Goal: Task Accomplishment & Management: Manage account settings

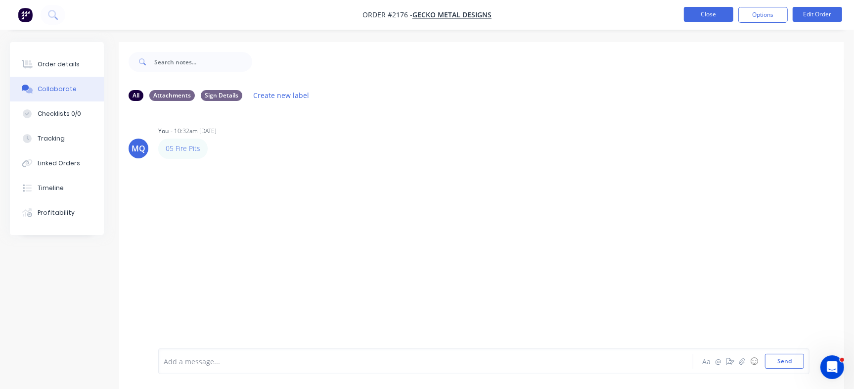
click at [711, 9] on button "Close" at bounding box center [708, 14] width 49 height 15
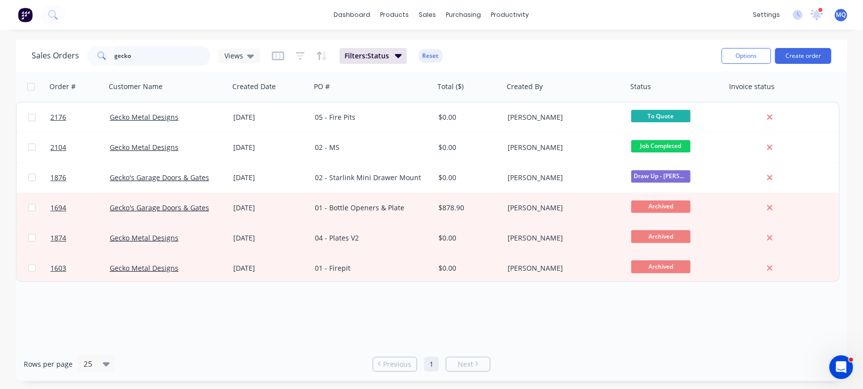
click at [162, 55] on input "gecko" at bounding box center [163, 56] width 96 height 20
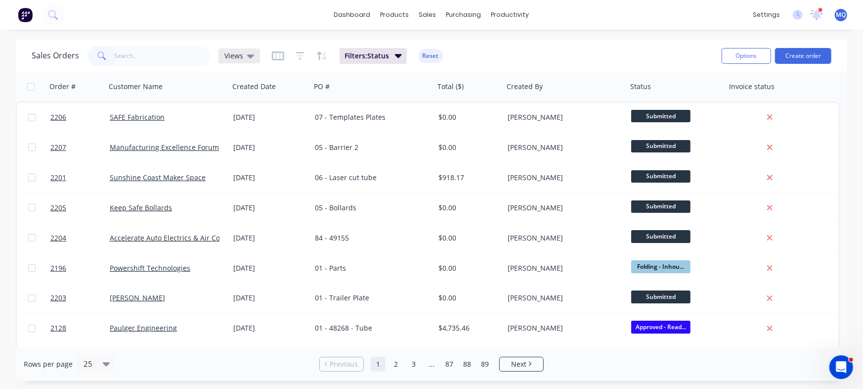
click at [242, 56] on div "Views" at bounding box center [239, 55] width 30 height 9
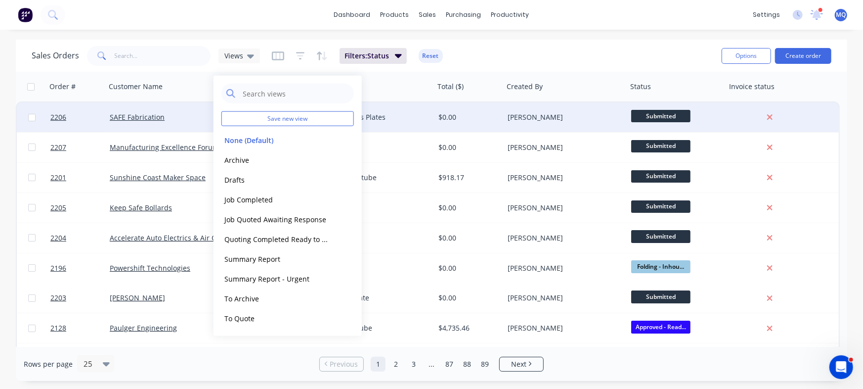
click at [255, 163] on button "Archive" at bounding box center [277, 159] width 113 height 11
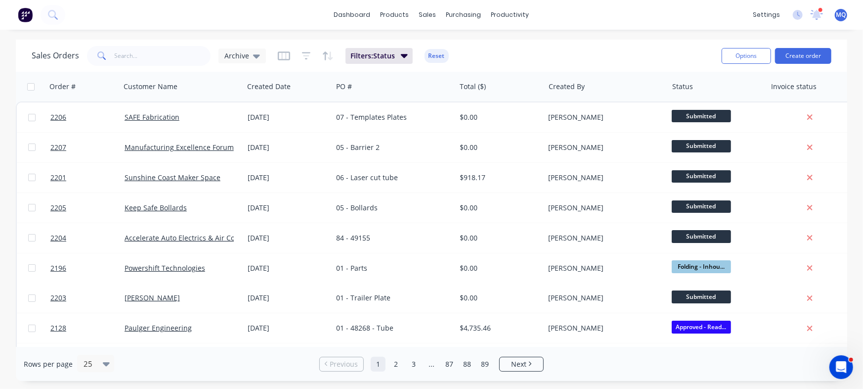
click at [155, 73] on div "Customer Name" at bounding box center [182, 87] width 124 height 30
click at [167, 49] on input "text" at bounding box center [163, 56] width 96 height 20
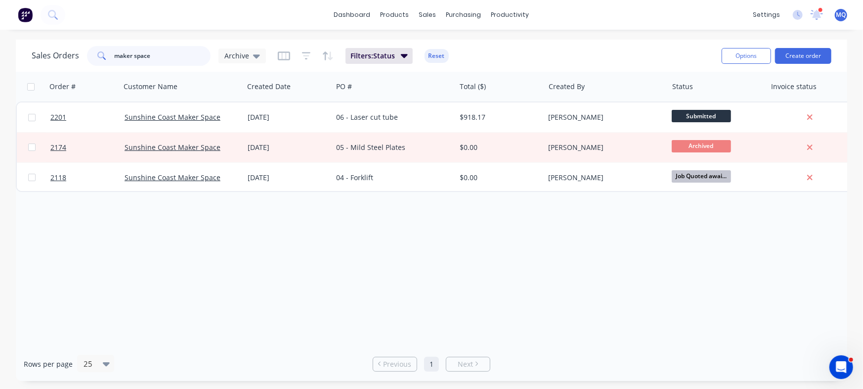
click at [168, 51] on input "maker space" at bounding box center [163, 56] width 96 height 20
drag, startPoint x: 176, startPoint y: 47, endPoint x: 0, endPoint y: 10, distance: 179.9
click at [0, 10] on div "dashboard products sales purchasing productivity dashboard products Product Cat…" at bounding box center [431, 194] width 863 height 389
type input "[PERSON_NAME]"
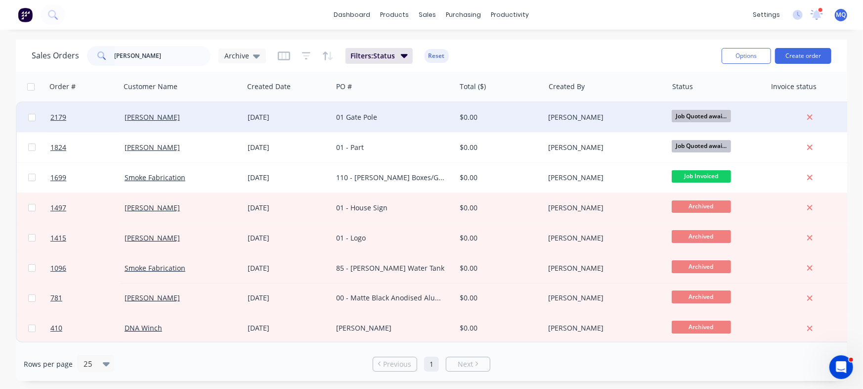
click at [359, 123] on div "01 Gate Pole" at bounding box center [393, 117] width 123 height 30
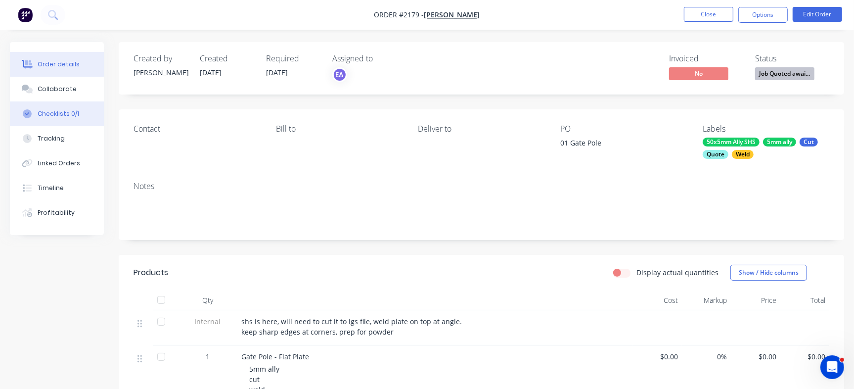
click at [79, 116] on button "Checklists 0/1" at bounding box center [57, 113] width 94 height 25
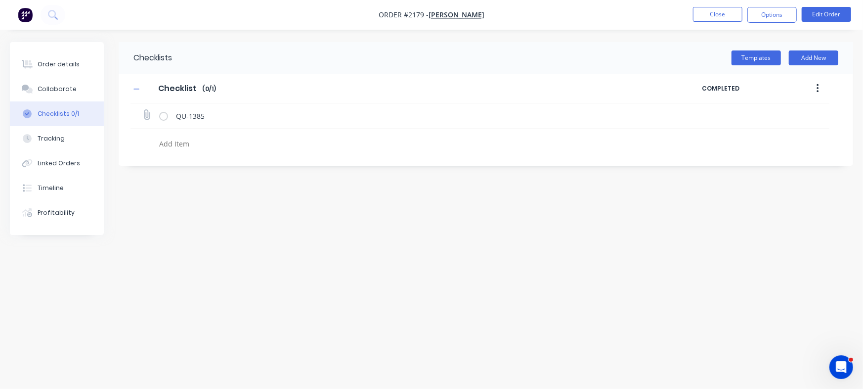
click at [143, 113] on icon at bounding box center [146, 114] width 13 height 13
click at [142, 110] on input "file" at bounding box center [142, 110] width 0 height 0
type input "C:\fakepath\Quote QU1385.pdf"
click at [76, 68] on button "Order details" at bounding box center [57, 64] width 94 height 25
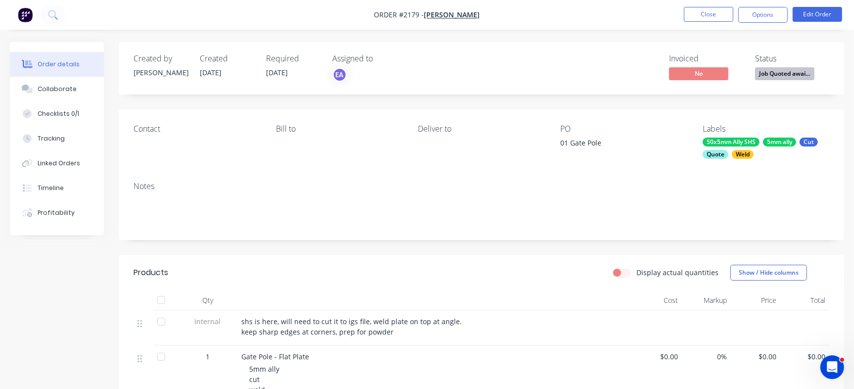
click at [713, 154] on div "Quote" at bounding box center [716, 154] width 26 height 9
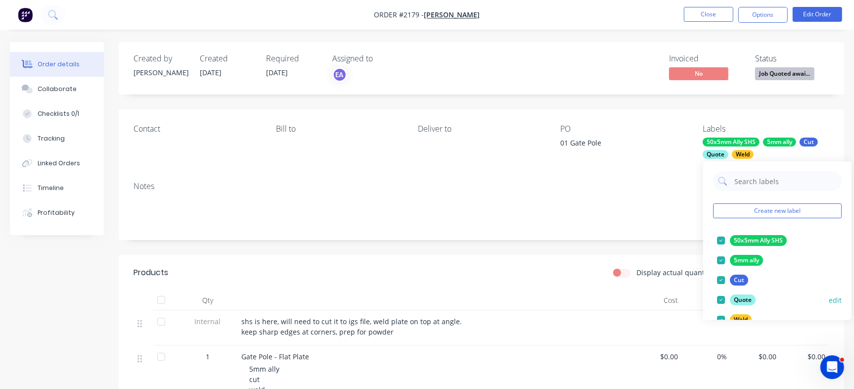
click at [733, 301] on div "Quote" at bounding box center [743, 299] width 26 height 11
click at [611, 127] on div "PO" at bounding box center [623, 128] width 127 height 9
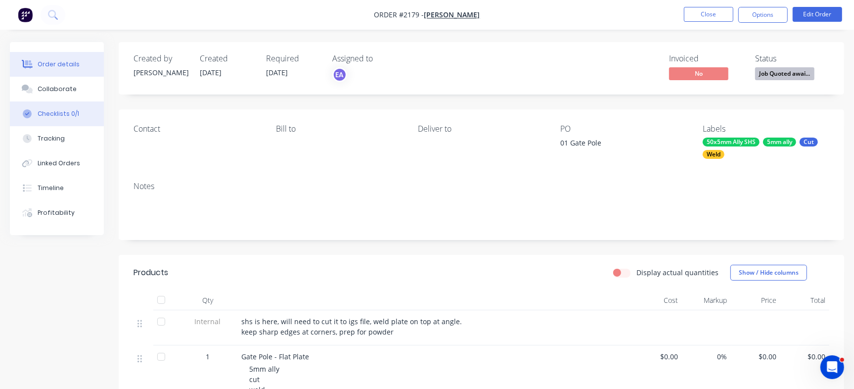
click at [66, 113] on div "Checklists 0/1" at bounding box center [59, 113] width 42 height 9
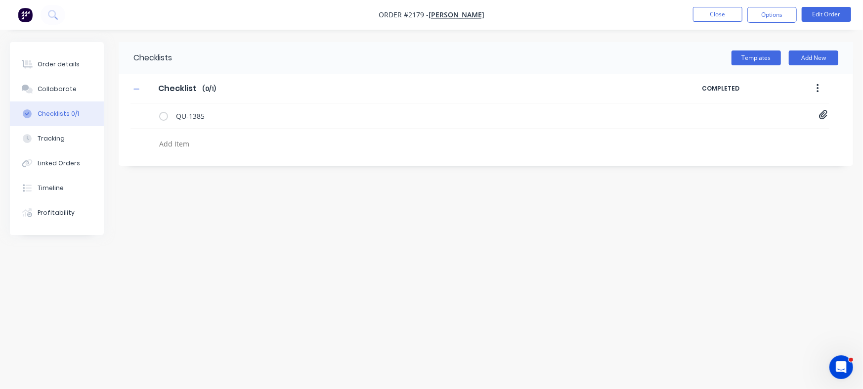
click at [206, 146] on textarea at bounding box center [380, 143] width 450 height 14
type textarea "x"
type textarea "C"
type textarea "x"
type textarea "Cu"
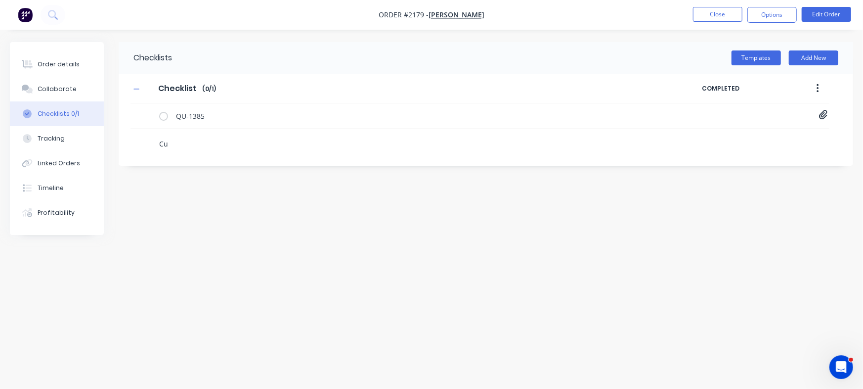
type textarea "x"
type textarea "Cut"
type textarea "x"
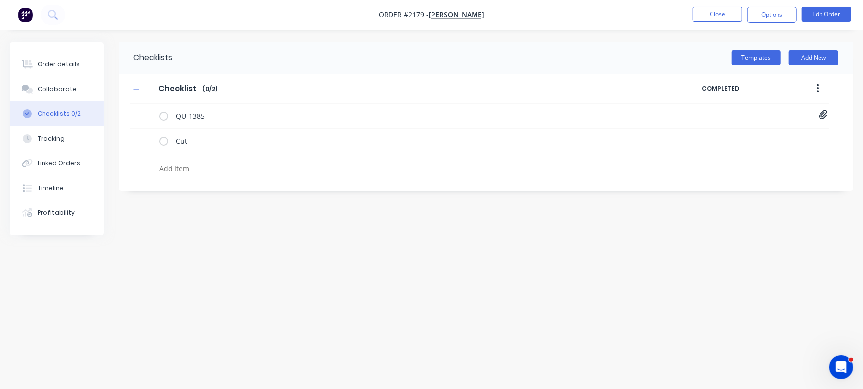
type textarea "x"
type textarea "W"
type textarea "x"
type textarea "We"
type textarea "x"
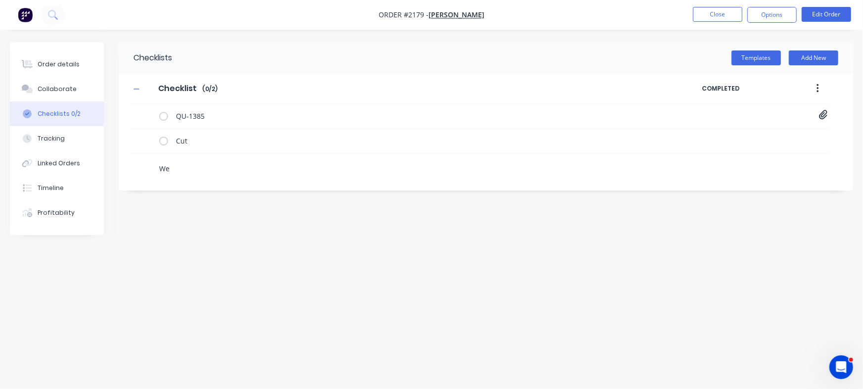
type textarea "Wel"
type textarea "x"
type textarea "Weld"
type textarea "x"
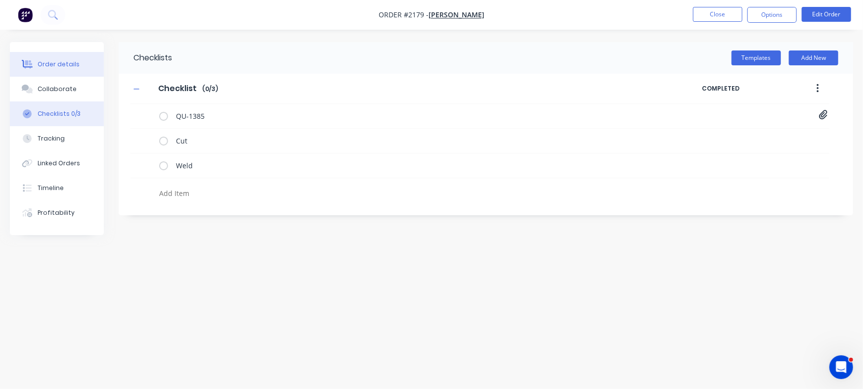
type textarea "x"
click at [52, 67] on div "Order details" at bounding box center [59, 64] width 42 height 9
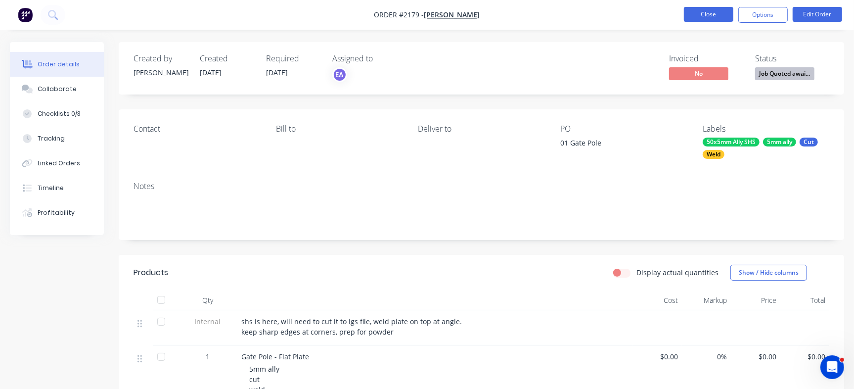
click at [709, 12] on button "Close" at bounding box center [708, 14] width 49 height 15
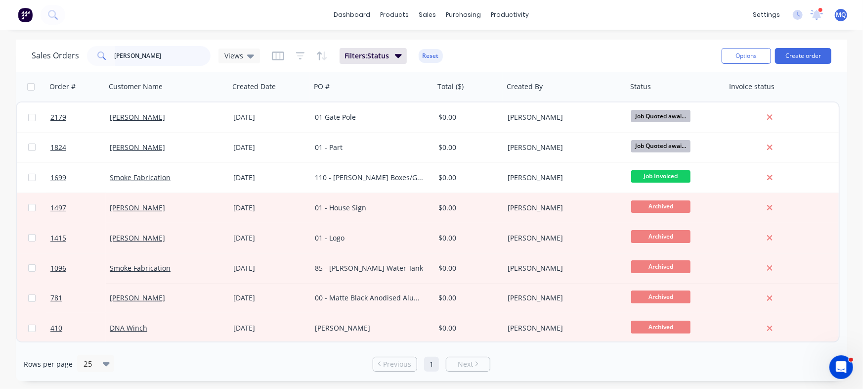
click at [161, 56] on input "[PERSON_NAME]" at bounding box center [163, 56] width 96 height 20
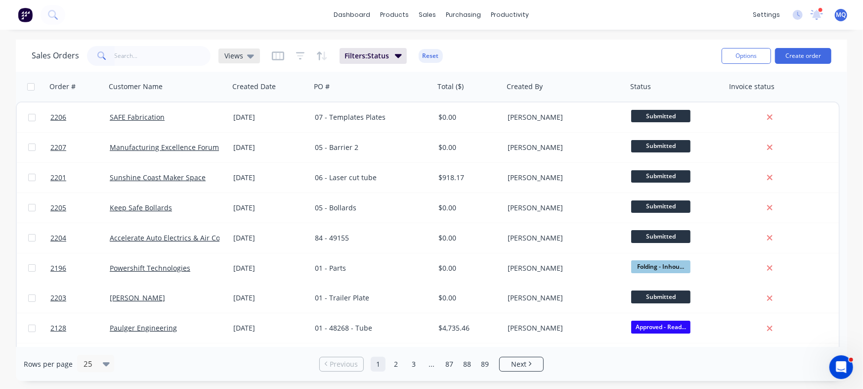
click at [242, 51] on div "Views" at bounding box center [239, 55] width 30 height 9
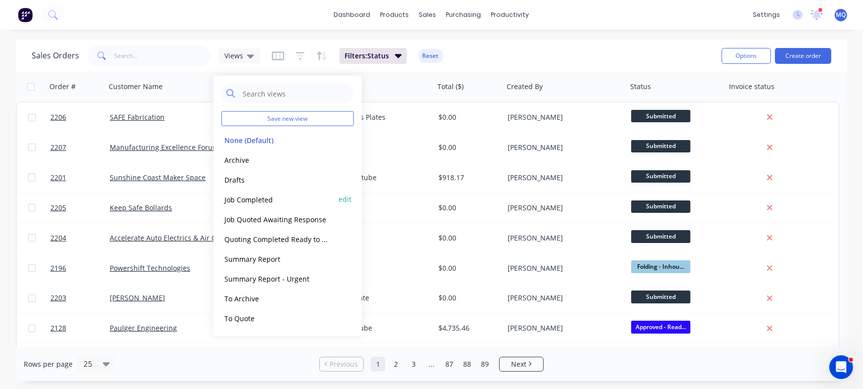
click at [265, 197] on button "Job Completed" at bounding box center [277, 198] width 113 height 11
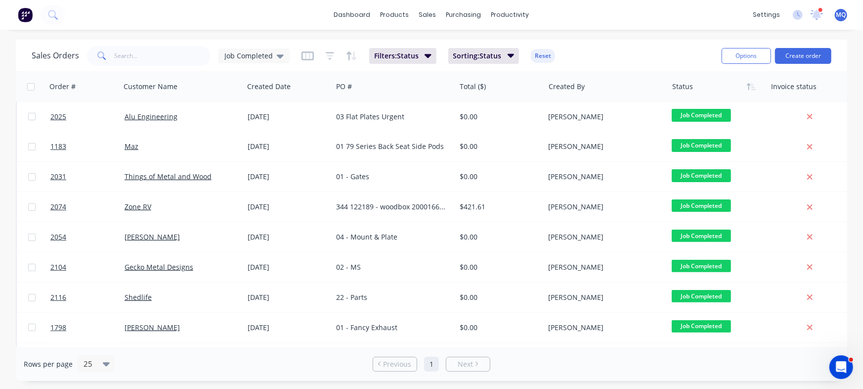
scroll to position [181, 0]
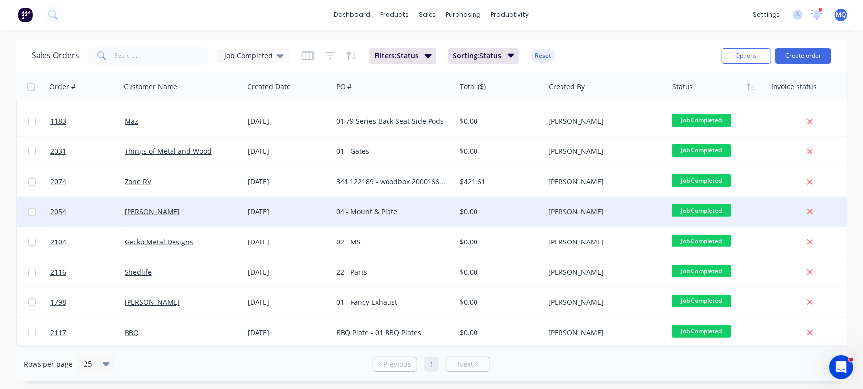
click at [299, 207] on div "[DATE]" at bounding box center [288, 212] width 81 height 10
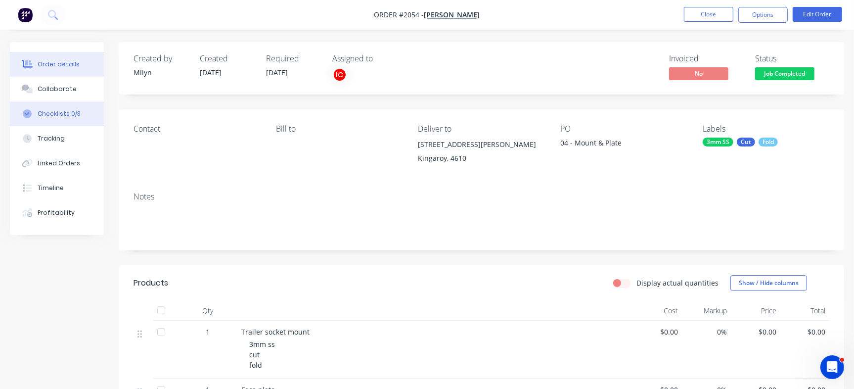
click at [61, 113] on div "Checklists 0/3" at bounding box center [59, 113] width 43 height 9
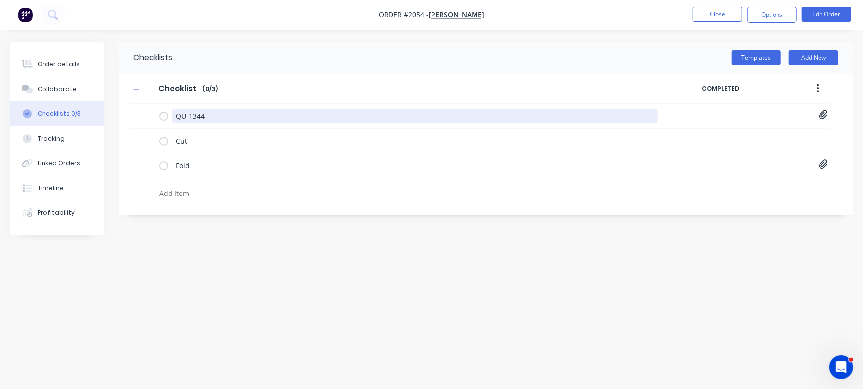
drag, startPoint x: 137, startPoint y: 107, endPoint x: 115, endPoint y: 2, distance: 107.1
click at [111, 103] on div "Order details Collaborate Checklists 0/3 Tracking Linked Orders Timeline Profit…" at bounding box center [431, 175] width 863 height 267
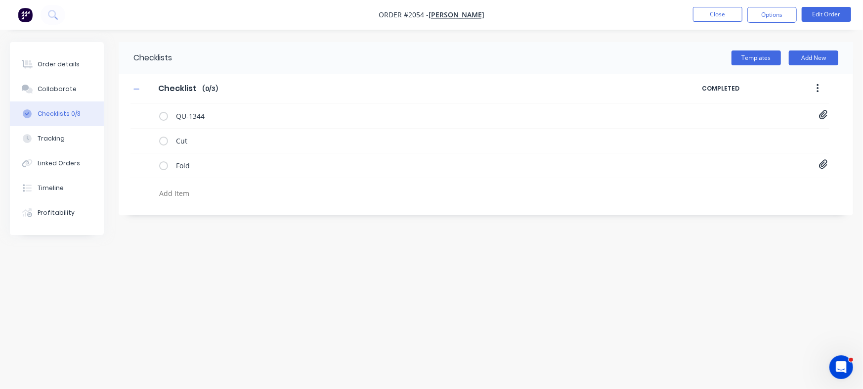
click at [705, 22] on li "Close" at bounding box center [717, 15] width 49 height 16
click at [719, 17] on button "Close" at bounding box center [717, 14] width 49 height 15
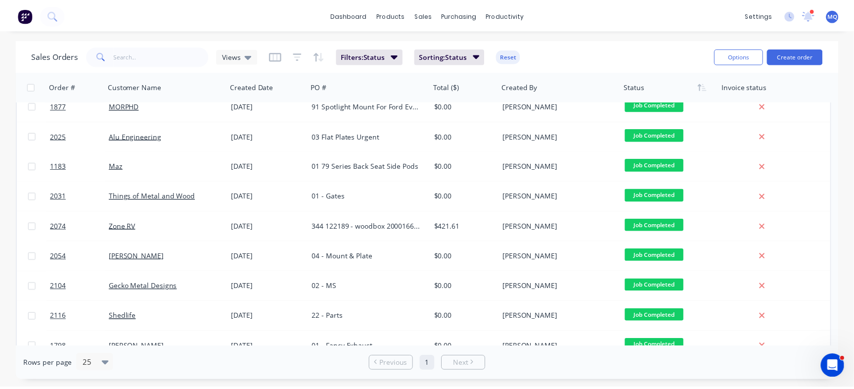
scroll to position [142, 0]
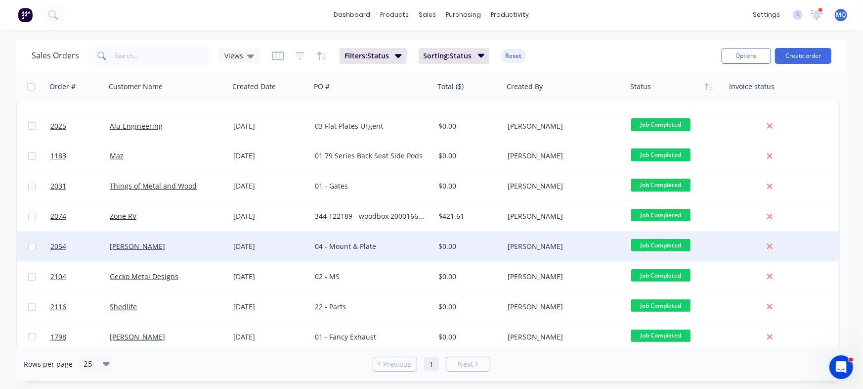
click at [364, 248] on div "04 - Mount & Plate" at bounding box center [370, 246] width 110 height 10
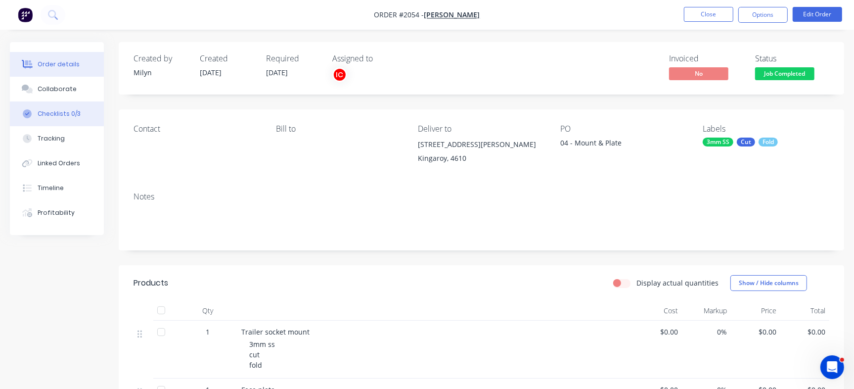
click at [80, 110] on button "Checklists 0/3" at bounding box center [57, 113] width 94 height 25
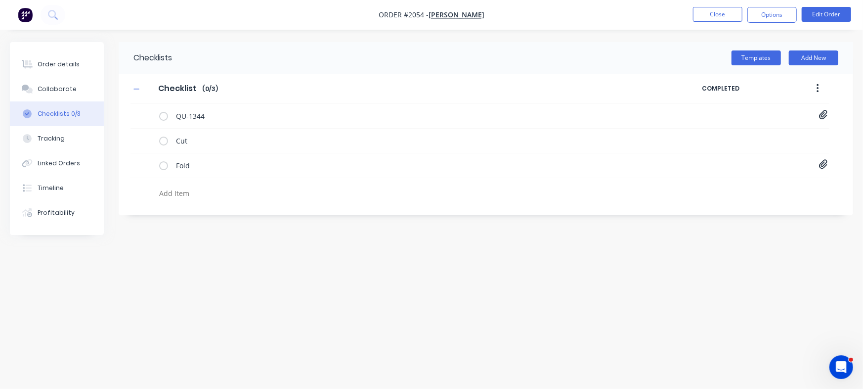
type textarea "x"
click at [206, 187] on textarea at bounding box center [380, 193] width 450 height 14
paste textarea "INV-2942"
type textarea "INV-2942"
type textarea "x"
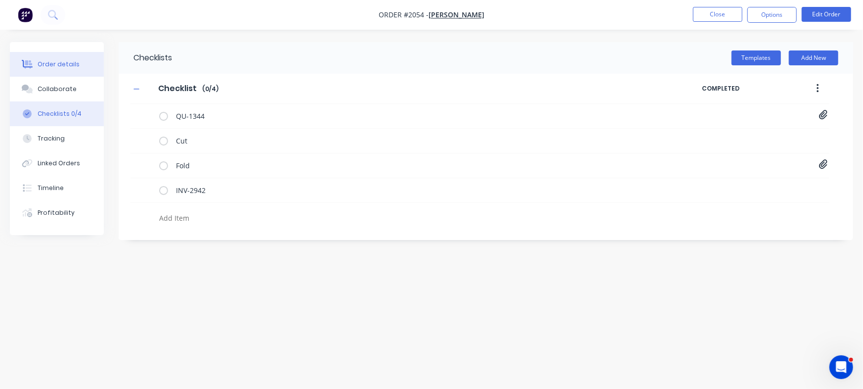
type textarea "x"
click at [66, 71] on button "Order details" at bounding box center [57, 64] width 94 height 25
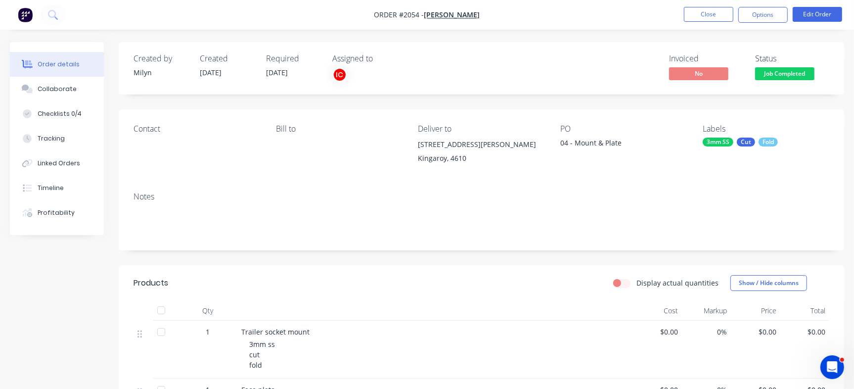
click at [798, 66] on div "Job Completed" at bounding box center [784, 57] width 48 height 19
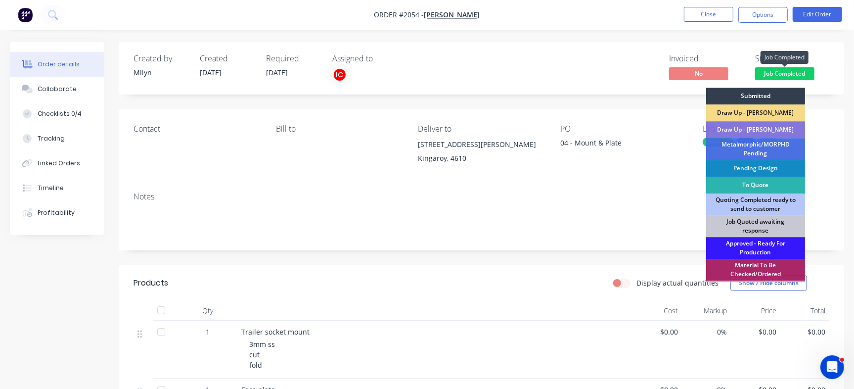
click at [797, 73] on span "Job Completed" at bounding box center [784, 73] width 59 height 12
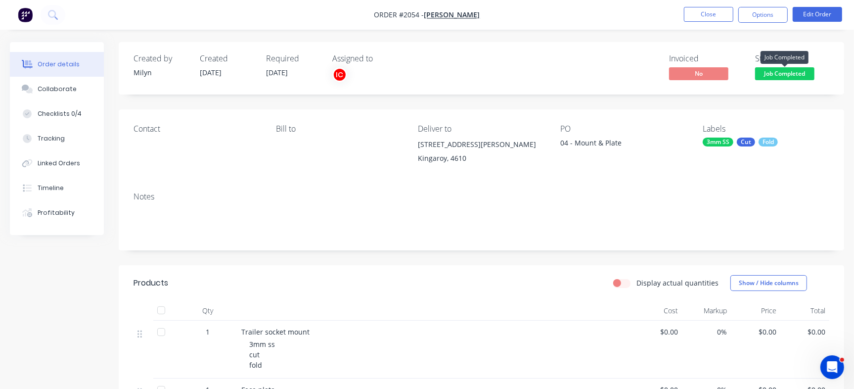
click at [797, 73] on span "Job Completed" at bounding box center [784, 73] width 59 height 12
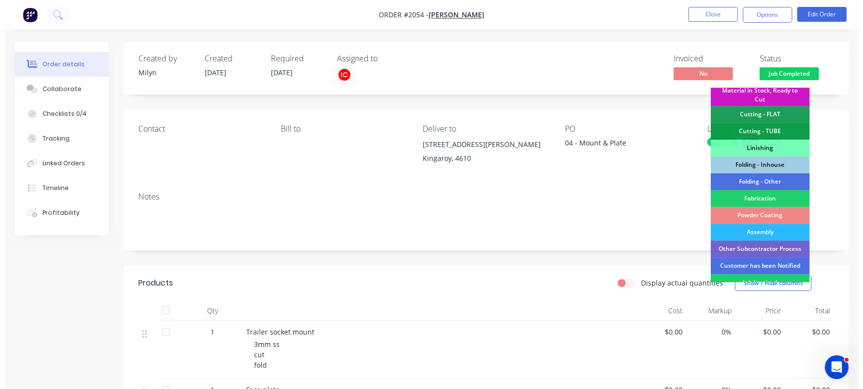
scroll to position [277, 0]
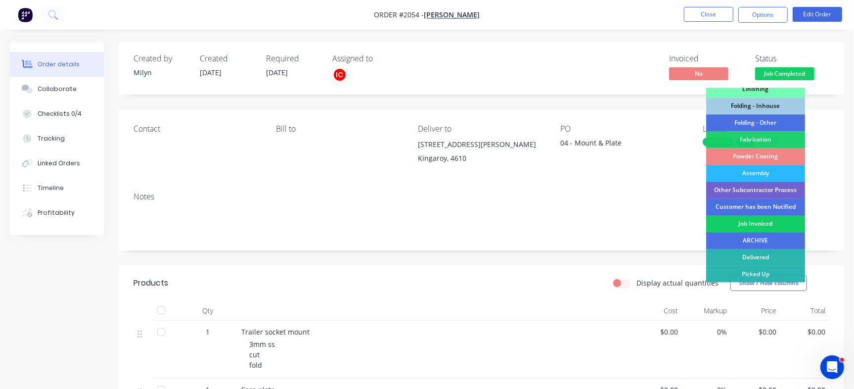
click at [774, 225] on div "Job Invoiced" at bounding box center [755, 223] width 99 height 17
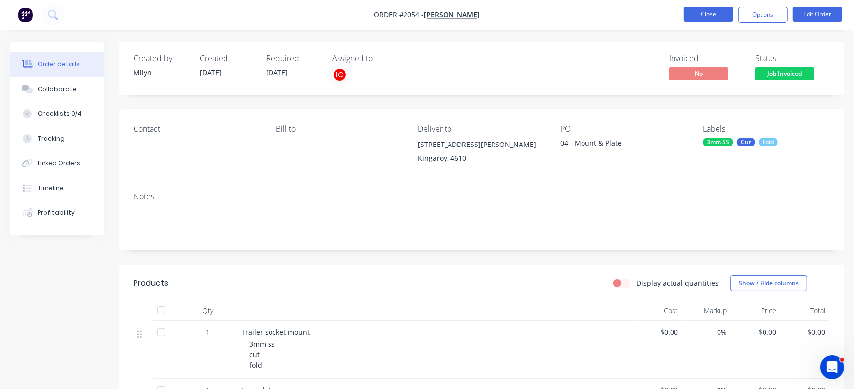
click at [698, 14] on button "Close" at bounding box center [708, 14] width 49 height 15
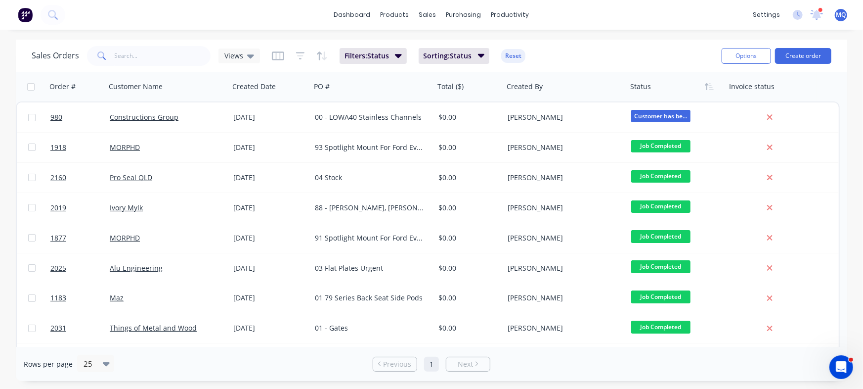
click at [246, 61] on div "Views" at bounding box center [240, 55] width 42 height 15
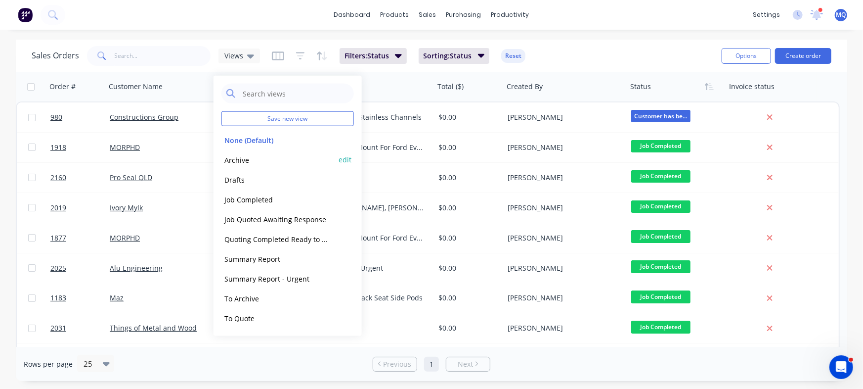
click at [253, 158] on button "Archive" at bounding box center [277, 159] width 113 height 11
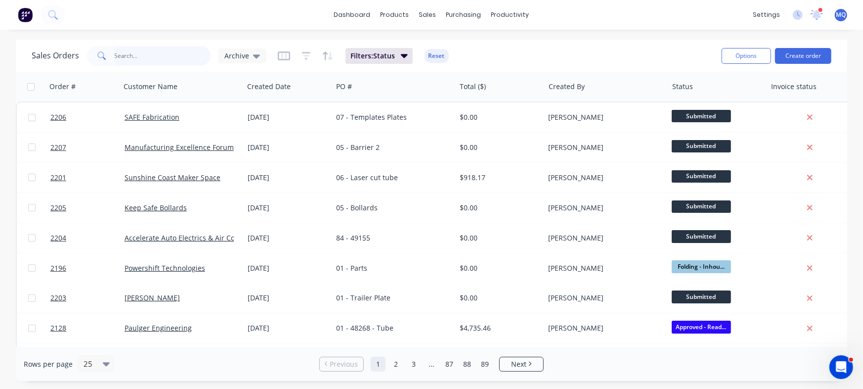
click at [155, 62] on input "text" at bounding box center [163, 56] width 96 height 20
type input "ivory mylk"
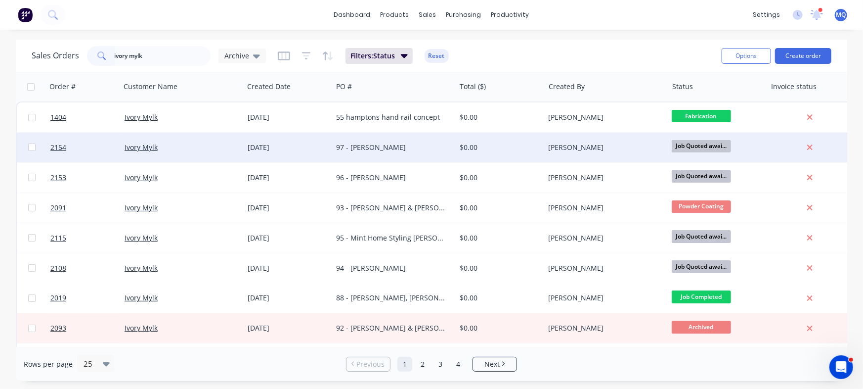
click at [367, 150] on div "97 - [PERSON_NAME]" at bounding box center [391, 147] width 110 height 10
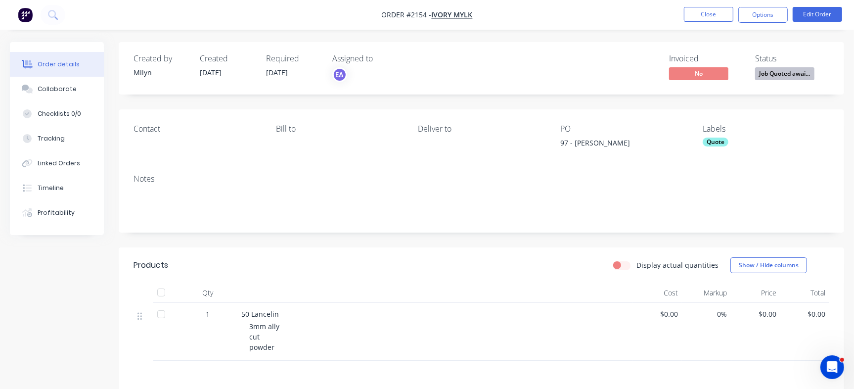
click at [718, 144] on div "Quote" at bounding box center [716, 141] width 26 height 9
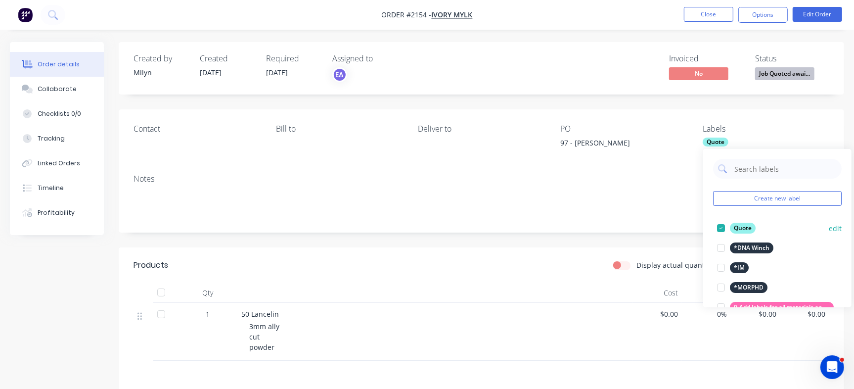
click at [719, 225] on div at bounding box center [721, 228] width 20 height 20
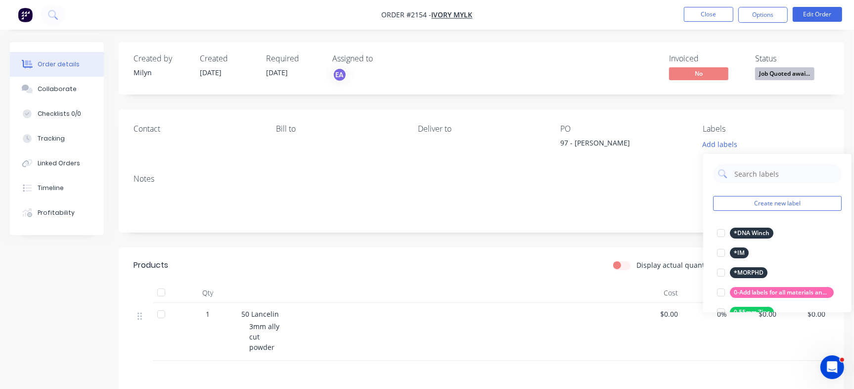
click at [623, 107] on div "Created by [PERSON_NAME] Created [DATE] Required [DATE] Assigned to EA Invoiced…" at bounding box center [481, 282] width 725 height 480
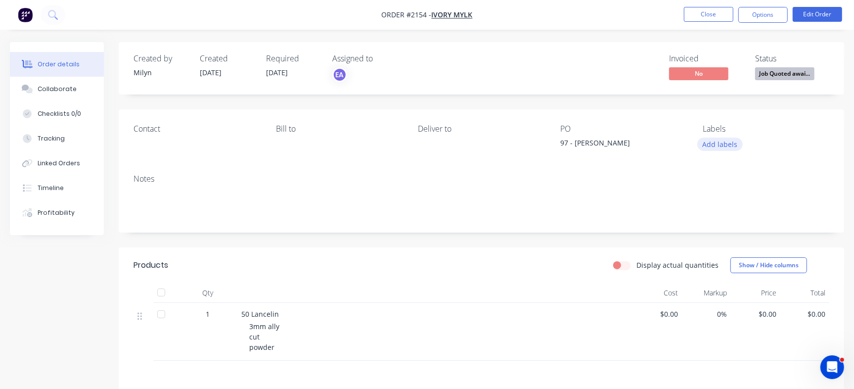
click at [713, 142] on button "Add labels" at bounding box center [719, 143] width 45 height 13
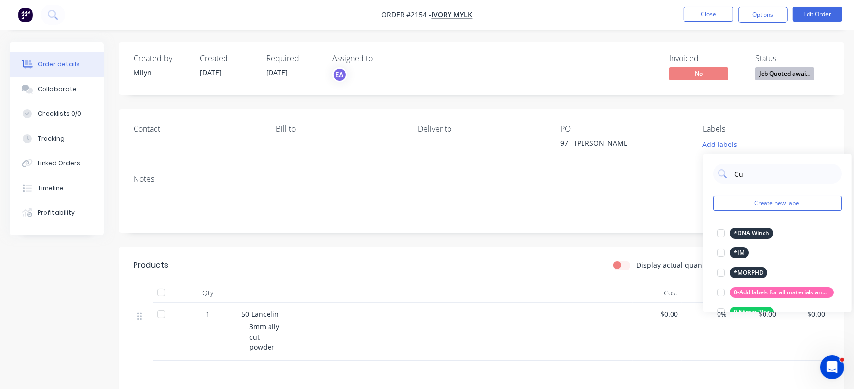
type input "Cut"
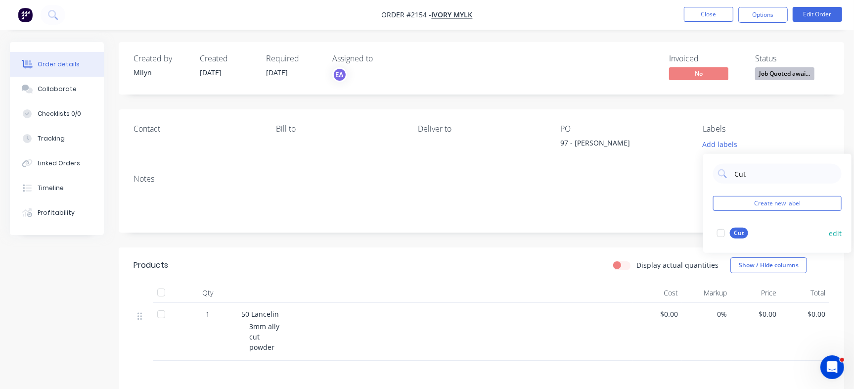
click at [728, 234] on div at bounding box center [721, 233] width 20 height 20
drag, startPoint x: 77, startPoint y: 92, endPoint x: 101, endPoint y: 79, distance: 27.9
click at [77, 92] on button "Collaborate" at bounding box center [57, 89] width 94 height 25
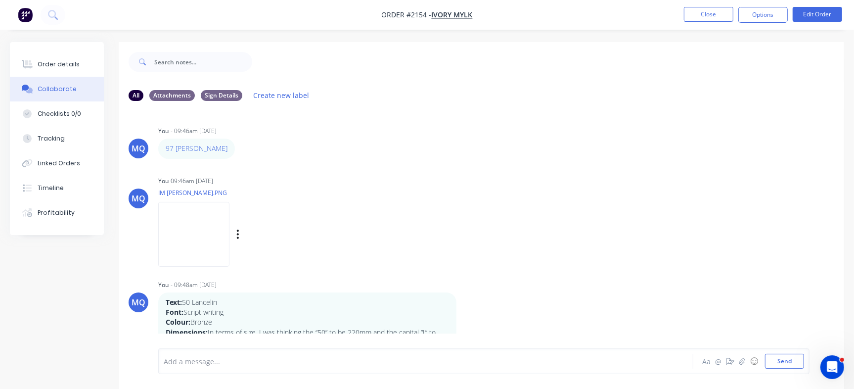
click at [203, 243] on img at bounding box center [193, 234] width 71 height 65
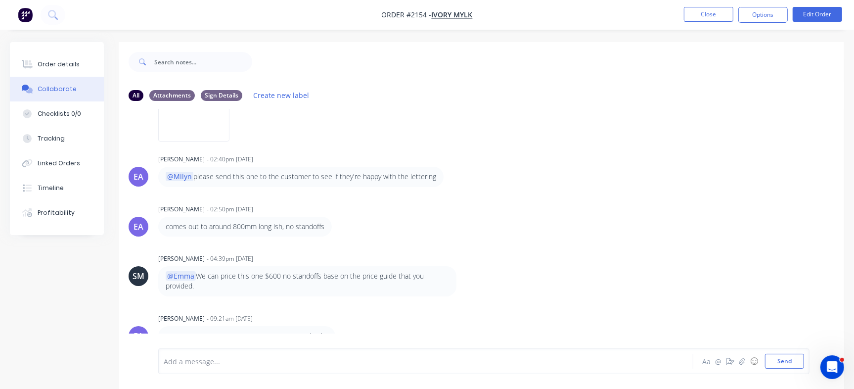
scroll to position [542, 0]
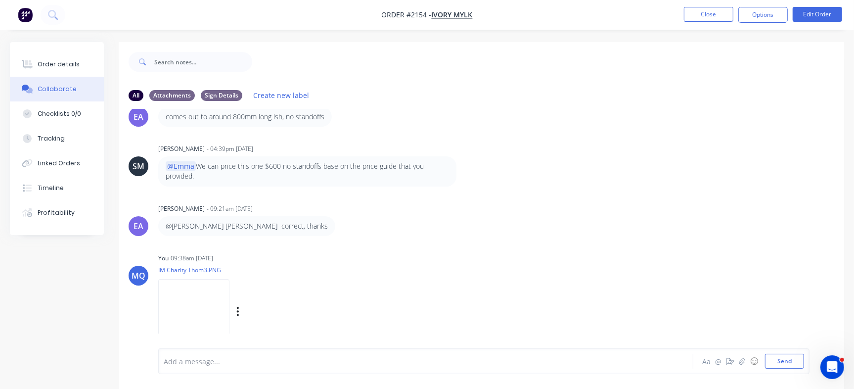
click at [224, 309] on img at bounding box center [193, 311] width 71 height 65
click at [221, 96] on div "Sign Details" at bounding box center [222, 94] width 42 height 11
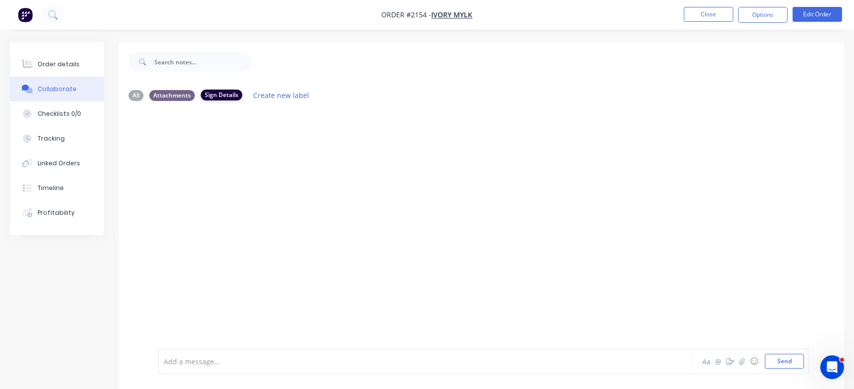
scroll to position [0, 0]
click at [130, 95] on div "All" at bounding box center [136, 94] width 15 height 11
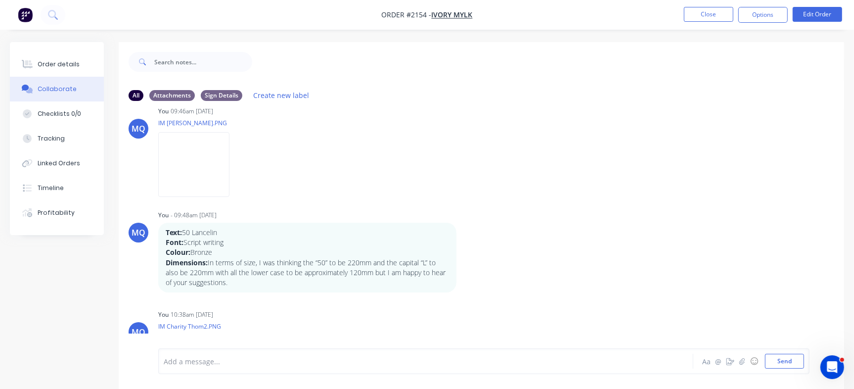
scroll to position [114, 0]
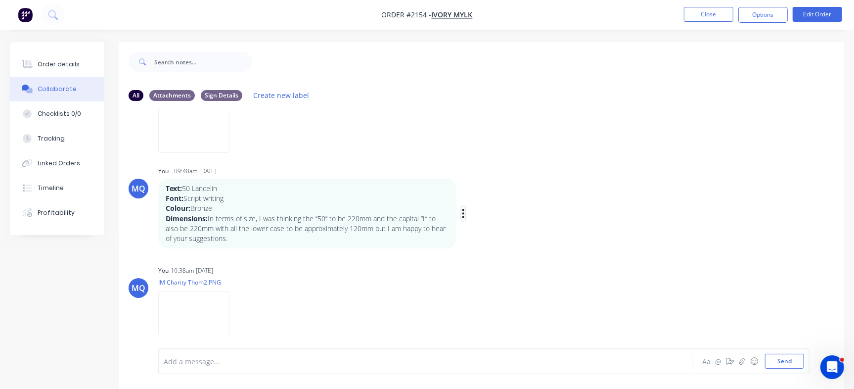
click at [464, 211] on icon "button" at bounding box center [463, 213] width 3 height 11
click at [492, 225] on button "Edit" at bounding box center [499, 231] width 62 height 16
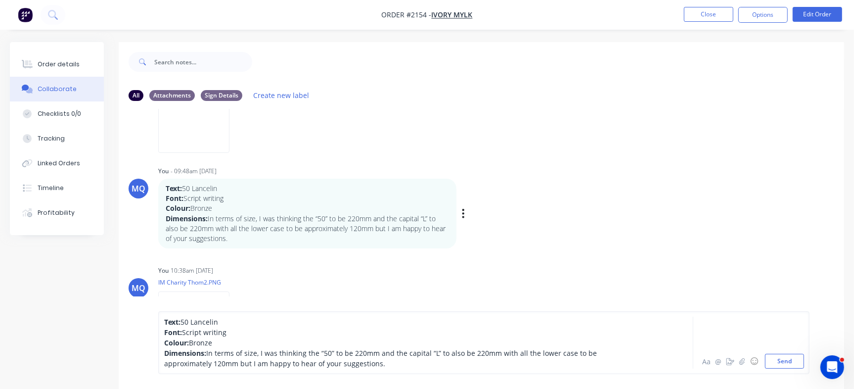
scroll to position [542, 0]
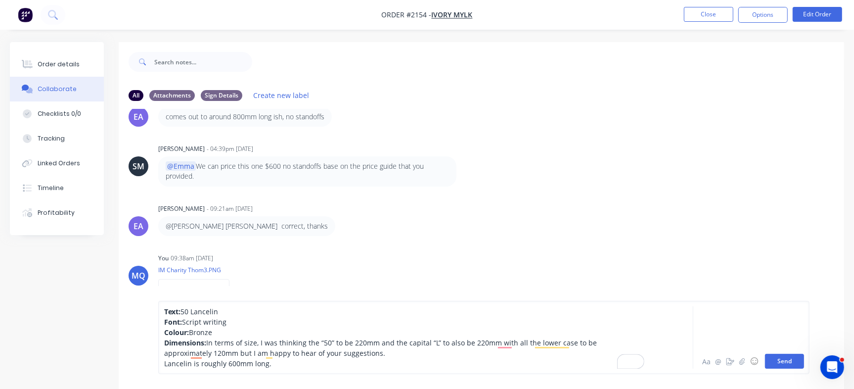
click at [792, 359] on button "Send" at bounding box center [784, 360] width 39 height 15
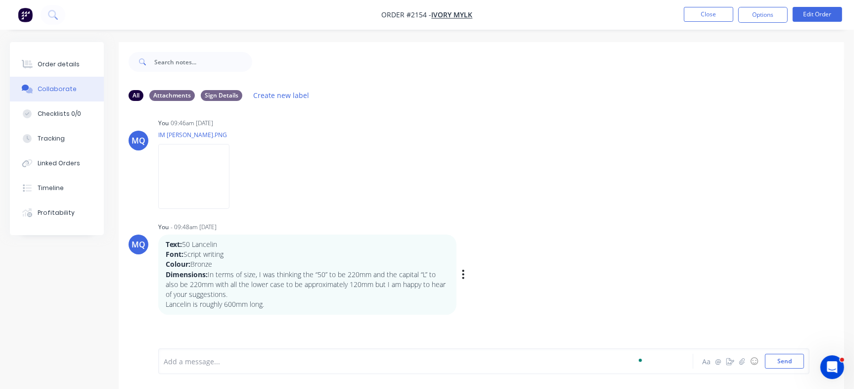
scroll to position [61, 0]
click at [466, 271] on div "Labels Edit Delete" at bounding box center [464, 271] width 6 height 0
click at [0, 0] on icon "button" at bounding box center [0, 0] width 0 height 0
click at [0, 0] on button "Labels" at bounding box center [0, 0] width 0 height 0
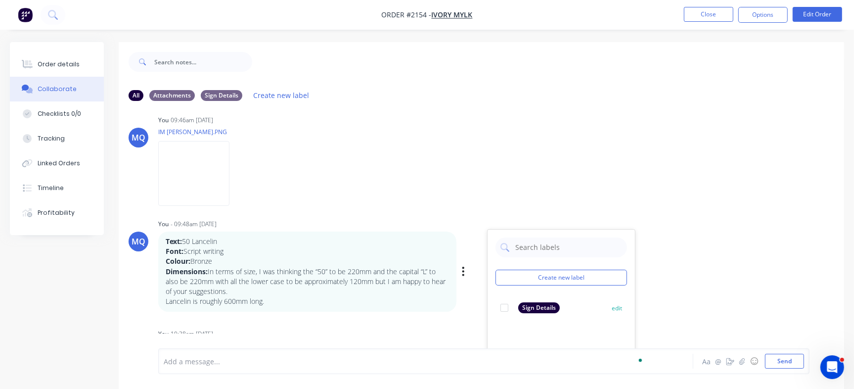
click at [505, 304] on div at bounding box center [504, 308] width 20 height 20
click at [682, 215] on div "MQ You - 09:46am [DATE] 97 [PERSON_NAME] Labels Edit Delete MQ You 09:46am [DAT…" at bounding box center [481, 228] width 725 height 239
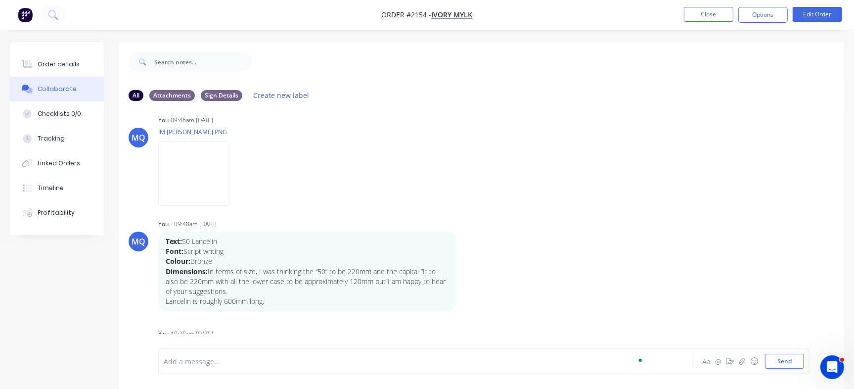
click at [0, 0] on icon "button" at bounding box center [0, 0] width 0 height 0
click at [0, 0] on button "Labels" at bounding box center [0, 0] width 0 height 0
click at [710, 234] on div "MQ You - 09:48am [DATE] Text: 50 Lancelin Font: Script writing Colour: Bronze D…" at bounding box center [481, 264] width 725 height 95
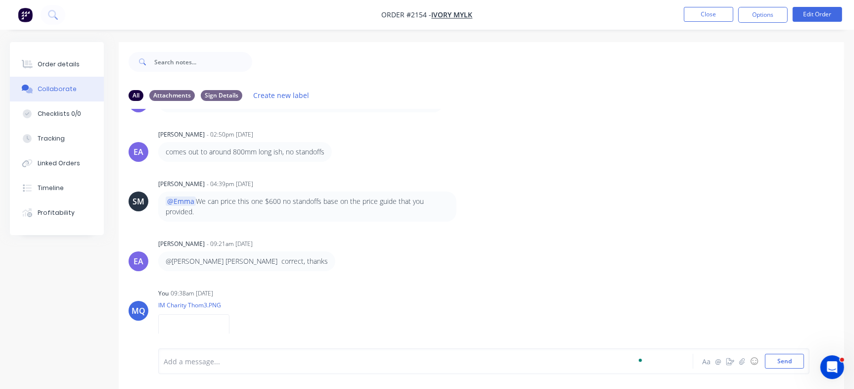
scroll to position [552, 0]
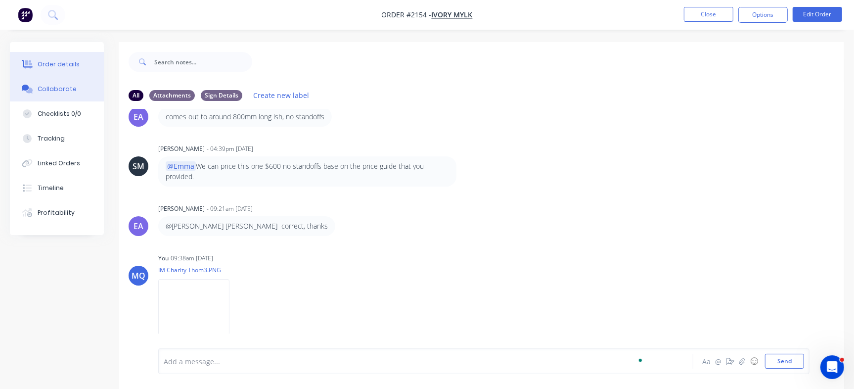
click at [38, 53] on button "Order details" at bounding box center [57, 64] width 94 height 25
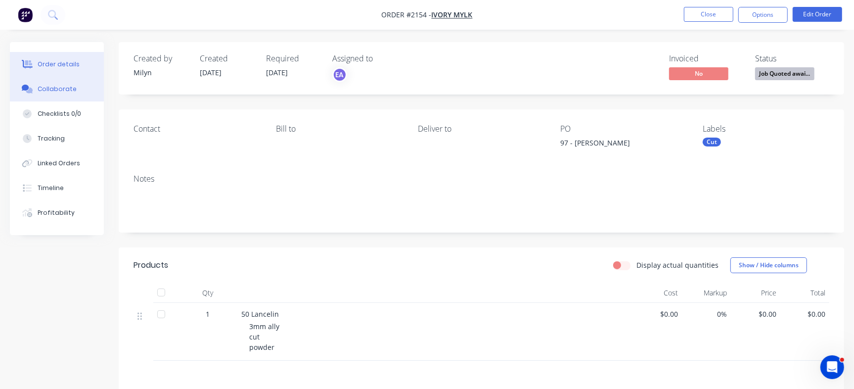
click at [67, 90] on div "Collaborate" at bounding box center [57, 89] width 39 height 9
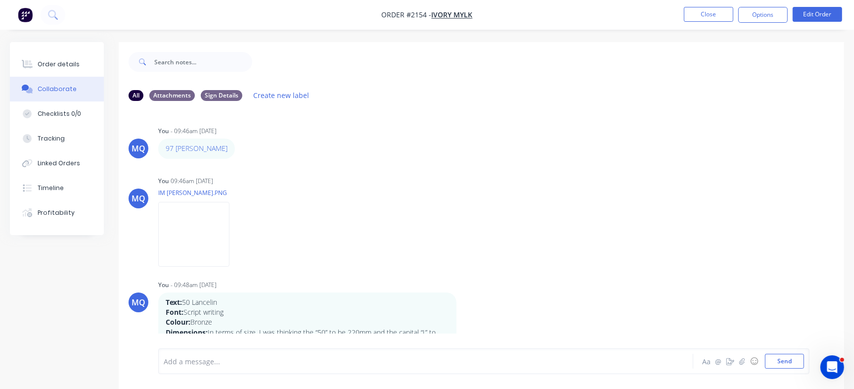
scroll to position [127, 0]
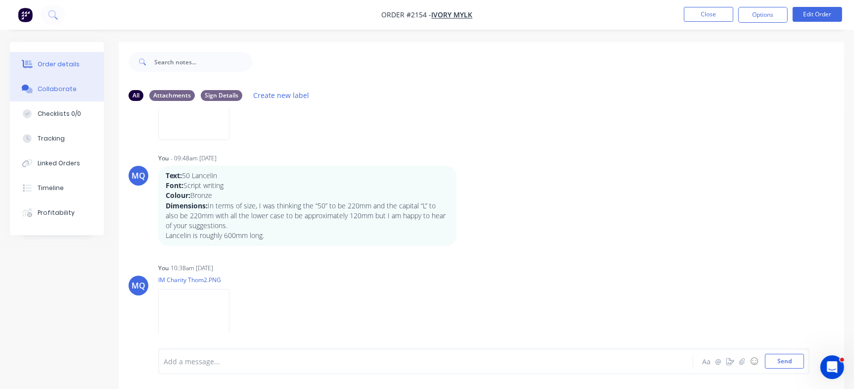
click at [60, 56] on button "Order details" at bounding box center [57, 64] width 94 height 25
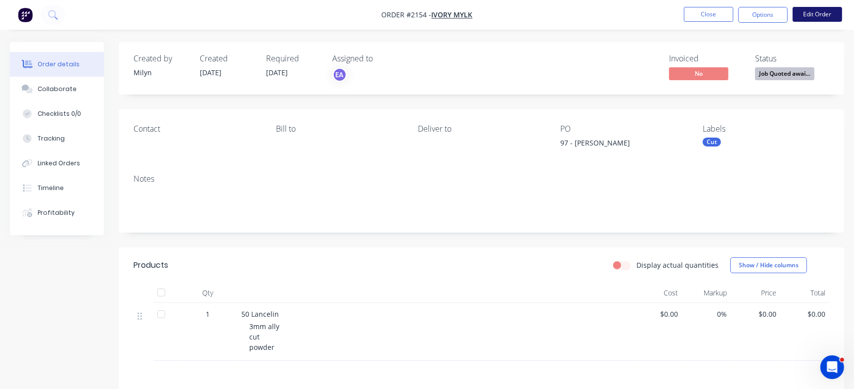
click at [809, 7] on button "Edit Order" at bounding box center [817, 14] width 49 height 15
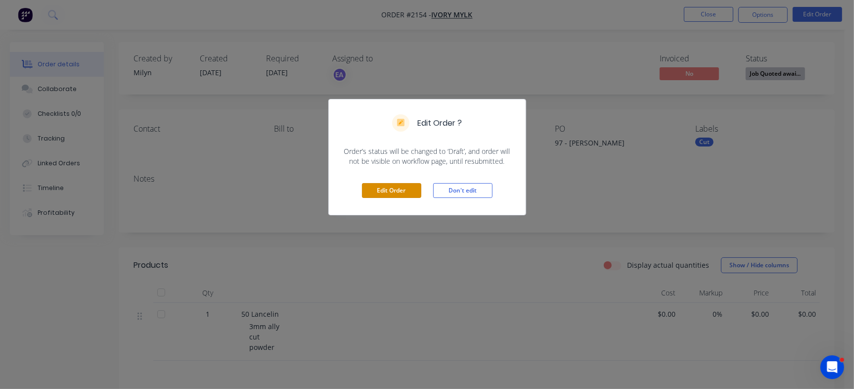
click at [383, 193] on button "Edit Order" at bounding box center [391, 190] width 59 height 15
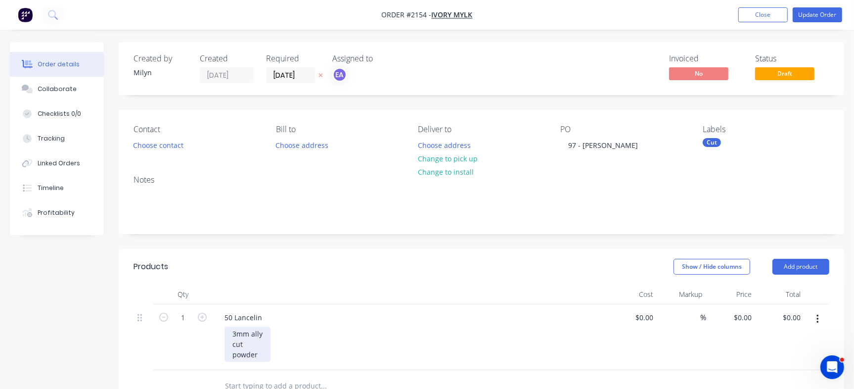
click at [258, 353] on div "3mm ally cut powder" at bounding box center [247, 343] width 46 height 35
drag, startPoint x: 265, startPoint y: 357, endPoint x: 232, endPoint y: 357, distance: 33.1
click at [232, 357] on div "3mm ally cut powder" at bounding box center [247, 343] width 46 height 35
click at [235, 315] on div "50 Lancelin" at bounding box center [243, 317] width 53 height 14
copy div "50 Lancelin"
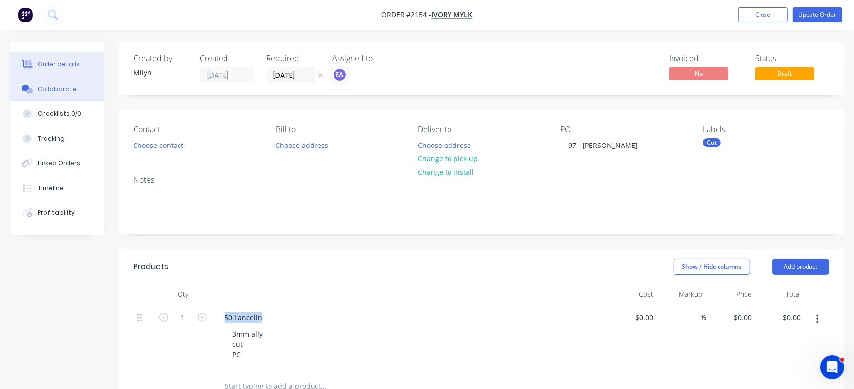
click at [75, 88] on button "Collaborate" at bounding box center [57, 89] width 94 height 25
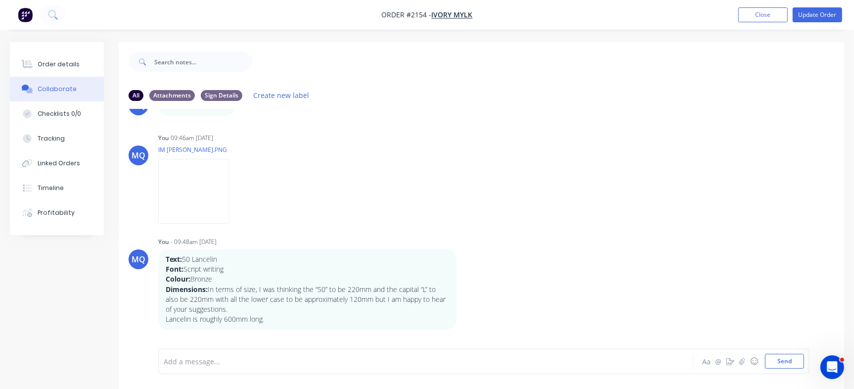
scroll to position [46, 0]
drag, startPoint x: 209, startPoint y: 254, endPoint x: 185, endPoint y: 255, distance: 24.3
click at [185, 255] on p "Text: 50 Lancelin" at bounding box center [307, 256] width 283 height 10
copy p "50 Lancelin"
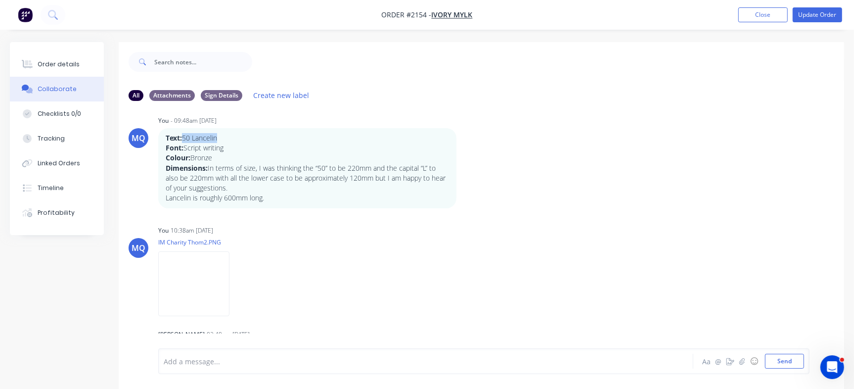
scroll to position [153, 0]
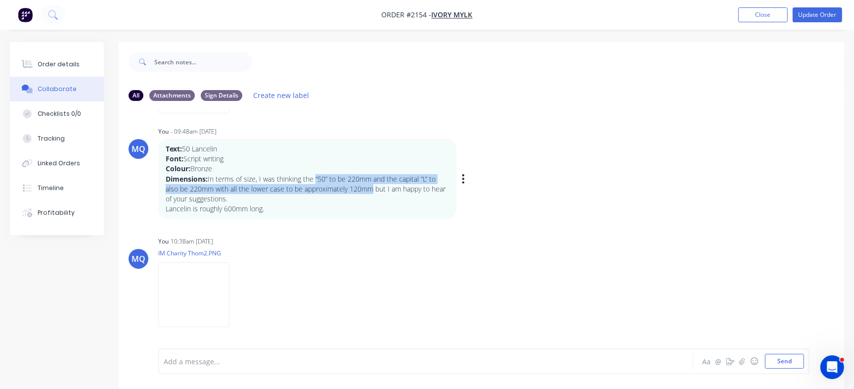
drag, startPoint x: 315, startPoint y: 177, endPoint x: 371, endPoint y: 185, distance: 56.0
click at [371, 185] on p "Dimensions: In terms of size, I was thinking the “50” to be 220mm and the capit…" at bounding box center [307, 189] width 283 height 30
copy p "“50” to be 220mm and the capital “L” to also be 220mm with all the lower case t…"
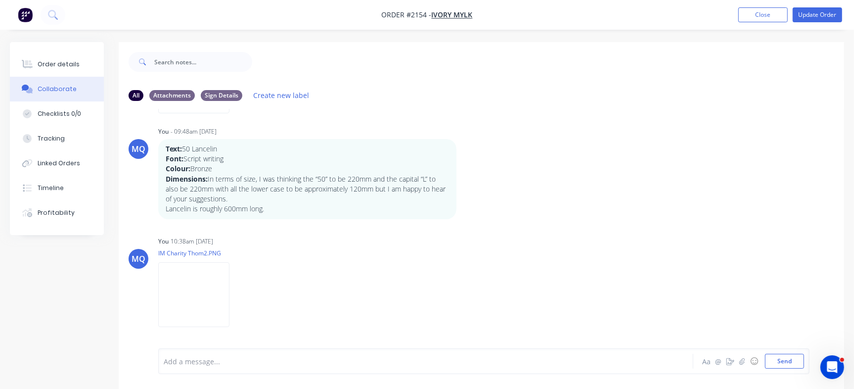
drag, startPoint x: 247, startPoint y: 220, endPoint x: 237, endPoint y: 219, distance: 10.0
click at [242, 220] on div "MQ You - 09:46am [DATE] 97 [PERSON_NAME] Labels Edit Delete MQ You 09:46am [DAT…" at bounding box center [481, 228] width 725 height 239
drag, startPoint x: 168, startPoint y: 212, endPoint x: 272, endPoint y: 212, distance: 103.8
click at [272, 212] on p "Lancelin is roughly 600mm long." at bounding box center [307, 209] width 283 height 10
copy p "ancelin is roughly 600mm long."
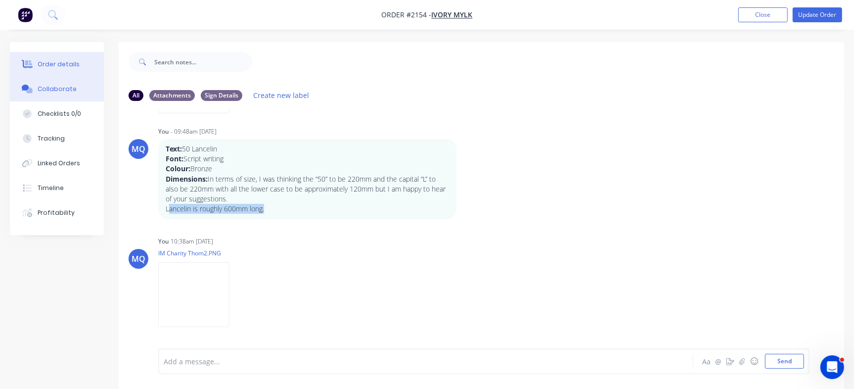
click at [68, 62] on div "Order details" at bounding box center [59, 64] width 42 height 9
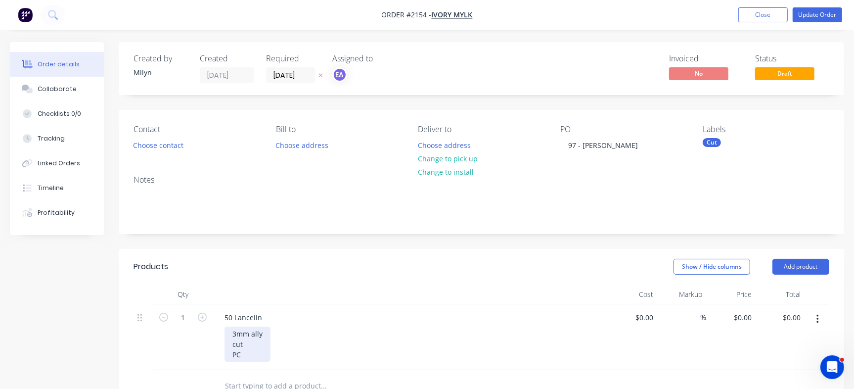
click at [251, 358] on div "3mm ally cut PC" at bounding box center [247, 343] width 46 height 35
click at [410, 335] on div "3mm ally cut PC Dulux Elements Natural Bronze" at bounding box center [414, 343] width 380 height 35
click at [262, 315] on div "50 Lancelin" at bounding box center [243, 317] width 53 height 14
click at [242, 325] on div "50 Lancelin" at bounding box center [243, 322] width 53 height 25
click at [488, 252] on header "Products Show / Hide columns Add product" at bounding box center [481, 267] width 725 height 36
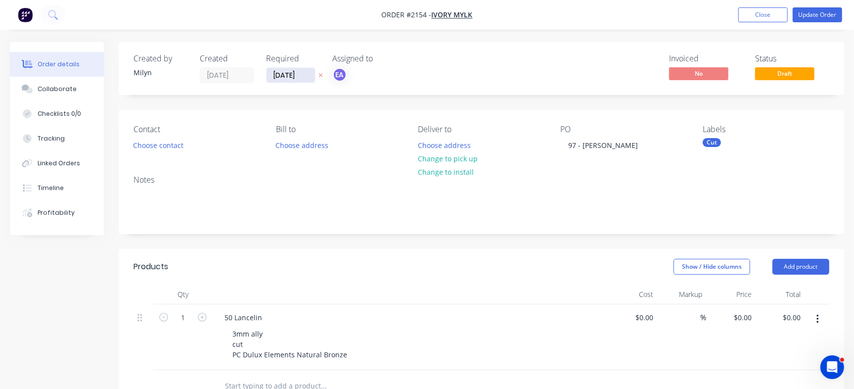
click at [307, 77] on input "[DATE]" at bounding box center [290, 75] width 48 height 15
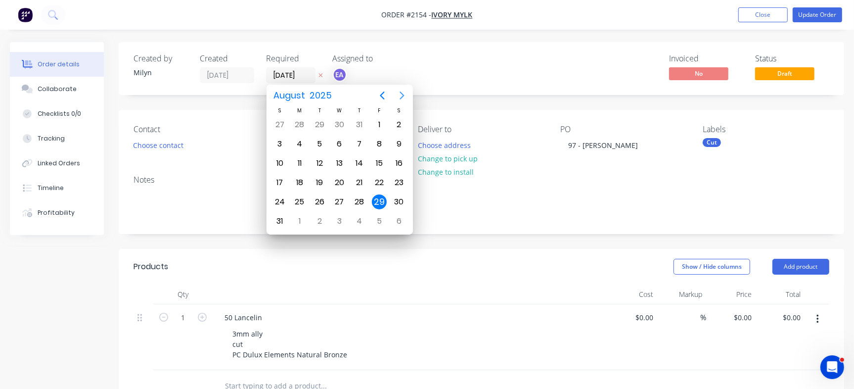
click at [405, 90] on icon "Next page" at bounding box center [402, 95] width 12 height 12
click at [320, 131] on div "2" at bounding box center [319, 124] width 15 height 15
type input "[DATE]"
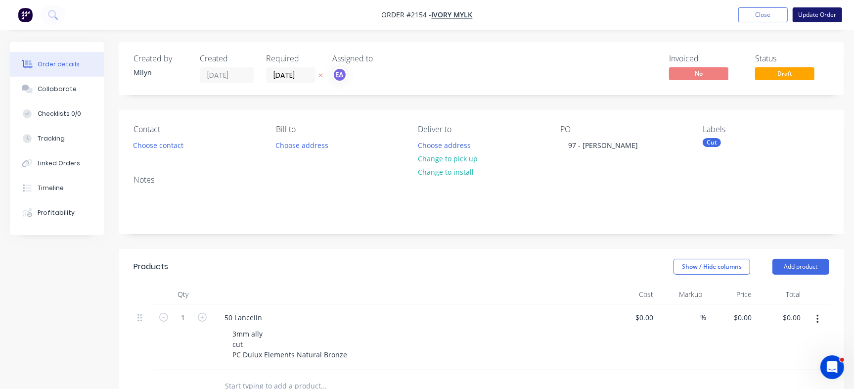
click at [819, 17] on button "Update Order" at bounding box center [817, 14] width 49 height 15
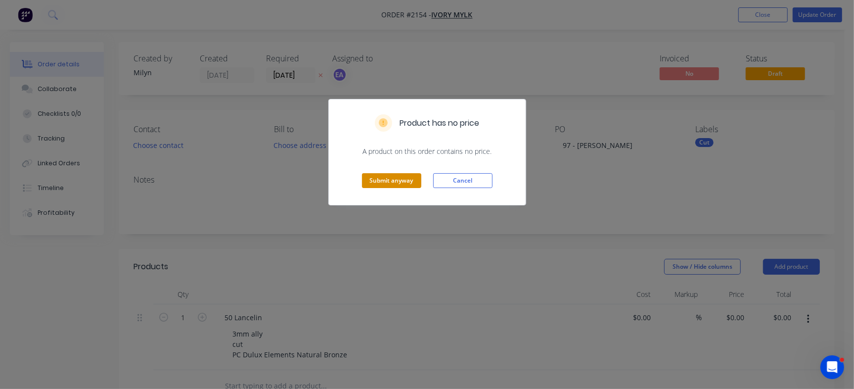
click at [415, 180] on button "Submit anyway" at bounding box center [391, 180] width 59 height 15
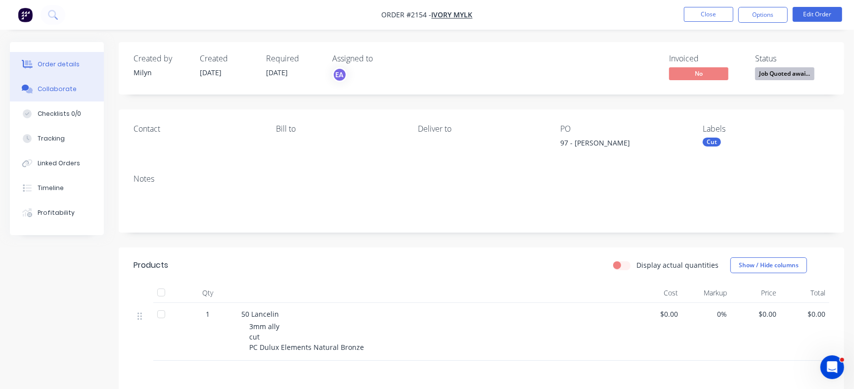
click at [65, 92] on div "Collaborate" at bounding box center [57, 89] width 39 height 9
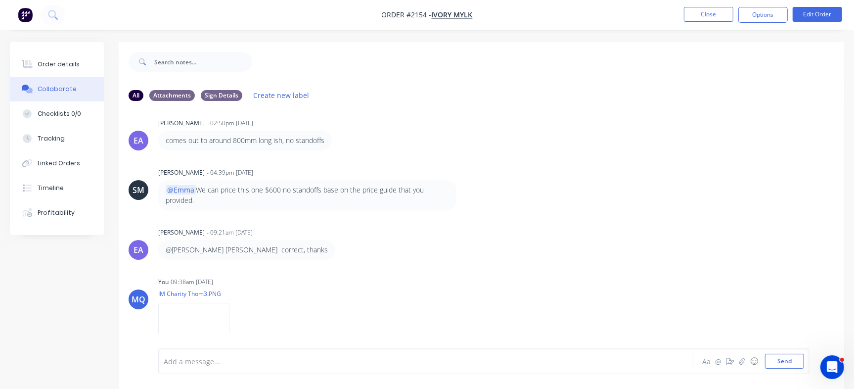
scroll to position [552, 0]
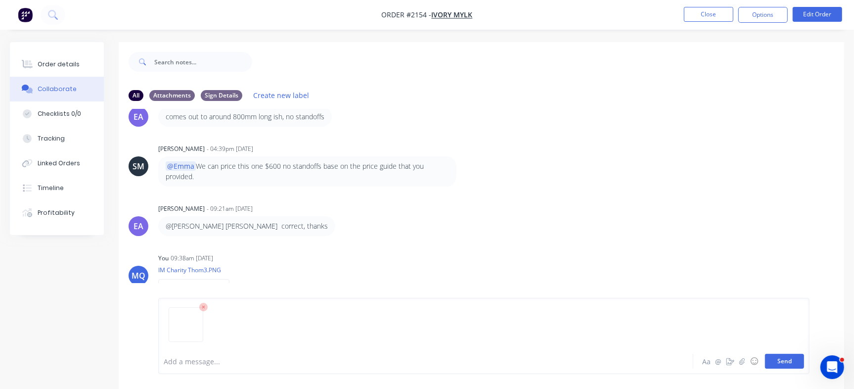
click at [769, 356] on button "Send" at bounding box center [784, 360] width 39 height 15
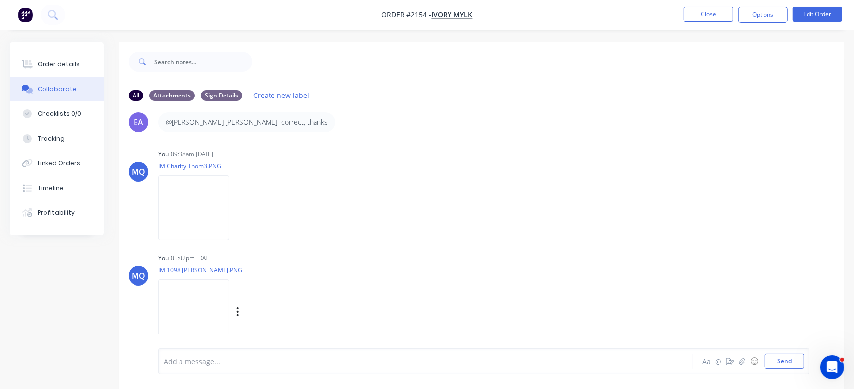
click at [224, 314] on img at bounding box center [193, 311] width 71 height 65
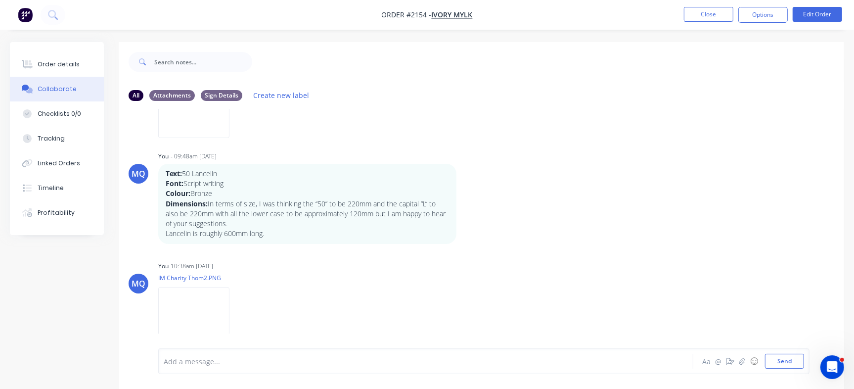
scroll to position [0, 0]
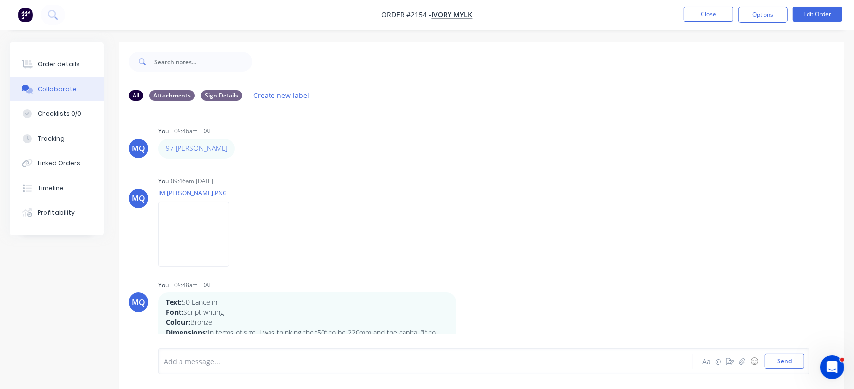
click at [65, 113] on div "Checklists 0/0" at bounding box center [60, 113] width 44 height 9
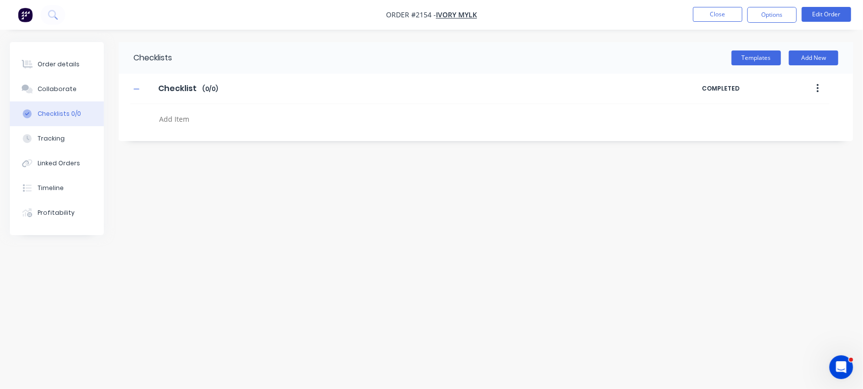
click at [234, 119] on textarea at bounding box center [380, 119] width 450 height 14
type textarea "x"
type textarea "PO"
type textarea "x"
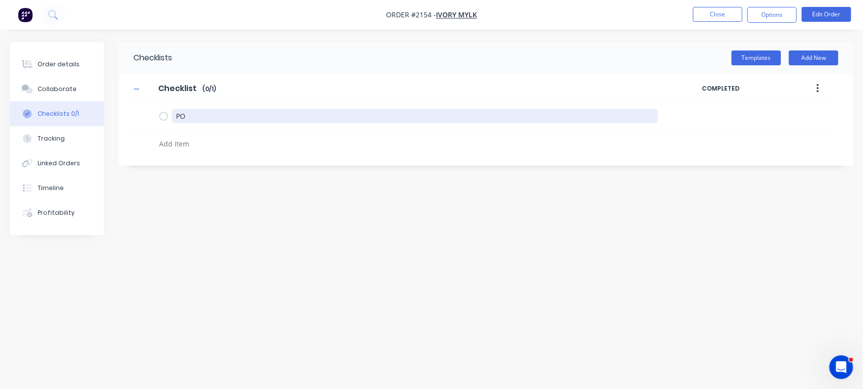
click at [234, 119] on textarea "PO" at bounding box center [415, 116] width 486 height 14
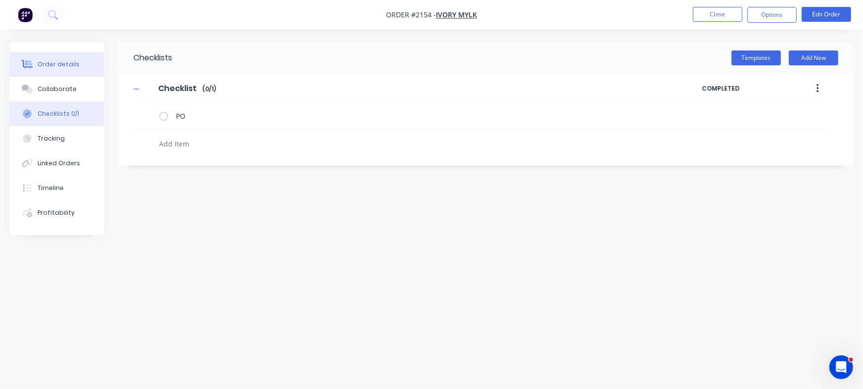
click at [60, 54] on button "Order details" at bounding box center [57, 64] width 94 height 25
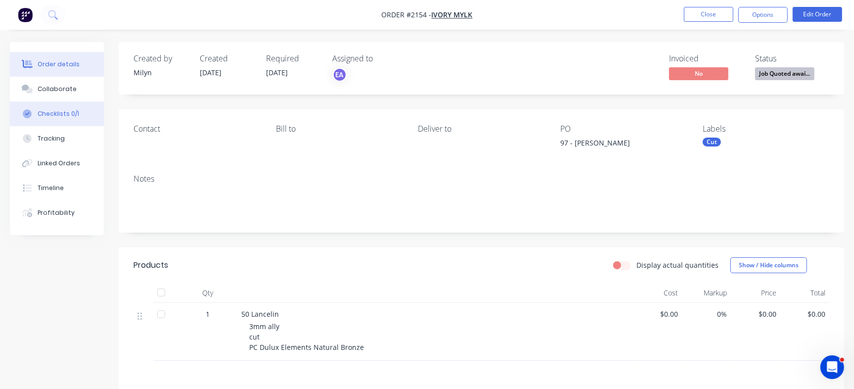
click at [79, 108] on button "Checklists 0/1" at bounding box center [57, 113] width 94 height 25
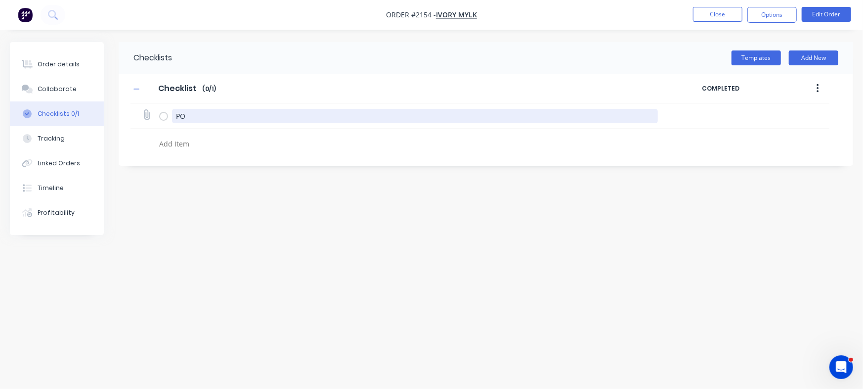
click at [204, 114] on textarea "PO" at bounding box center [415, 116] width 486 height 14
paste textarea "50 Lancelin - Bronze - Custom Luxe Sign"
type textarea "x"
type textarea "50 Lancelin - Bronze - Custom Luxe Sign"
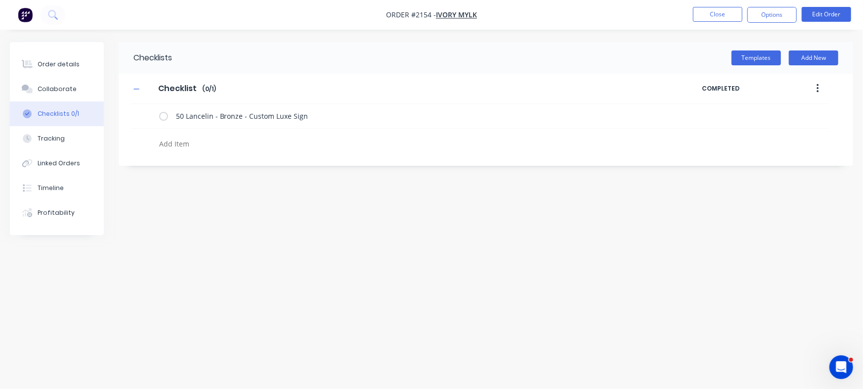
click at [260, 235] on div "Checklists Templates Add New Checklist Checklist Enter Checklist name ( 0 / 1 )…" at bounding box center [431, 175] width 843 height 267
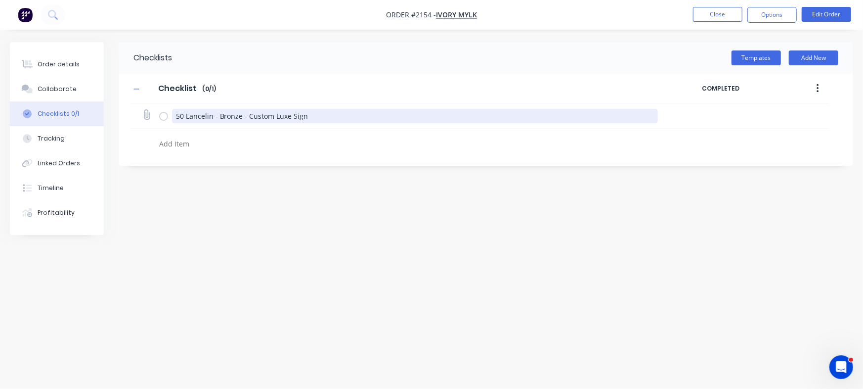
type textarea "x"
drag, startPoint x: 245, startPoint y: 112, endPoint x: 364, endPoint y: 106, distance: 118.8
click at [364, 106] on div "50 Lancelin - Bronze - Custom Luxe Sign" at bounding box center [410, 116] width 503 height 20
type textarea "50 Lancelin - Bronze -"
type textarea "x"
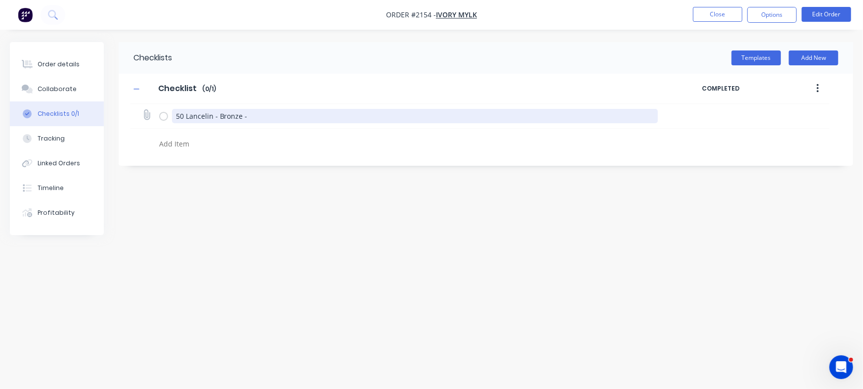
click at [176, 119] on textarea "50 Lancelin - Bronze -" at bounding box center [415, 116] width 486 height 14
paste textarea "Custom Luxe Sign"
type textarea "Custom Luxe Sign50 Lancelin - Bronze -"
type textarea "x"
type textarea "Custom Luxe Sign 50 Lancelin - Bronze -"
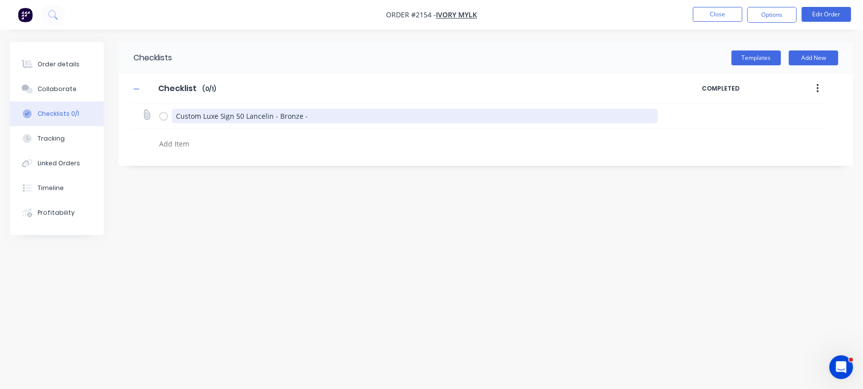
type textarea "x"
type textarea "Custom Luxe Sign -50 Lancelin - Bronze -"
type textarea "x"
click at [347, 116] on textarea "Custom Luxe Sign - 50 Lancelin - Bronze -" at bounding box center [415, 116] width 486 height 14
type textarea "Custom Luxe Sign - 50 Lancelin - Bronze"
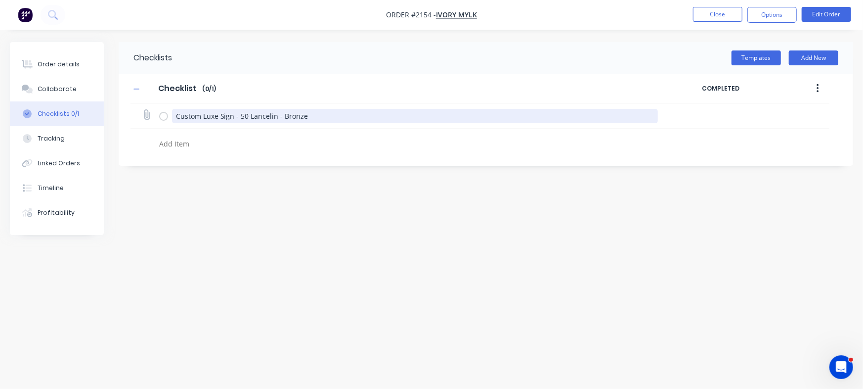
type textarea "x"
type textarea "Custom Luxe Sign - 50 Lancelin - Bronze"
type textarea "x"
type textarea "Custom Luxe Sign - 50 Lancelin - Bronze"
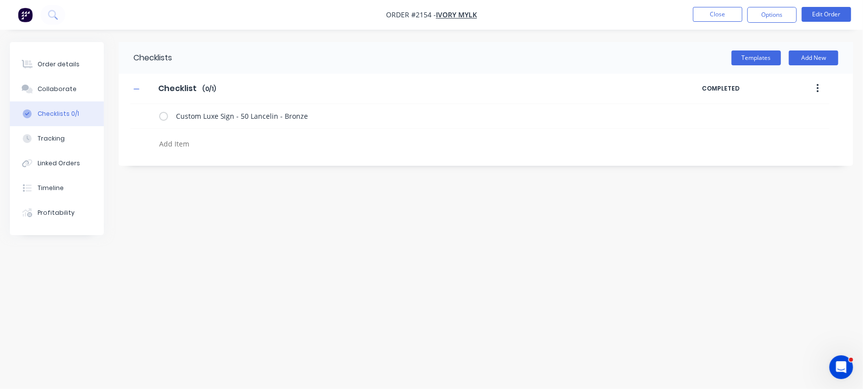
type textarea "x"
click at [301, 194] on div "Checklists Templates Add New Checklist Checklist Enter Checklist name ( 0 / 1 )…" at bounding box center [431, 175] width 843 height 267
click at [145, 115] on icon at bounding box center [146, 114] width 13 height 13
click at [142, 110] on input "file" at bounding box center [142, 110] width 0 height 0
type input "C:\fakepath\Luxe Custom Signs Order Sheet - 1098 [PERSON_NAME].pdf"
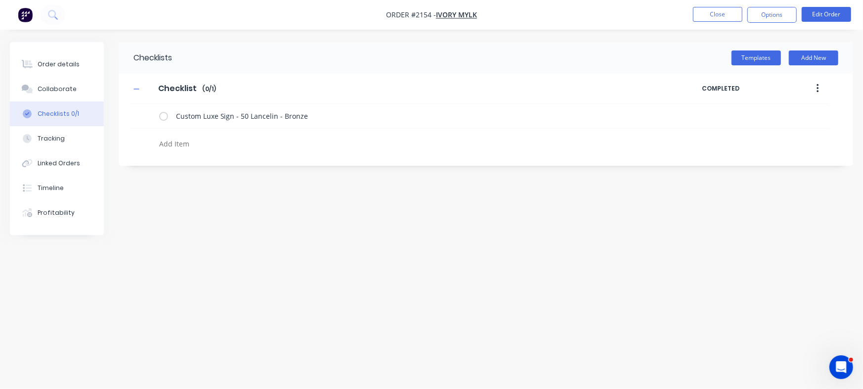
click at [178, 141] on textarea at bounding box center [380, 143] width 450 height 14
type textarea "x"
type textarea "C"
type textarea "x"
type textarea "Cu"
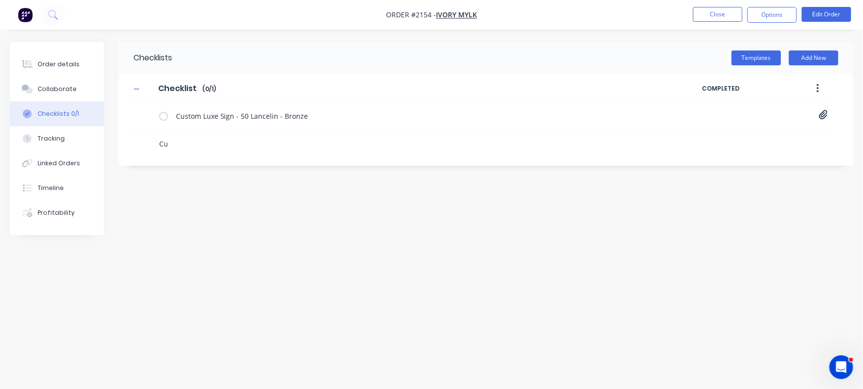
type textarea "x"
type textarea "Cut"
type textarea "x"
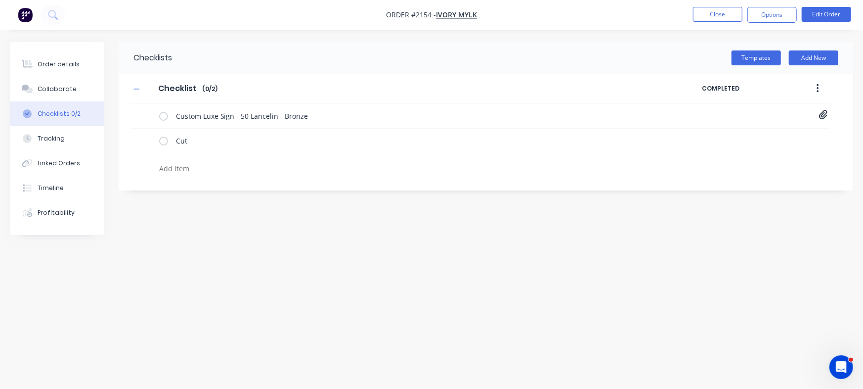
type textarea "x"
type textarea "P"
type textarea "x"
type textarea "Pow"
type textarea "x"
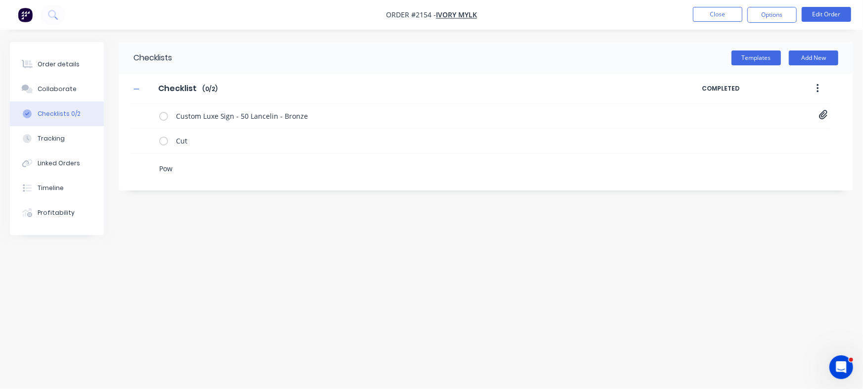
type textarea "Powd"
type textarea "x"
type textarea "Powde"
type textarea "x"
type textarea "Powder"
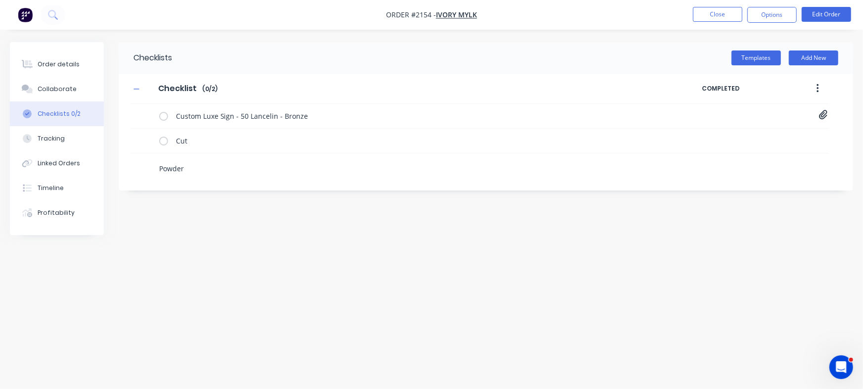
type textarea "x"
type textarea "Powder"
type textarea "x"
type textarea "Powder C"
type textarea "x"
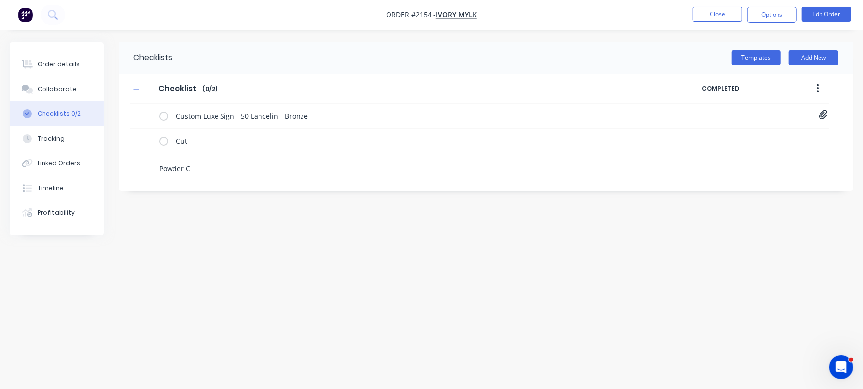
type textarea "Powder Co"
type textarea "x"
type textarea "Powder Coa"
type textarea "x"
type textarea "Powder Coat"
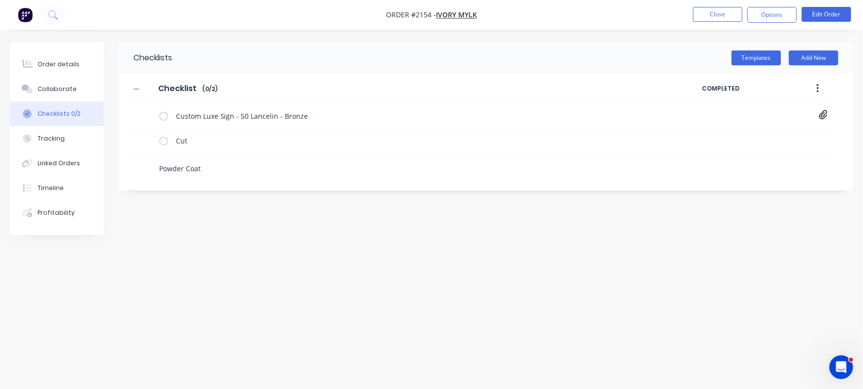
type textarea "x"
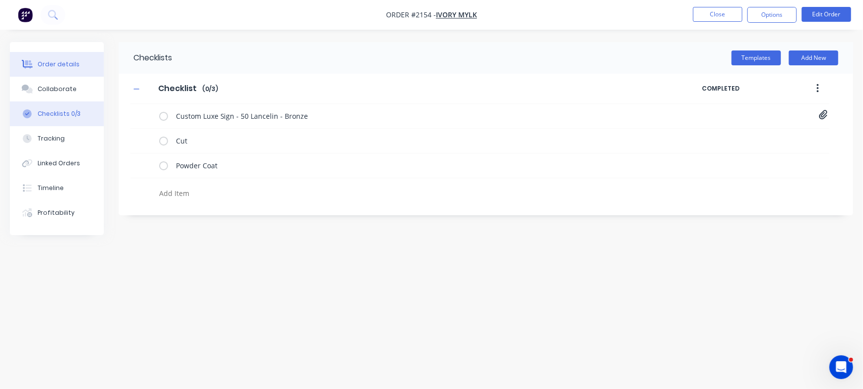
click at [49, 63] on div "Order details" at bounding box center [59, 64] width 42 height 9
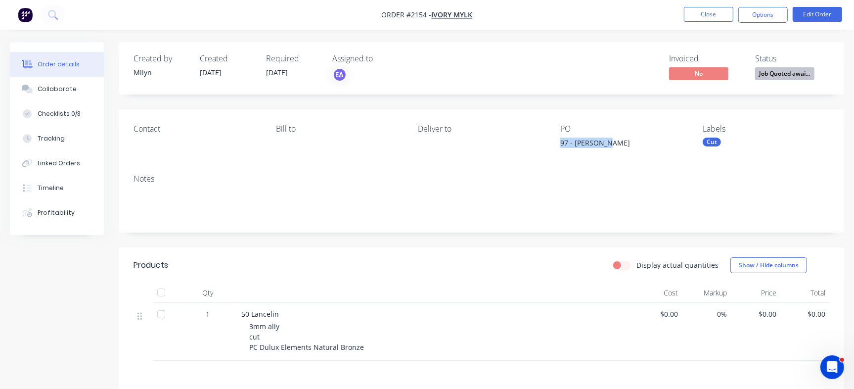
drag, startPoint x: 557, startPoint y: 144, endPoint x: 355, endPoint y: 71, distance: 214.9
click at [653, 144] on div "Contact [PERSON_NAME] to Deliver to PO 97 - [PERSON_NAME] Labels Cut" at bounding box center [481, 137] width 725 height 57
copy div "97 - Charity T"
drag, startPoint x: 273, startPoint y: 310, endPoint x: 234, endPoint y: 309, distance: 38.6
click at [234, 309] on div "1 50 Lancelin 3mm ally cut PC Dulux Elements Natural Bronze $0.00 0% $0.00 $0.00" at bounding box center [481, 332] width 696 height 58
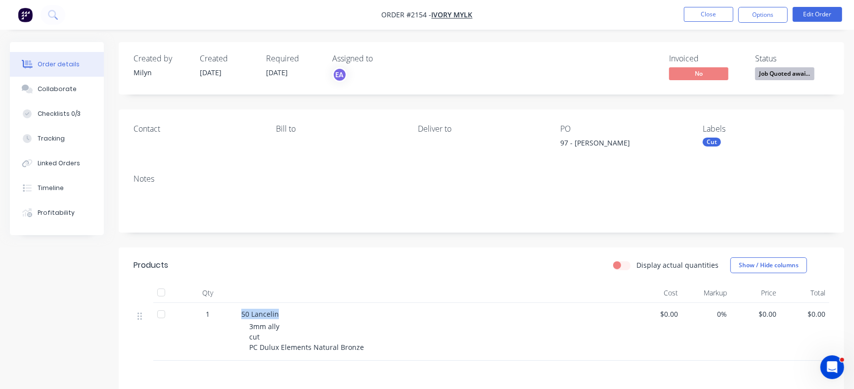
copy div "50 Lancelin"
click at [74, 113] on div "Checklists 0/3" at bounding box center [59, 113] width 43 height 9
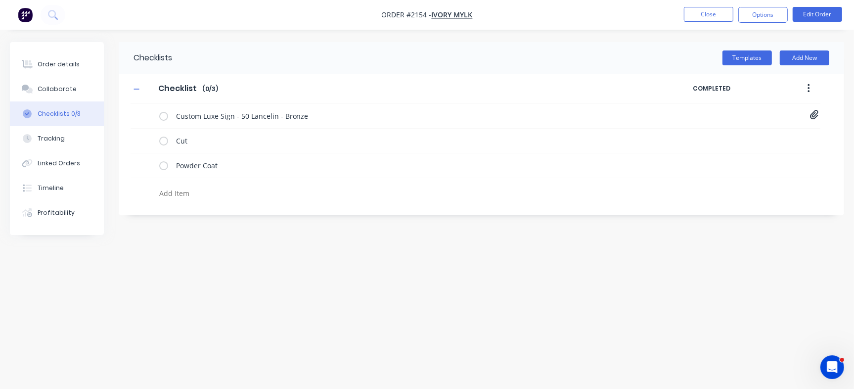
type textarea "x"
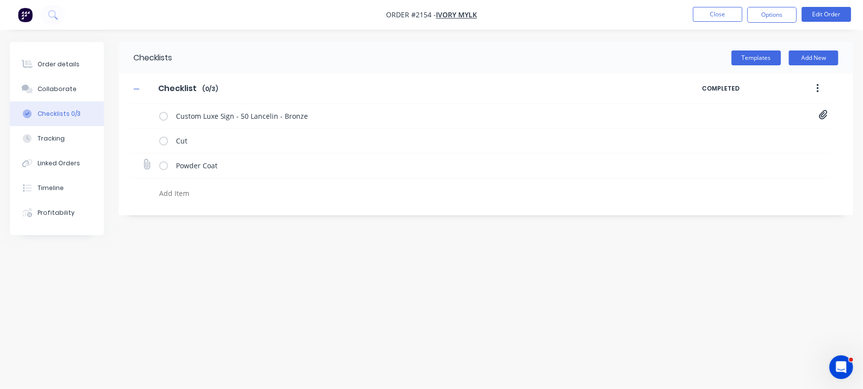
click at [147, 161] on icon at bounding box center [146, 164] width 13 height 13
click at [142, 159] on input "file" at bounding box center [142, 159] width 0 height 0
type input "C:\fakepath\Purchase Order PO0478.pdf"
click at [61, 58] on button "Order details" at bounding box center [57, 64] width 94 height 25
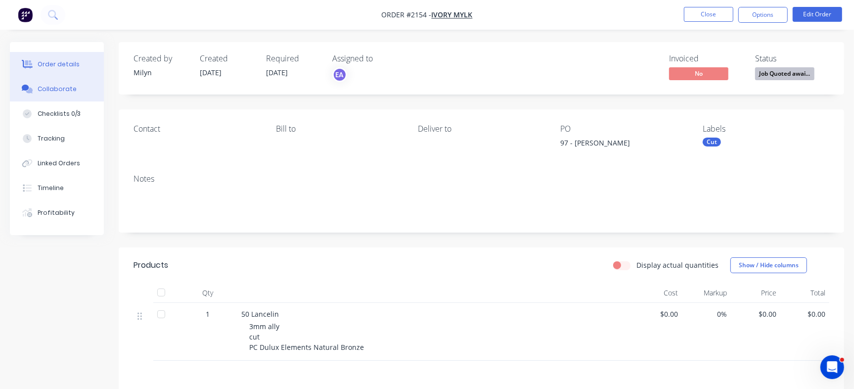
click at [66, 87] on div "Collaborate" at bounding box center [57, 89] width 39 height 9
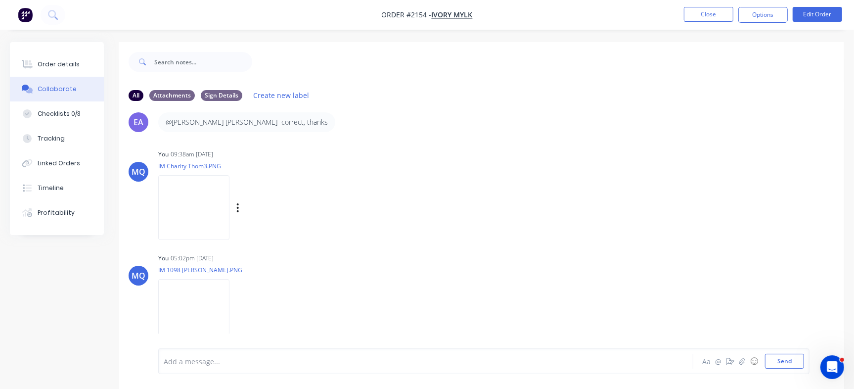
drag, startPoint x: 842, startPoint y: 100, endPoint x: 569, endPoint y: 208, distance: 293.7
click at [553, 204] on div "MQ You 09:38am [DATE] IM Charity Thom3.PNG Labels Download Delete" at bounding box center [481, 191] width 725 height 89
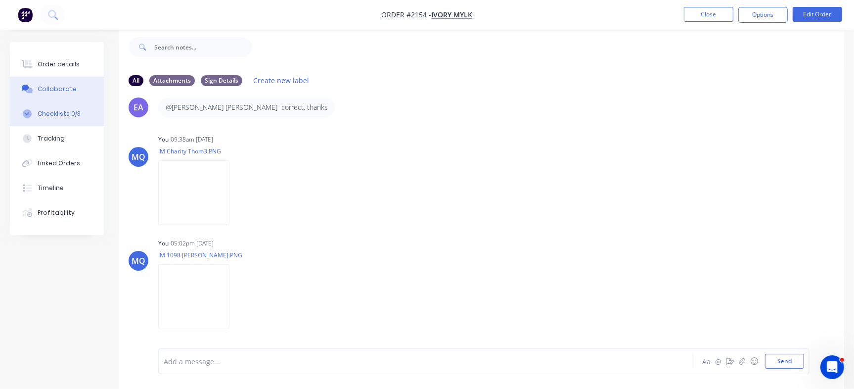
click at [79, 115] on button "Checklists 0/3" at bounding box center [57, 113] width 94 height 25
type textarea "x"
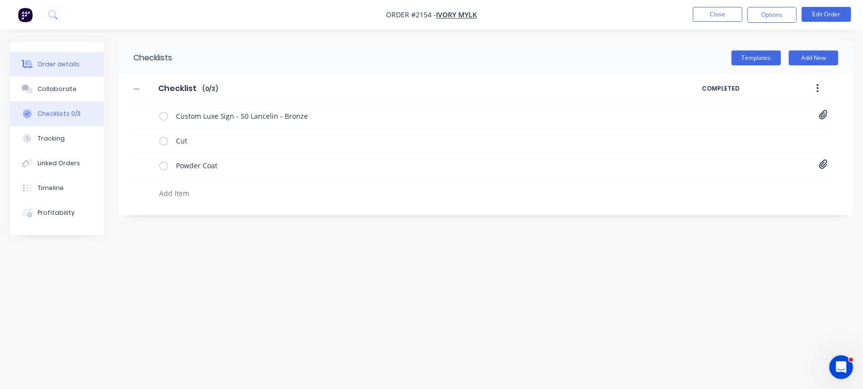
click at [63, 67] on div "Order details" at bounding box center [59, 64] width 42 height 9
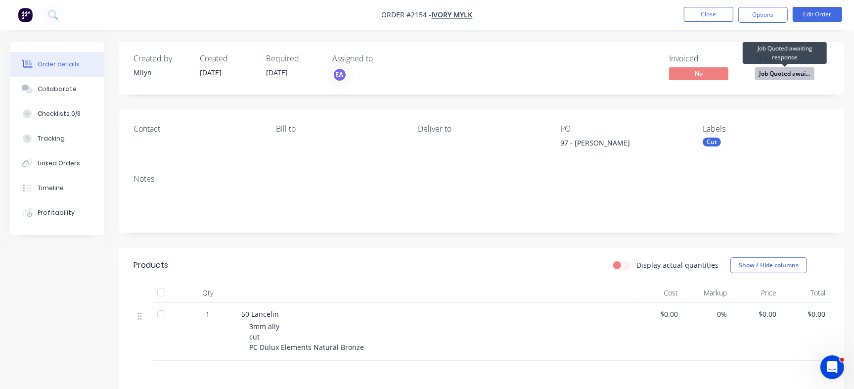
click at [782, 74] on span "Job Quoted awai..." at bounding box center [784, 73] width 59 height 12
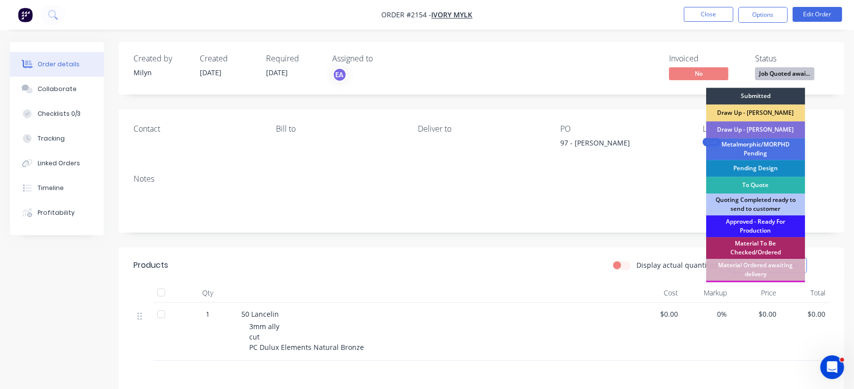
click at [775, 132] on div "Draw Up - [PERSON_NAME]" at bounding box center [755, 129] width 99 height 17
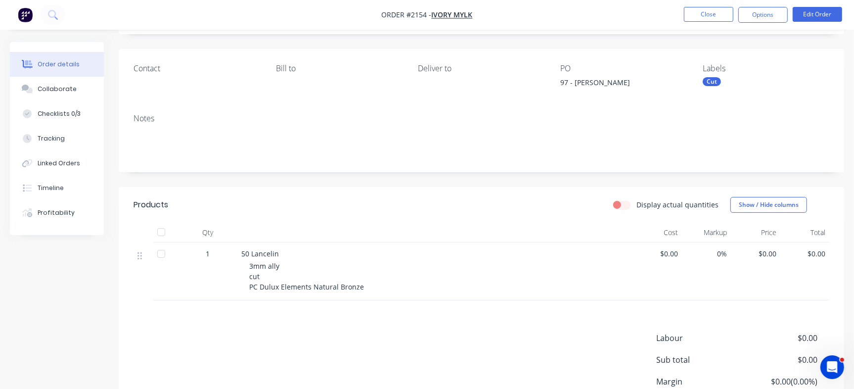
scroll to position [58, 0]
click at [719, 17] on button "Close" at bounding box center [708, 14] width 49 height 15
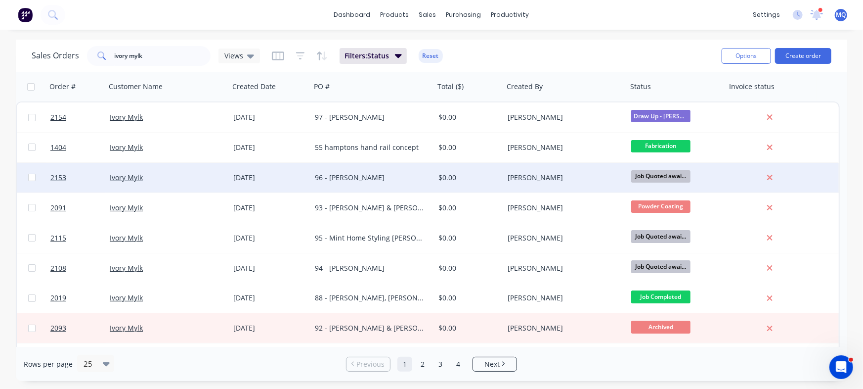
click at [385, 180] on div "96 - [PERSON_NAME]" at bounding box center [370, 178] width 110 height 10
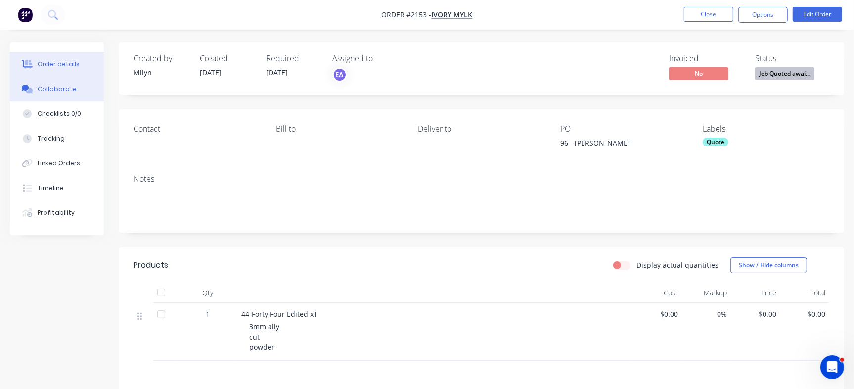
click at [38, 86] on div "Collaborate" at bounding box center [57, 89] width 39 height 9
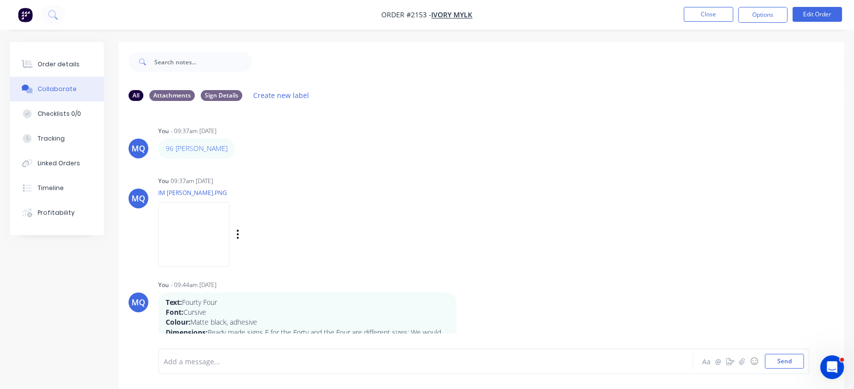
click at [221, 240] on img at bounding box center [193, 234] width 71 height 65
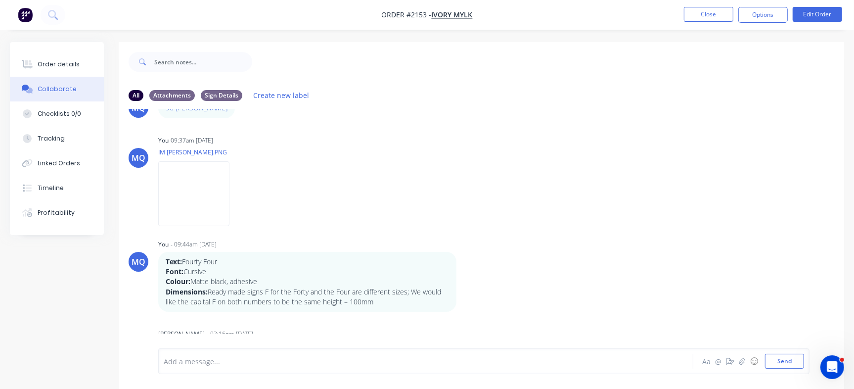
scroll to position [73, 0]
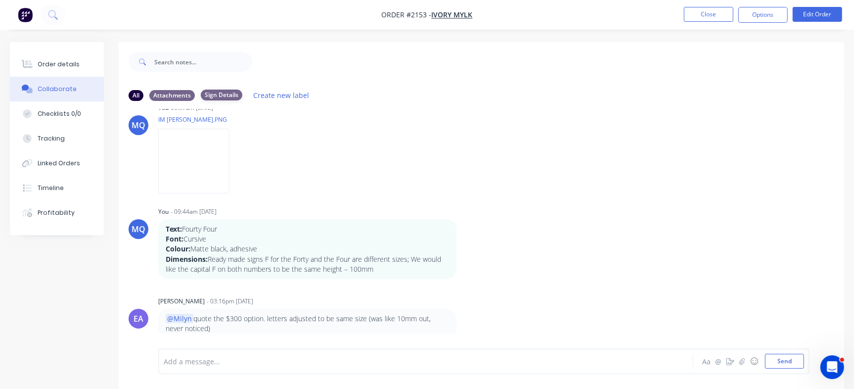
click at [237, 96] on div "Sign Details" at bounding box center [222, 94] width 42 height 11
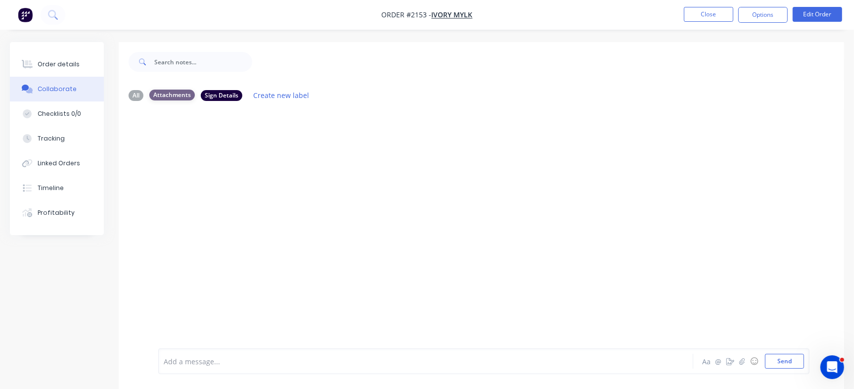
click at [181, 92] on div "Attachments" at bounding box center [171, 94] width 45 height 11
click at [171, 97] on div "Attachments" at bounding box center [171, 94] width 45 height 11
click at [140, 97] on div "All" at bounding box center [136, 94] width 15 height 11
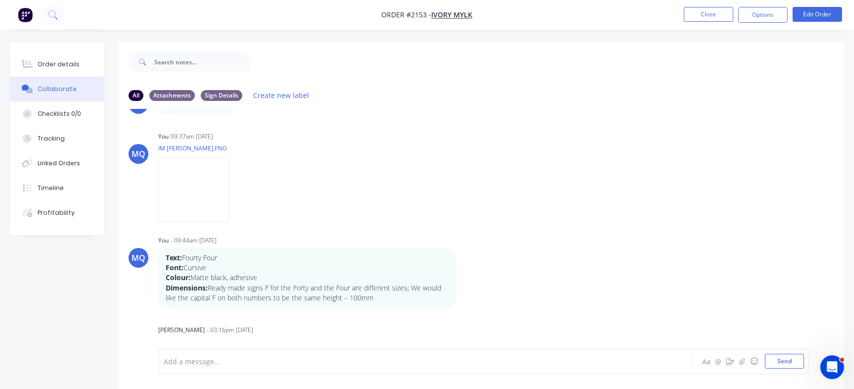
scroll to position [73, 0]
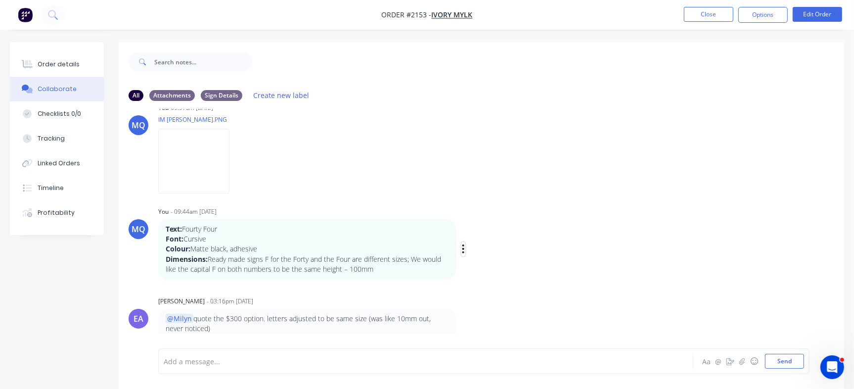
click at [463, 246] on icon "button" at bounding box center [463, 248] width 2 height 9
click at [507, 248] on button "Labels" at bounding box center [499, 250] width 62 height 16
click at [525, 291] on div at bounding box center [522, 295] width 20 height 20
click at [634, 167] on div "MQ You 09:37am [DATE] IM [PERSON_NAME].PNG Labels Download Delete" at bounding box center [481, 144] width 725 height 89
drag, startPoint x: 828, startPoint y: 249, endPoint x: 824, endPoint y: 256, distance: 8.0
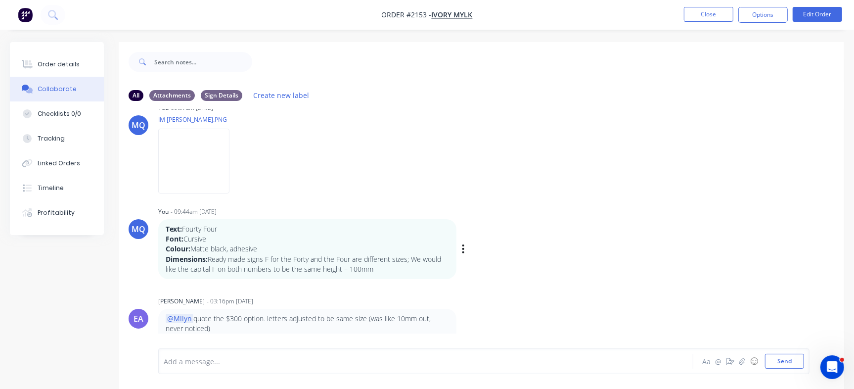
drag, startPoint x: 824, startPoint y: 256, endPoint x: 605, endPoint y: 206, distance: 224.7
click at [605, 206] on div "MQ You - 09:44am [DATE] Text: Fourty Four Font: Cursive Colour: Matte black, ad…" at bounding box center [481, 241] width 725 height 75
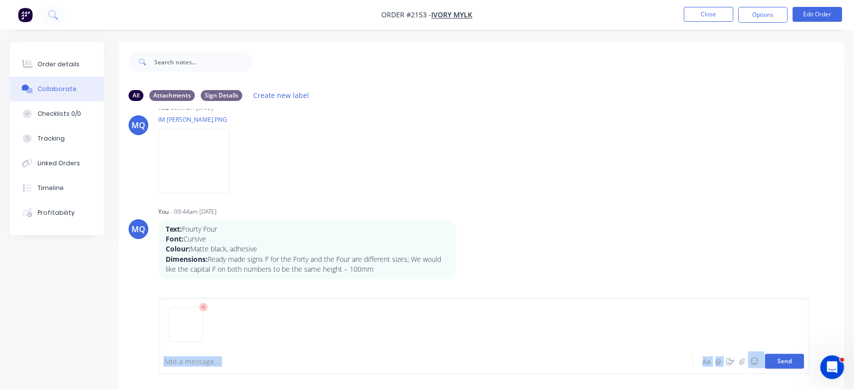
click at [798, 354] on div "Add a message... Aa @ ☺ Send" at bounding box center [483, 336] width 651 height 76
click at [793, 354] on button "Send" at bounding box center [784, 360] width 39 height 15
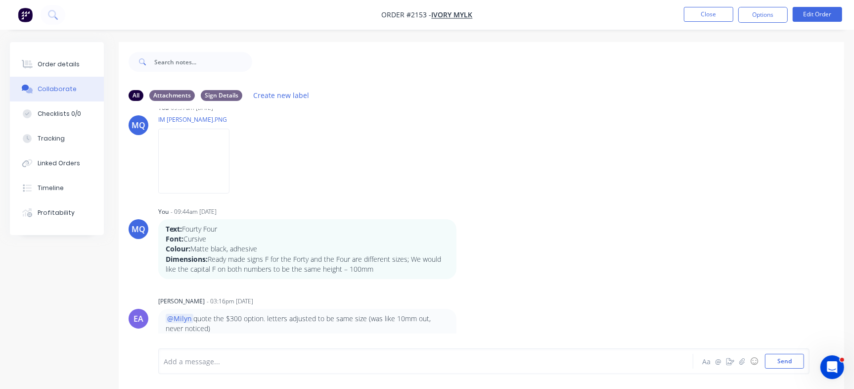
click at [730, 193] on div "MQ You - 09:37am [DATE] 96 [PERSON_NAME] Labels Edit Delete MQ You 09:37am [DAT…" at bounding box center [481, 228] width 725 height 239
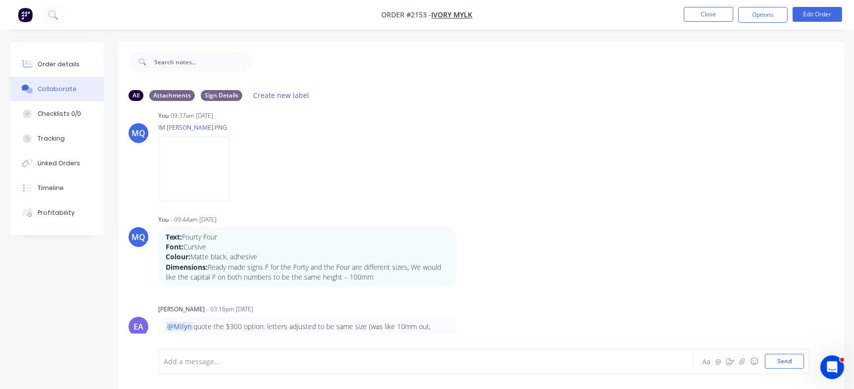
scroll to position [0, 0]
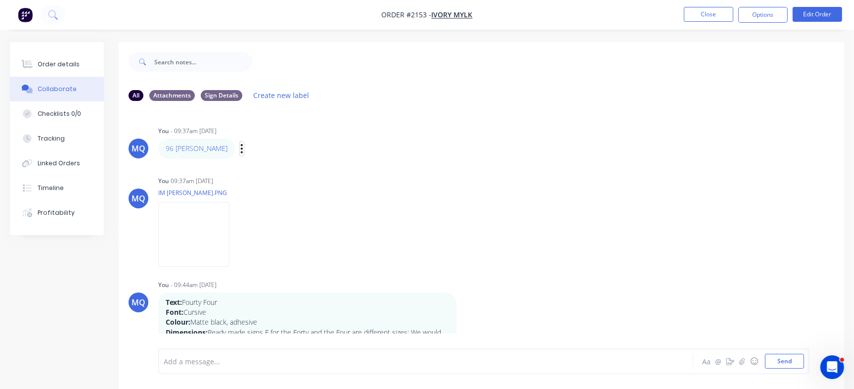
click at [240, 151] on icon "button" at bounding box center [241, 148] width 3 height 11
click at [262, 169] on button "Edit" at bounding box center [278, 166] width 62 height 16
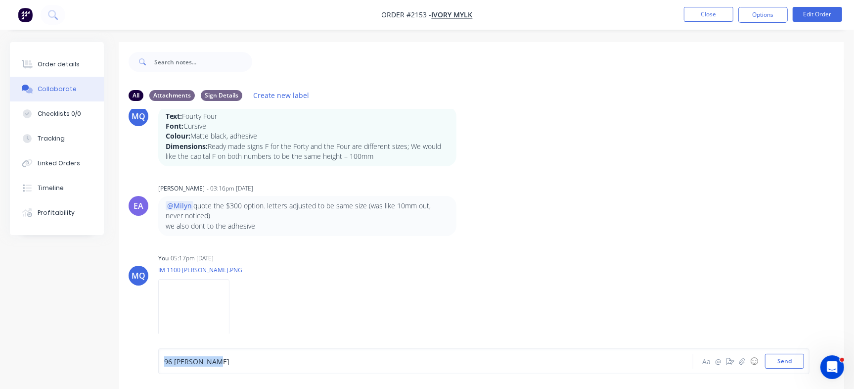
drag, startPoint x: 252, startPoint y: 362, endPoint x: 158, endPoint y: 359, distance: 94.0
click at [158, 359] on div "96 [PERSON_NAME] Aa @ ☺ Send" at bounding box center [483, 361] width 651 height 26
click at [0, 0] on icon "button" at bounding box center [0, 0] width 0 height 0
click at [0, 0] on button "Edit" at bounding box center [0, 0] width 0 height 0
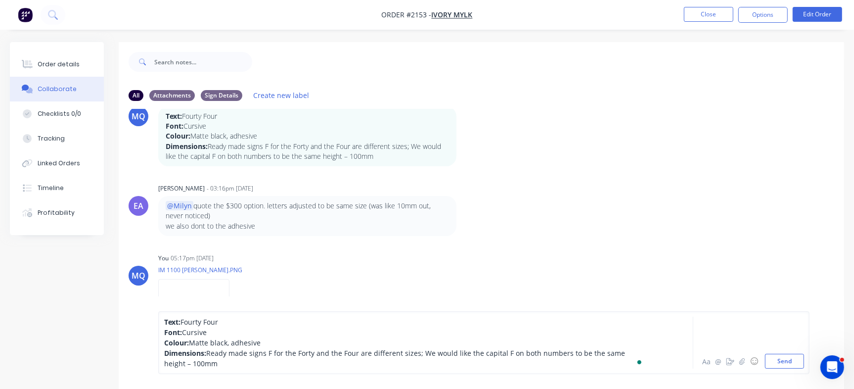
click at [162, 316] on div "Text: Fourty Four Font: Cursive Colour: Matte black, adhesive Dimensions: Ready…" at bounding box center [483, 342] width 651 height 63
click at [164, 319] on span "Text:" at bounding box center [172, 321] width 16 height 9
drag, startPoint x: 262, startPoint y: 309, endPoint x: 136, endPoint y: 305, distance: 125.7
click at [136, 305] on div "Sign details for [PERSON_NAME] Text: Fourty Four Font: Cursive Colour: Matte bl…" at bounding box center [481, 337] width 725 height 103
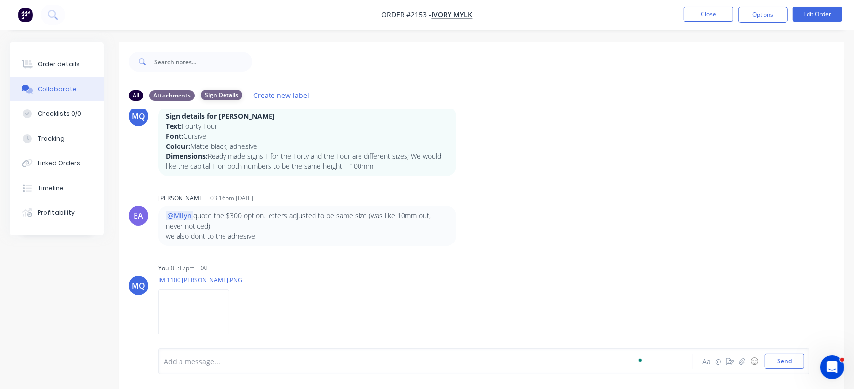
click at [226, 98] on div "Sign Details" at bounding box center [222, 94] width 42 height 11
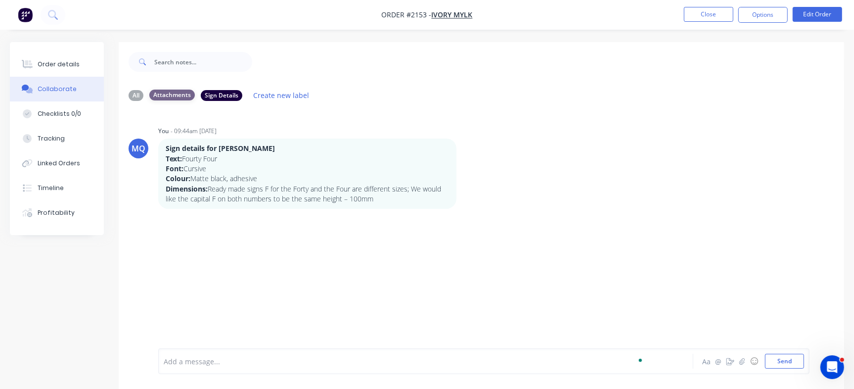
click at [182, 93] on div "Attachments" at bounding box center [171, 94] width 45 height 11
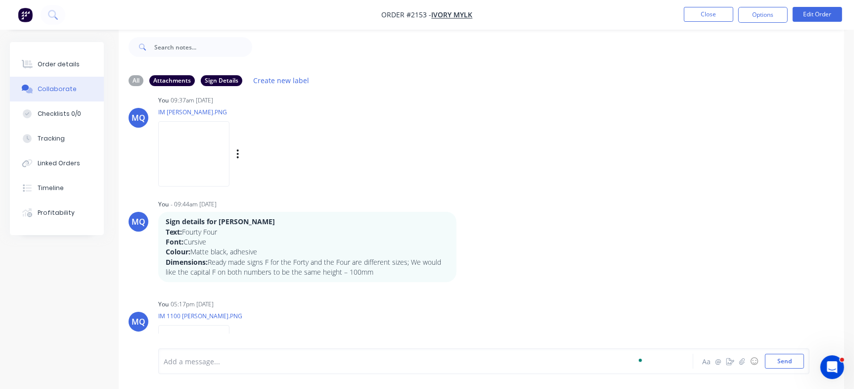
scroll to position [9, 0]
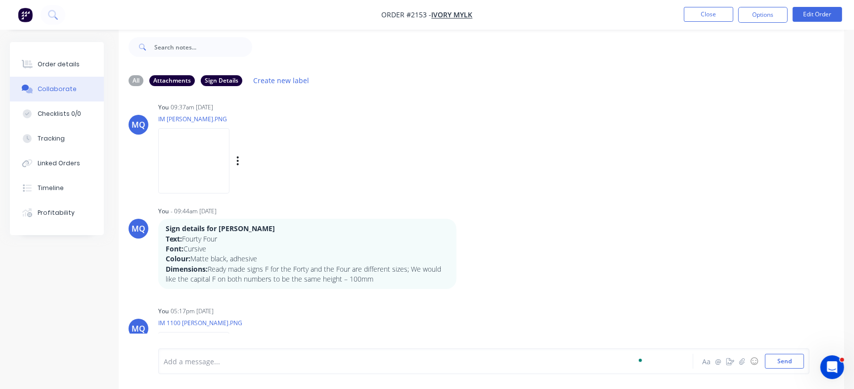
click at [215, 169] on img at bounding box center [193, 160] width 71 height 65
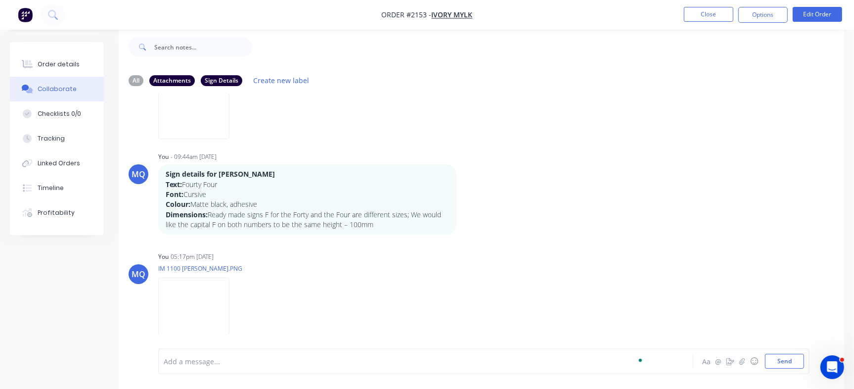
scroll to position [77, 0]
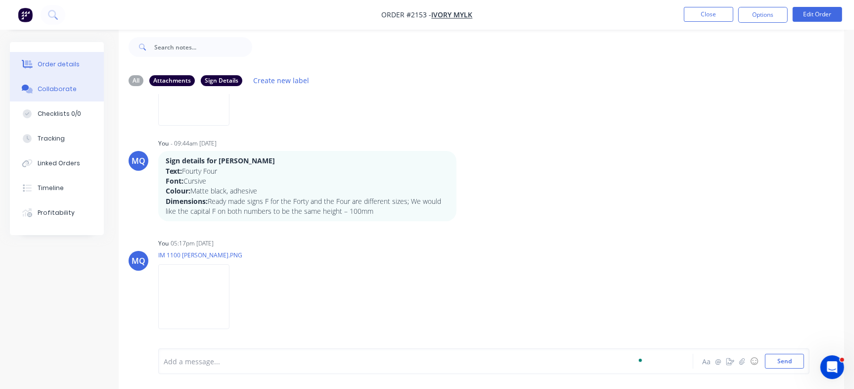
click at [61, 54] on button "Order details" at bounding box center [57, 64] width 94 height 25
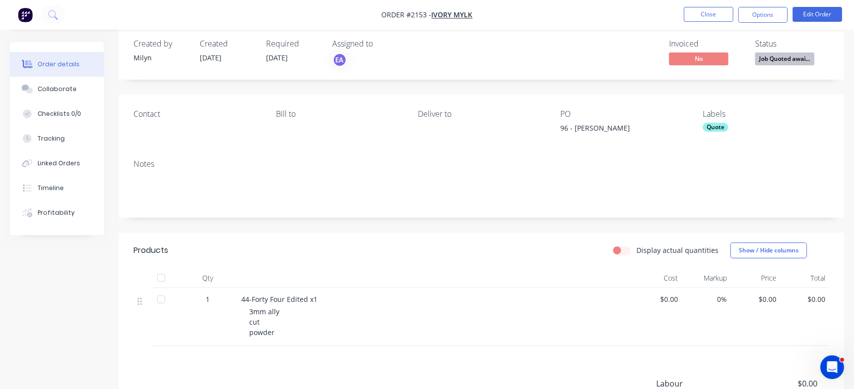
click at [711, 126] on div "Quote" at bounding box center [716, 127] width 26 height 9
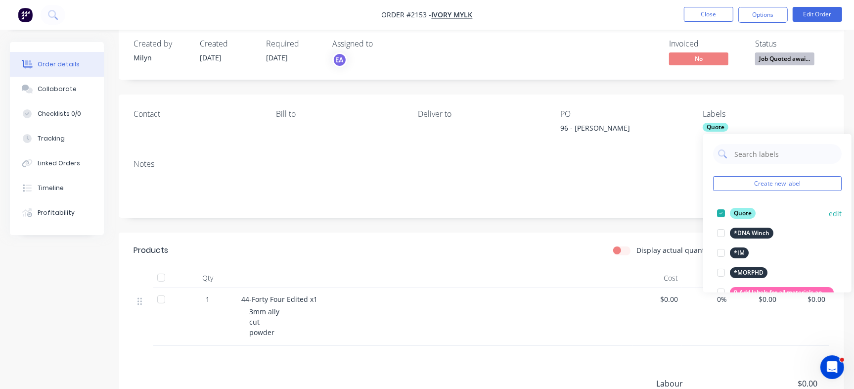
click at [723, 212] on div at bounding box center [721, 213] width 20 height 20
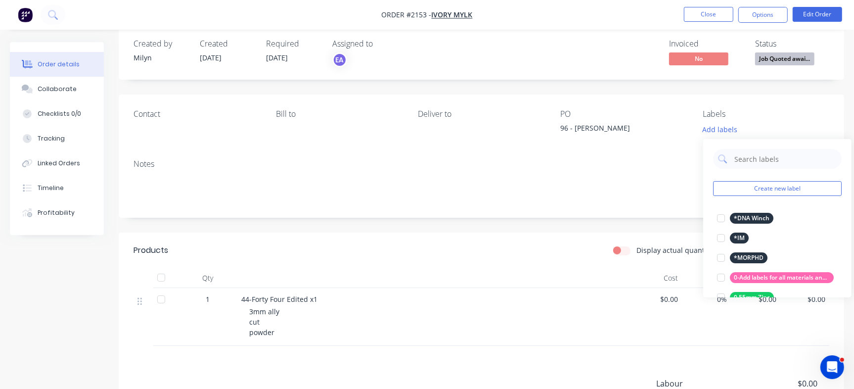
click at [613, 68] on div "Created by [PERSON_NAME] Created [DATE] Required [DATE] Assigned to EA Invoiced…" at bounding box center [481, 53] width 725 height 52
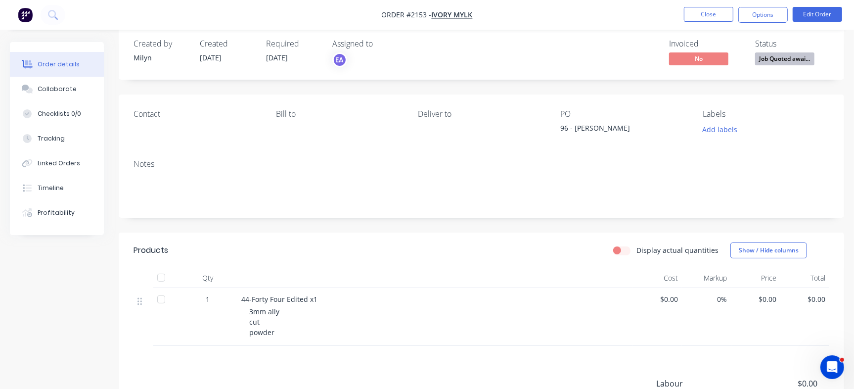
click at [602, 129] on div "96 - [PERSON_NAME]" at bounding box center [622, 130] width 124 height 14
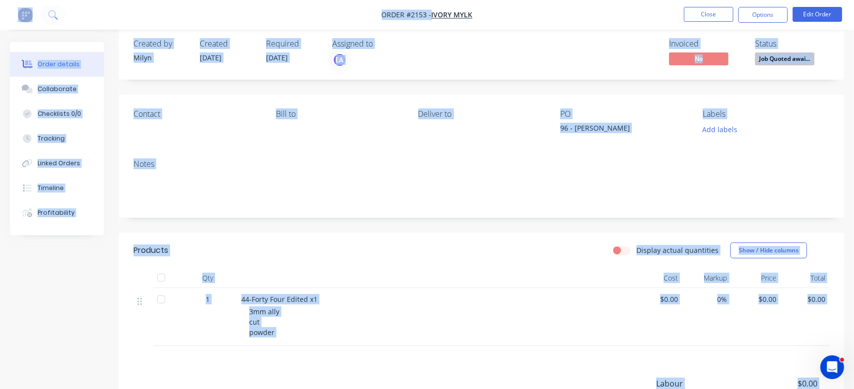
click at [627, 120] on div "PO 96 - [PERSON_NAME]" at bounding box center [623, 122] width 127 height 27
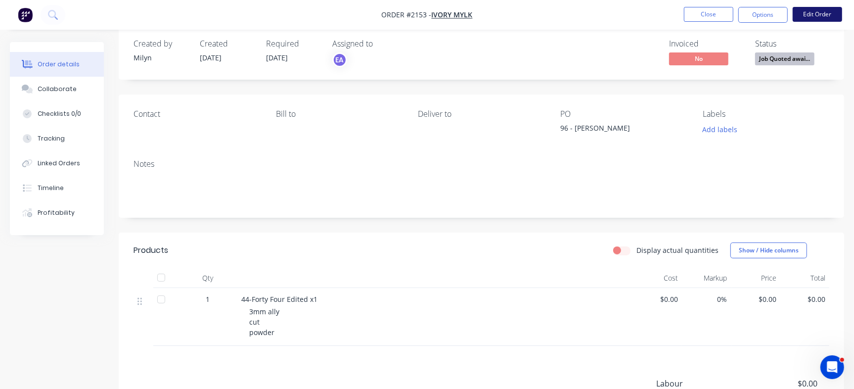
click at [796, 20] on button "Edit Order" at bounding box center [817, 14] width 49 height 15
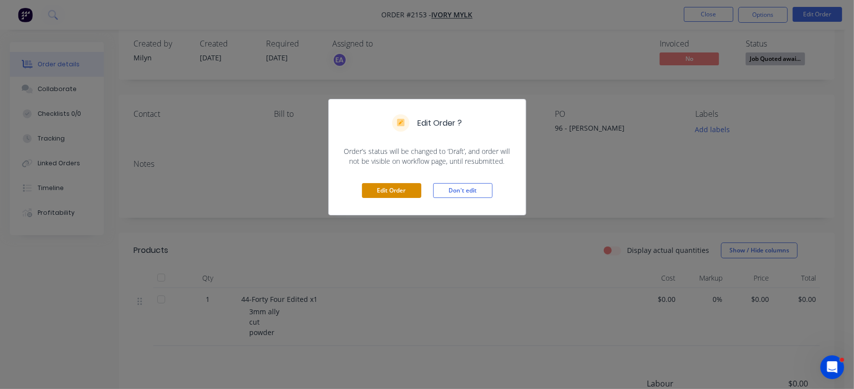
click at [404, 191] on button "Edit Order" at bounding box center [391, 190] width 59 height 15
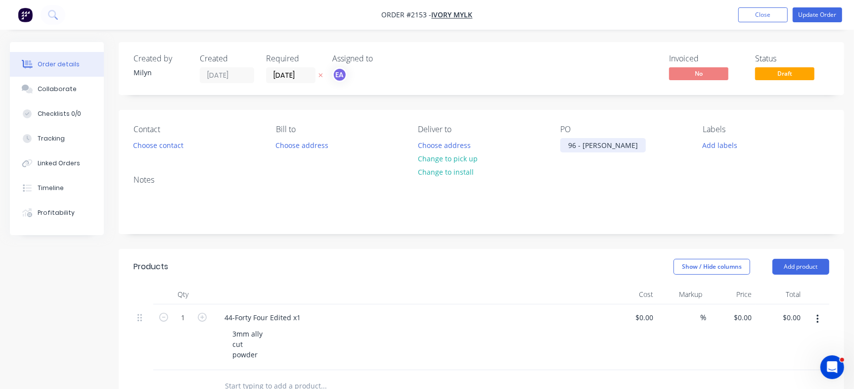
click at [586, 150] on div "96 - [PERSON_NAME]" at bounding box center [603, 145] width 86 height 14
paste div
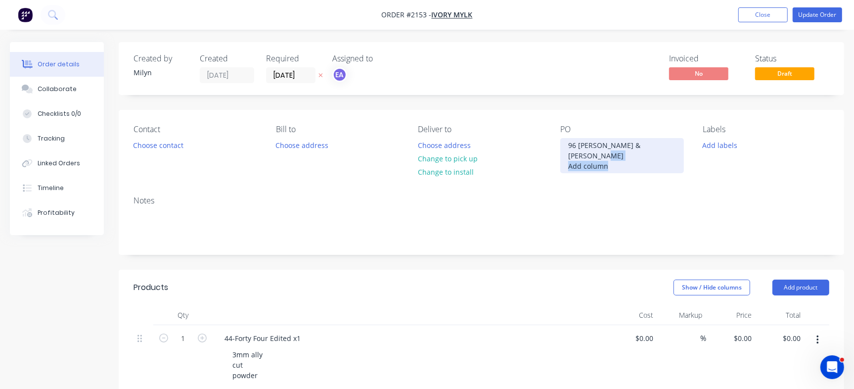
drag, startPoint x: 578, startPoint y: 196, endPoint x: 561, endPoint y: 157, distance: 42.3
click at [561, 157] on div "96 [PERSON_NAME] & [PERSON_NAME] Add column" at bounding box center [622, 155] width 124 height 35
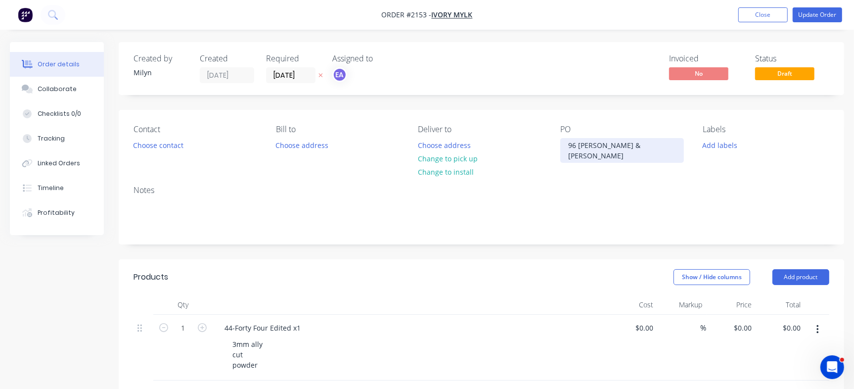
click at [579, 144] on div "96 [PERSON_NAME] & [PERSON_NAME]" at bounding box center [622, 150] width 124 height 25
click at [588, 81] on div "Invoiced No Status Draft" at bounding box center [630, 68] width 398 height 29
click at [224, 320] on div "44-Forty Four Edited x1" at bounding box center [263, 327] width 92 height 14
click at [342, 269] on div "Show / Hide columns Add product" at bounding box center [555, 277] width 548 height 16
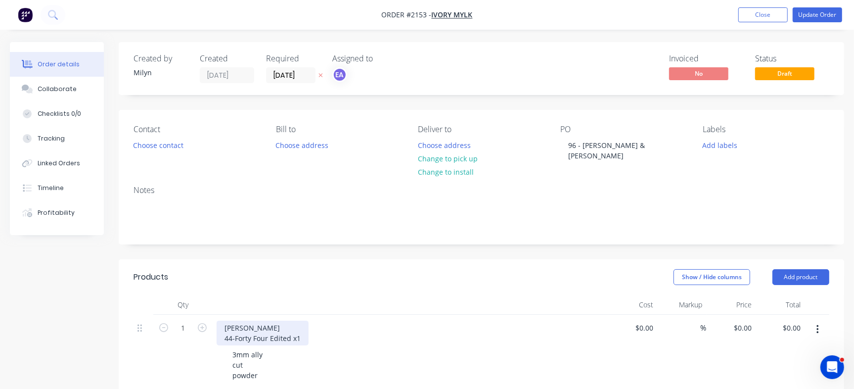
click at [221, 324] on div "[PERSON_NAME] 44-Forty Four Edited x1" at bounding box center [263, 332] width 92 height 25
click at [336, 269] on div "Show / Hide columns Add product" at bounding box center [555, 277] width 548 height 16
click at [262, 320] on div "[PERSON_NAME] - 44-Forty Four Edited x1" at bounding box center [294, 327] width 154 height 14
click at [545, 270] on div "Show / Hide columns Add product" at bounding box center [555, 277] width 548 height 16
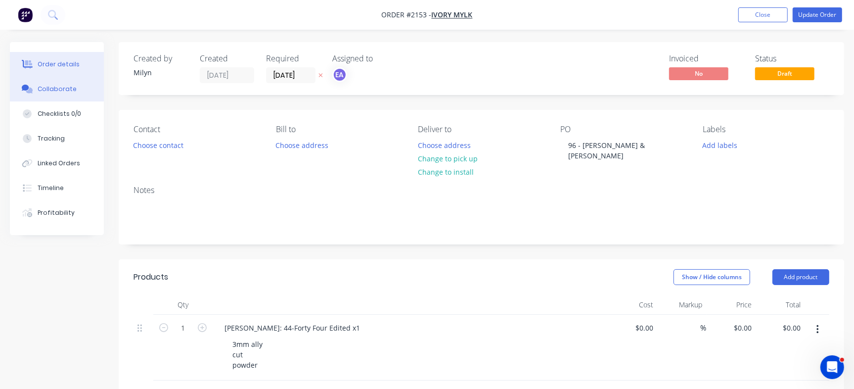
click at [61, 83] on button "Collaborate" at bounding box center [57, 89] width 94 height 25
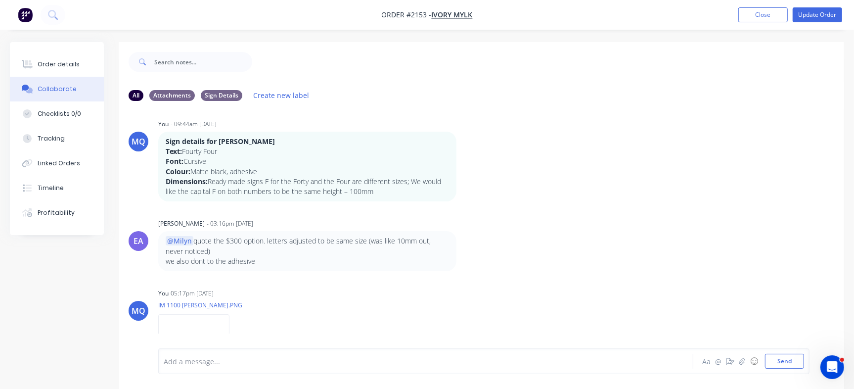
scroll to position [196, 0]
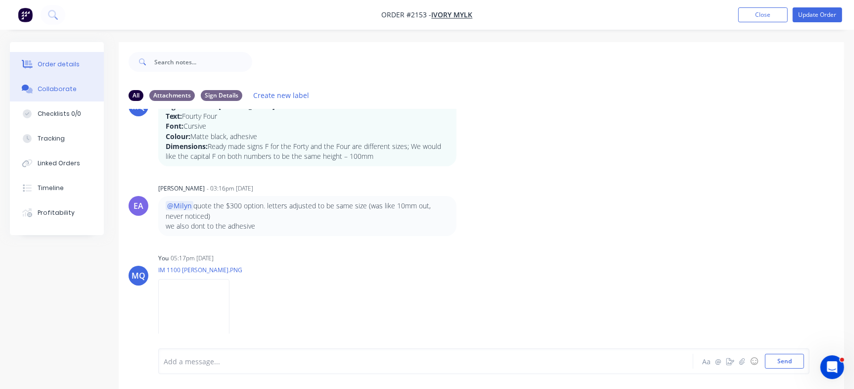
click at [79, 65] on button "Order details" at bounding box center [57, 64] width 94 height 25
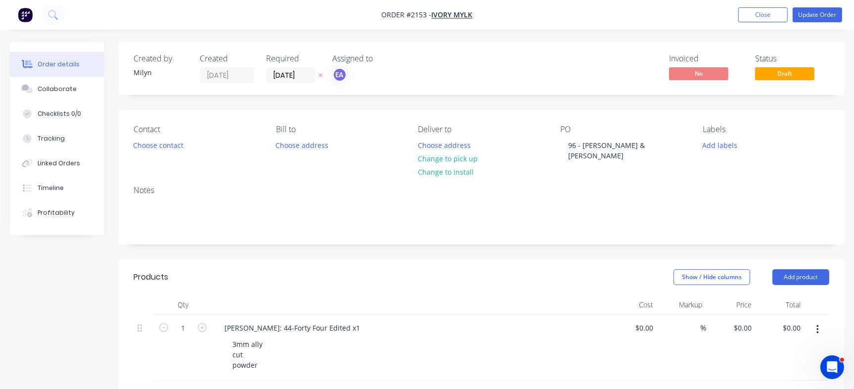
scroll to position [102, 0]
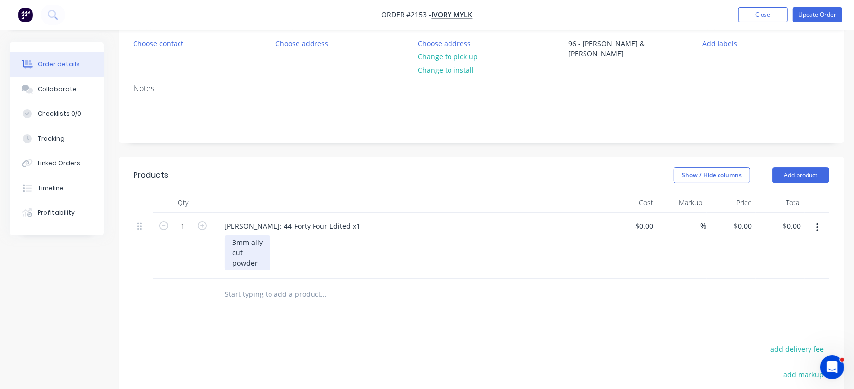
click at [260, 253] on div "3mm ally cut powder" at bounding box center [247, 252] width 46 height 35
drag, startPoint x: 265, startPoint y: 251, endPoint x: 229, endPoint y: 251, distance: 36.6
click at [229, 251] on div "3mm ally cut powder" at bounding box center [247, 252] width 46 height 35
click at [380, 291] on input "text" at bounding box center [323, 294] width 198 height 20
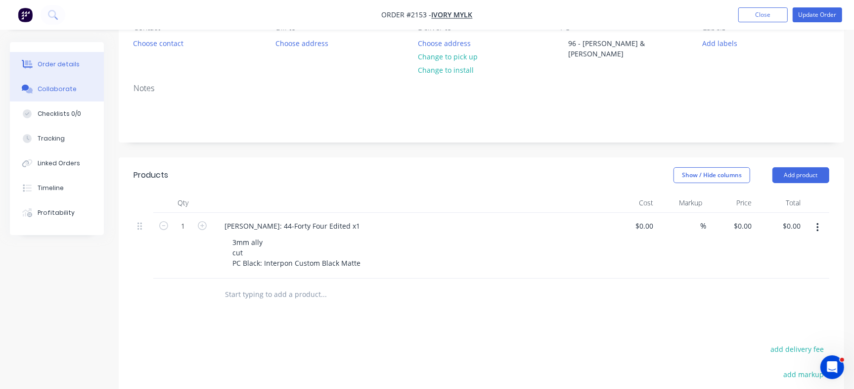
click at [73, 81] on button "Collaborate" at bounding box center [57, 89] width 94 height 25
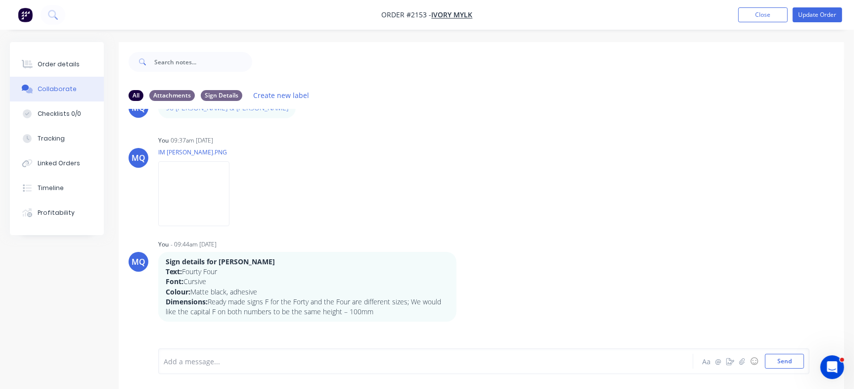
scroll to position [49, 0]
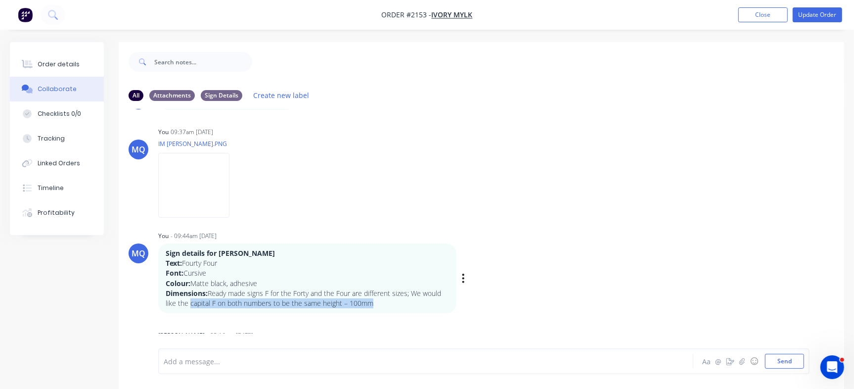
drag, startPoint x: 189, startPoint y: 304, endPoint x: 390, endPoint y: 301, distance: 200.2
click at [390, 301] on p "Dimensions: Ready made signs F for the Forty and the Four are different sizes; …" at bounding box center [307, 298] width 283 height 20
copy p "capital F on both numbers to be the same height – 100mm"
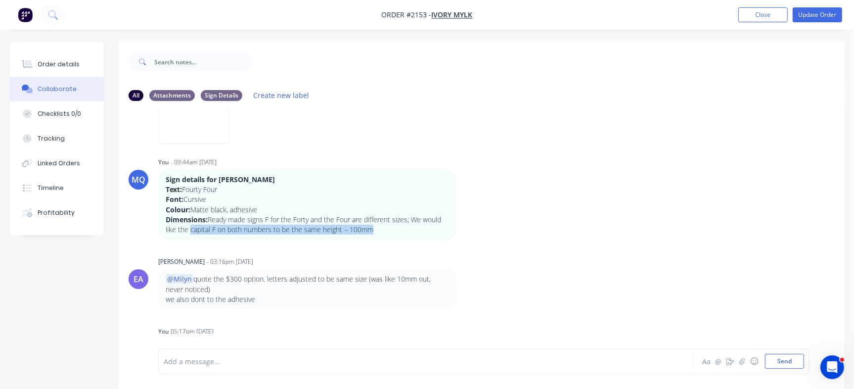
scroll to position [79, 0]
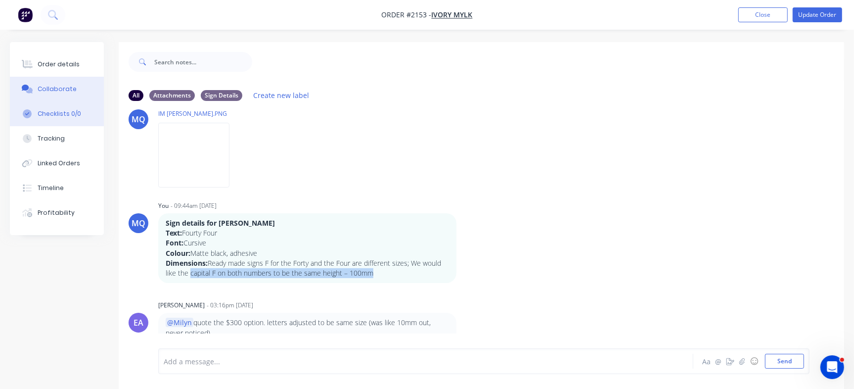
click at [53, 118] on div "Checklists 0/0" at bounding box center [60, 113] width 44 height 9
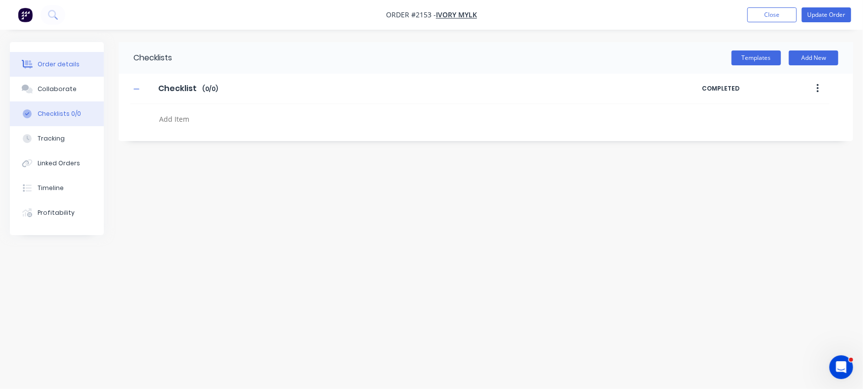
click at [72, 65] on div "Order details" at bounding box center [59, 64] width 42 height 9
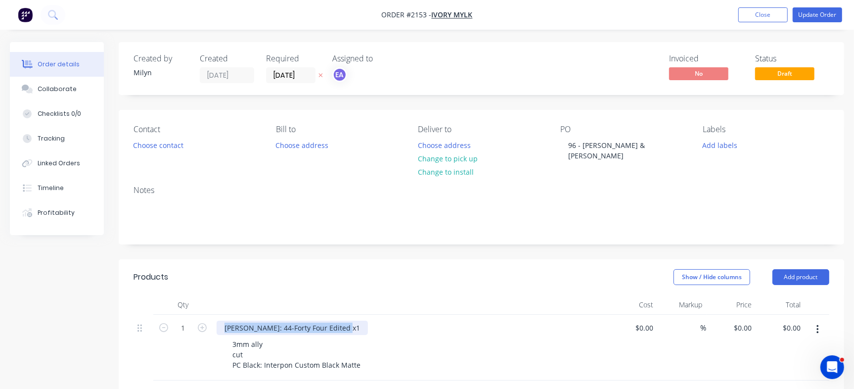
drag, startPoint x: 344, startPoint y: 314, endPoint x: 211, endPoint y: 316, distance: 133.5
click at [211, 316] on div "1 [PERSON_NAME]: 44-Forty Four Edited x1 3mm ally cut PC Black: Interpon Custom…" at bounding box center [481, 347] width 696 height 66
click at [52, 106] on button "Checklists 0/0" at bounding box center [57, 113] width 94 height 25
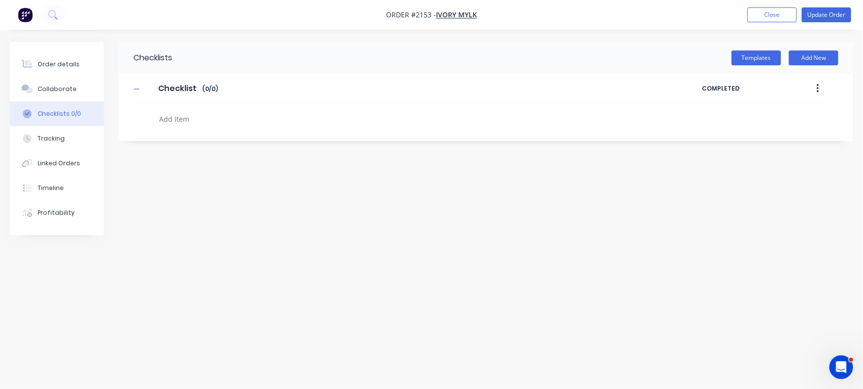
click at [211, 123] on textarea at bounding box center [380, 119] width 450 height 14
type textarea "x"
paste textarea "[PERSON_NAME]: 44-Forty Four Edited x1"
type textarea "[PERSON_NAME]: 44-Forty Four Edited x1"
type textarea "x"
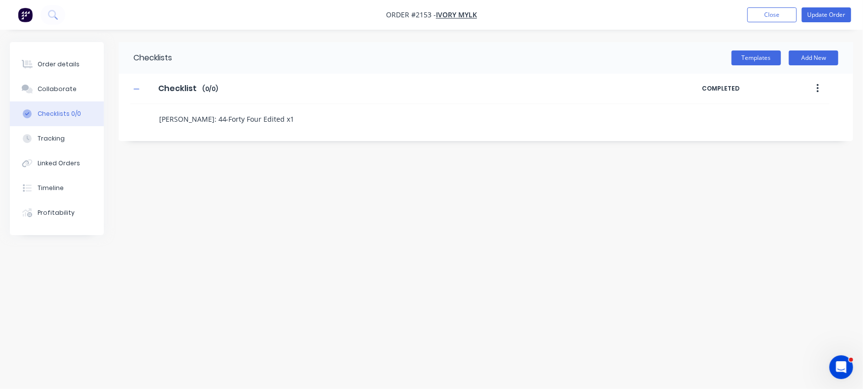
type textarea "[PERSON_NAME]: 44-Forty Four Edited x1"
drag, startPoint x: 196, startPoint y: 117, endPoint x: 205, endPoint y: 117, distance: 8.4
click at [197, 117] on textarea "[PERSON_NAME]: 44-Forty Four Edited x1" at bounding box center [380, 119] width 450 height 14
type textarea "x"
type textarea "[PERSON_NAME]: C44-Forty Four Edited x1"
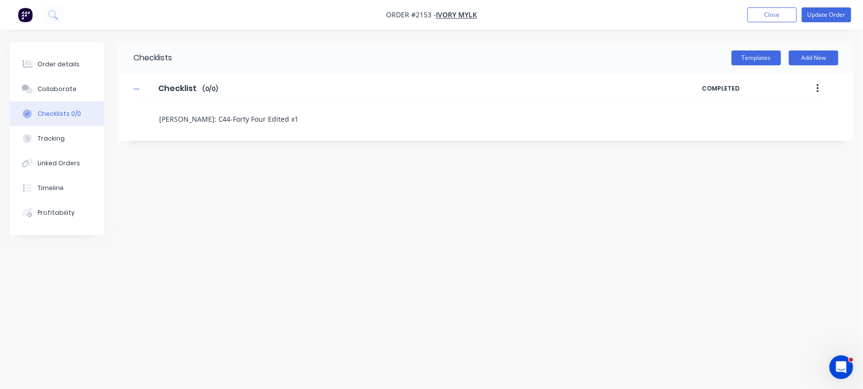
type textarea "x"
type textarea "[PERSON_NAME]: Cu44-Forty Four Edited x1"
type textarea "x"
type textarea "[PERSON_NAME]: Cus44-Forty Four Edited x1"
type textarea "x"
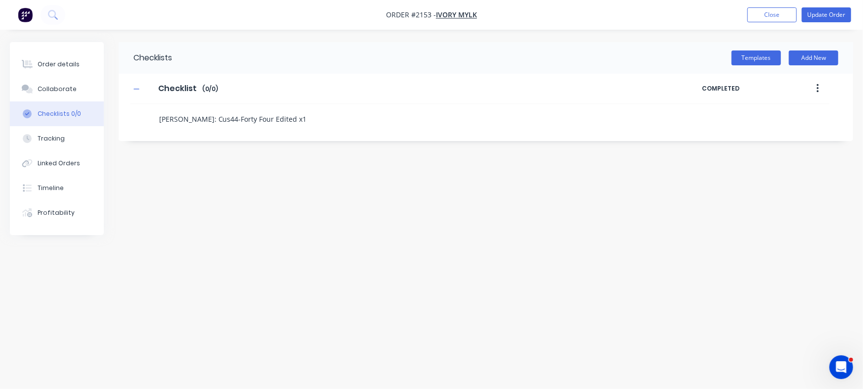
type textarea "[PERSON_NAME]: Cuso44-Forty Four Edited x1"
type textarea "x"
type textarea "[PERSON_NAME]: Cus44-Forty Four Edited x1"
type textarea "x"
type textarea "[PERSON_NAME]: Cust44-Forty Four Edited x1"
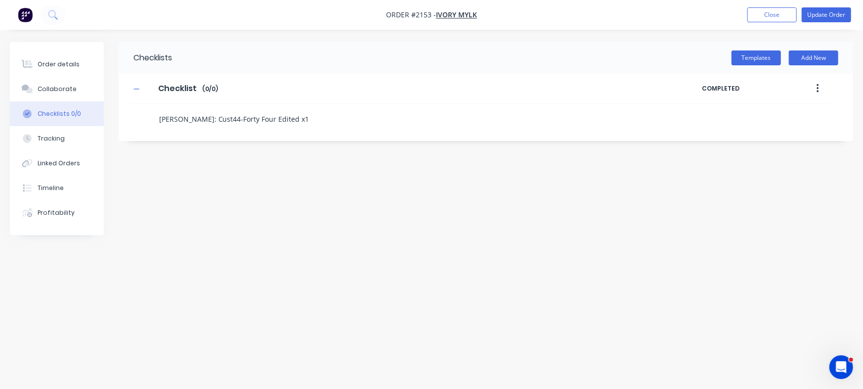
type textarea "x"
type textarea "[PERSON_NAME]: Custo44-Forty Four Edited x1"
type textarea "x"
type textarea "[PERSON_NAME]: Custom44-Forty Four Edited x1"
type textarea "x"
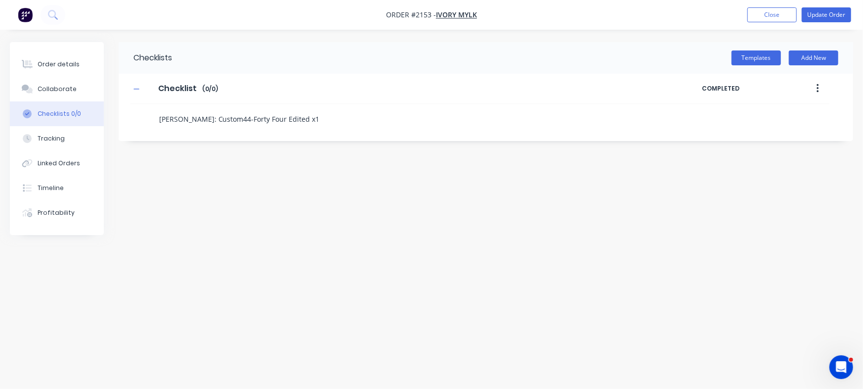
type textarea "[PERSON_NAME]: Custom 44-Forty Four Edited x1"
type textarea "x"
type textarea "[PERSON_NAME]: Custom L44-Forty Four Edited x1"
type textarea "x"
type textarea "[PERSON_NAME]: Custom Lu44-Forty Four Edited x1"
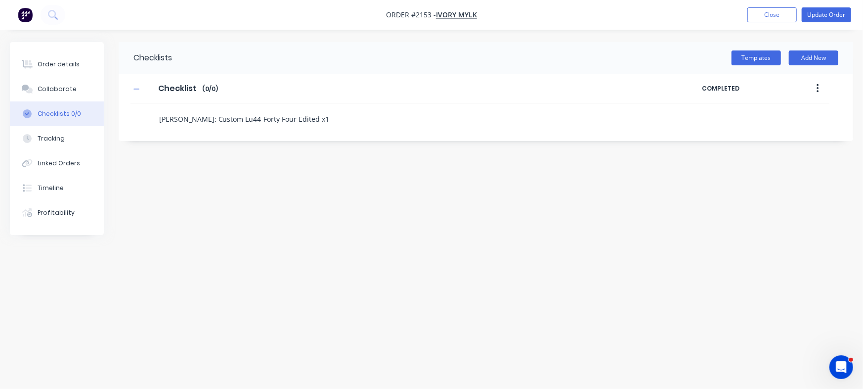
type textarea "x"
type textarea "[PERSON_NAME]: Custom Lue44-Forty Four Edited x1"
type textarea "x"
type textarea "[PERSON_NAME]: Custom Lu44-Forty Four Edited x1"
type textarea "x"
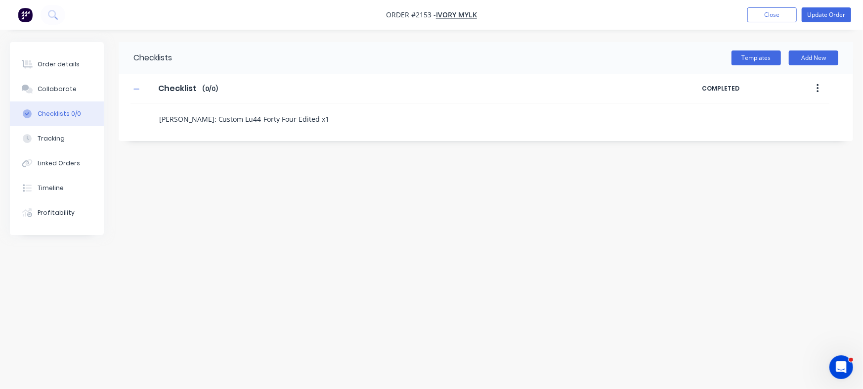
type textarea "[PERSON_NAME]: Custom Luz44-Forty Four Edited x1"
type textarea "x"
type textarea "[PERSON_NAME]: Custom Luze44-Forty Four Edited x1"
type textarea "x"
type textarea "[PERSON_NAME]: Custom [PERSON_NAME] 44-Forty Four Edited x1"
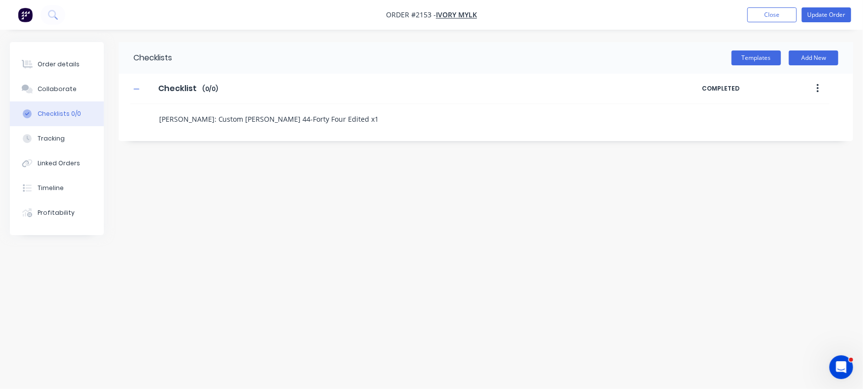
type textarea "x"
type textarea "[PERSON_NAME]: Custom Luze44-Forty Four Edited x1"
type textarea "x"
type textarea "[PERSON_NAME]: Custom Luz44-Forty Four Edited x1"
type textarea "x"
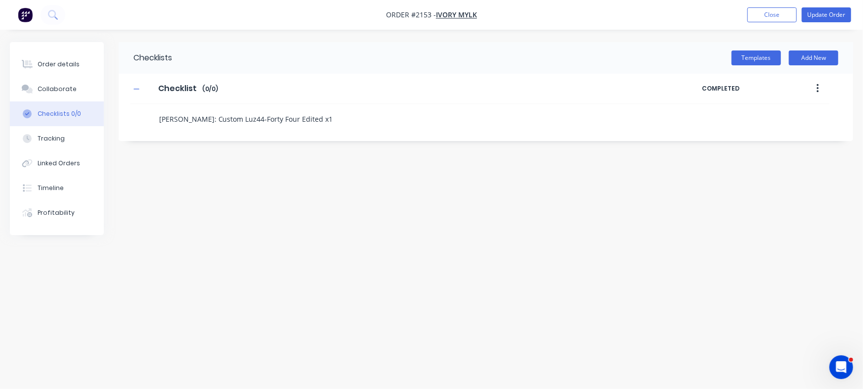
type textarea "[PERSON_NAME]: Custom Lu44-Forty Four Edited x1"
type textarea "x"
type textarea "[PERSON_NAME]: Custom Lux44-Forty Four Edited x1"
type textarea "x"
type textarea "[PERSON_NAME]: Custom Luxe44-Forty Four Edited x1"
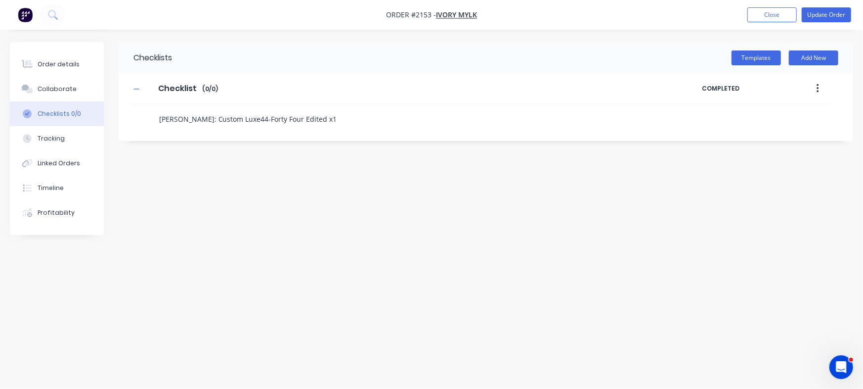
type textarea "x"
type textarea "[PERSON_NAME]: Custom Luxe 44-Forty Four Edited x1"
type textarea "x"
type textarea "[PERSON_NAME]: Custom Luxe S44-Forty Four Edited x1"
type textarea "x"
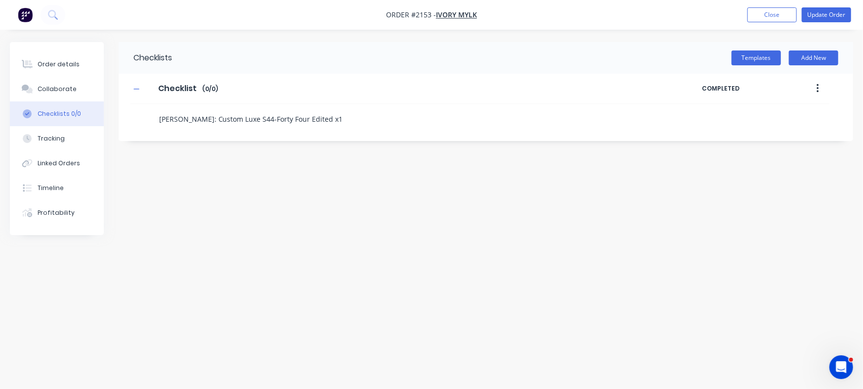
type textarea "[PERSON_NAME]: Custom Luxe Si44-Forty Four Edited x1"
type textarea "x"
type textarea "[PERSON_NAME]: Custom Luxe Sig44-Forty Four Edited x1"
type textarea "x"
type textarea "[PERSON_NAME]: Custom Luxe Sign44-Forty Four Edited x1"
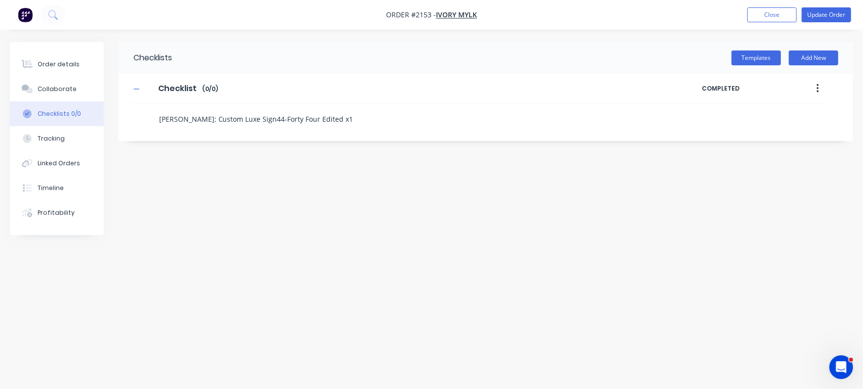
type textarea "x"
type textarea "[PERSON_NAME]: Custom Luxe Sign 44-Forty Four Edited x1"
drag, startPoint x: 257, startPoint y: 122, endPoint x: 463, endPoint y: 129, distance: 206.3
click at [463, 129] on div "Checklists Templates Add New Checklist Checklist Enter Checklist name ( 0 / 0 )…" at bounding box center [486, 91] width 735 height 99
type textarea "x"
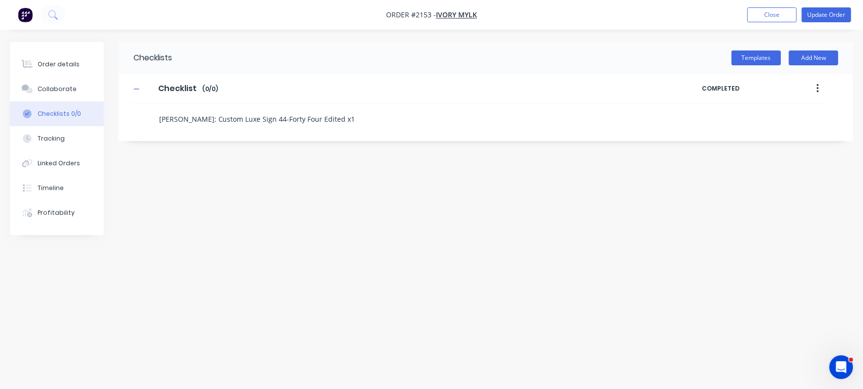
type textarea "[PERSON_NAME]: Custom Luxe Sign -"
type textarea "x"
type textarea "[PERSON_NAME]: Custom Luxe Sign -"
paste textarea "Fourty Four - Matte Black"
type textarea "x"
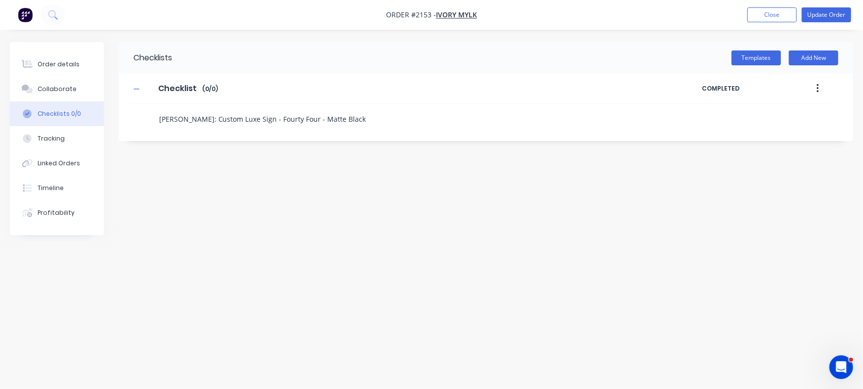
type textarea "[PERSON_NAME]: Custom Luxe Sign - Fourty Four - Matte Black"
click at [376, 201] on div "Checklists Templates Add New Checklist Checklist Enter Checklist name ( 0 / 0 )…" at bounding box center [431, 175] width 843 height 267
click at [342, 120] on textarea "[PERSON_NAME]: Custom Luxe Sign - Fourty Four - Matte Black" at bounding box center [380, 119] width 450 height 14
type textarea "x"
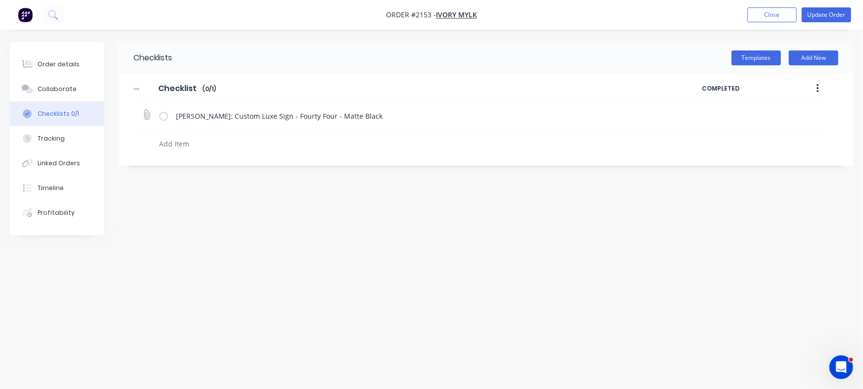
click at [147, 117] on icon at bounding box center [146, 114] width 13 height 13
click at [142, 110] on input "file" at bounding box center [142, 110] width 0 height 0
type input "C:\fakepath\Luxe Custom Signs Order Sheet - 1100 [PERSON_NAME].pdf"
click at [189, 143] on textarea at bounding box center [380, 143] width 450 height 14
type textarea "x"
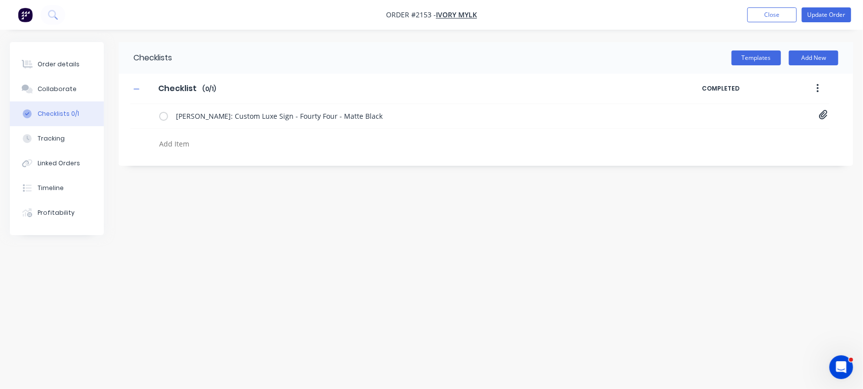
type textarea "C"
type textarea "x"
type textarea "Cu"
type textarea "x"
type textarea "Cut"
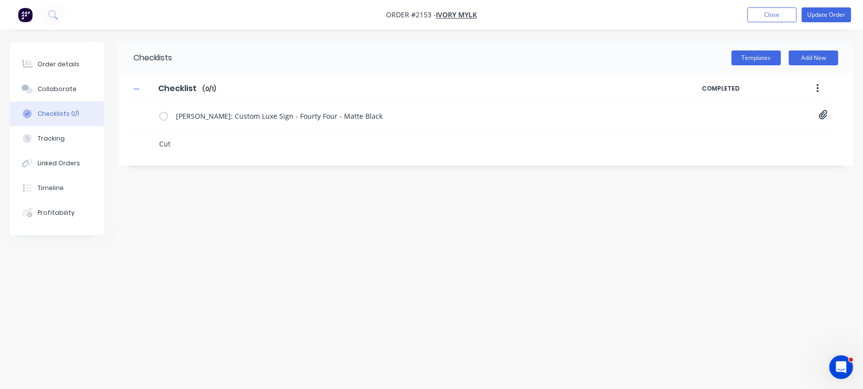
type textarea "x"
type textarea "Cut"
type textarea "x"
type textarea "Cut"
type textarea "x"
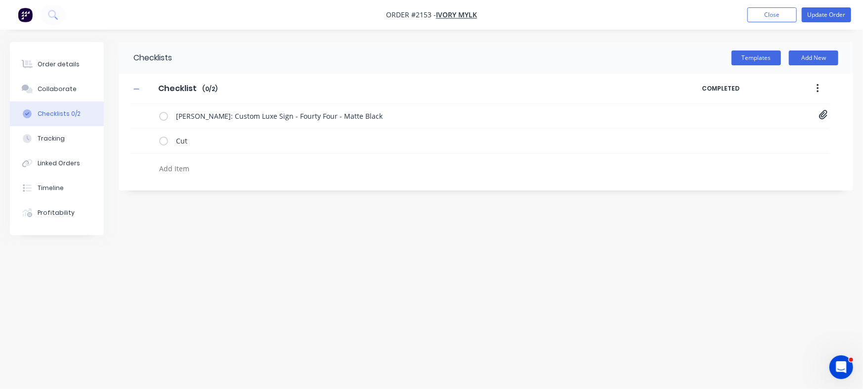
type textarea "x"
type textarea "P"
type textarea "x"
type textarea "Po"
click at [189, 143] on textarea "Cut" at bounding box center [415, 140] width 486 height 14
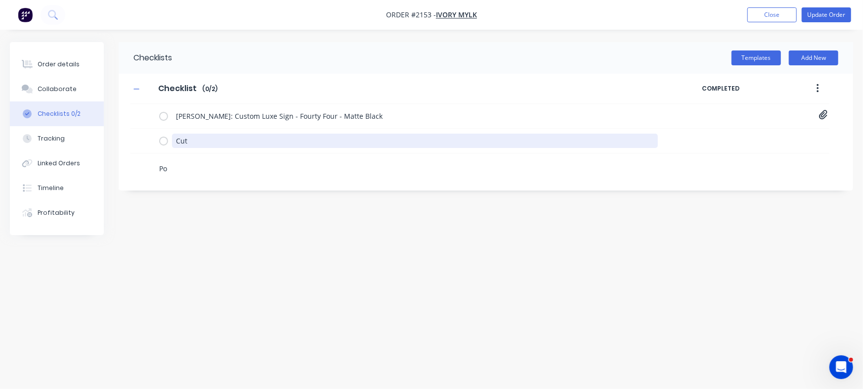
click at [189, 143] on textarea "Cut" at bounding box center [415, 140] width 486 height 14
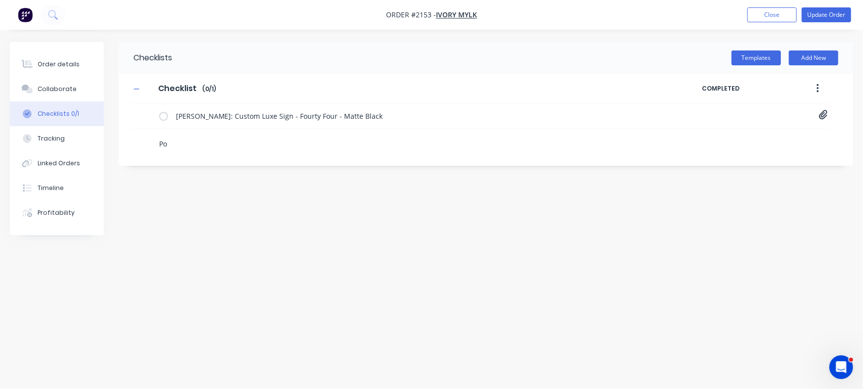
click at [189, 143] on textarea "Po" at bounding box center [380, 143] width 450 height 14
type textarea "x"
type textarea "C"
type textarea "x"
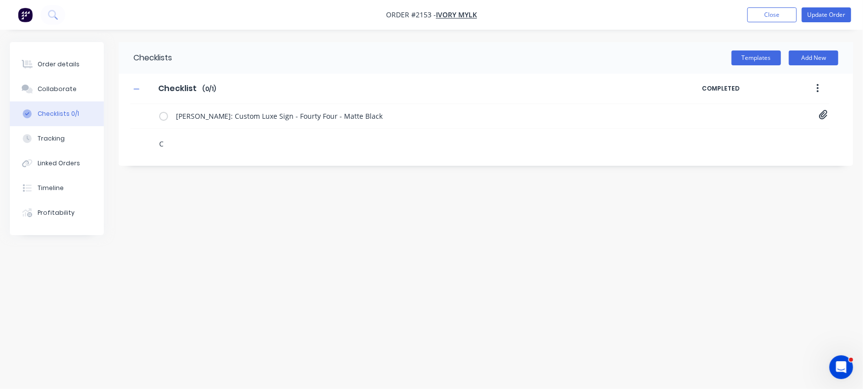
type textarea "Cu"
type textarea "x"
type textarea "Cut"
type textarea "x"
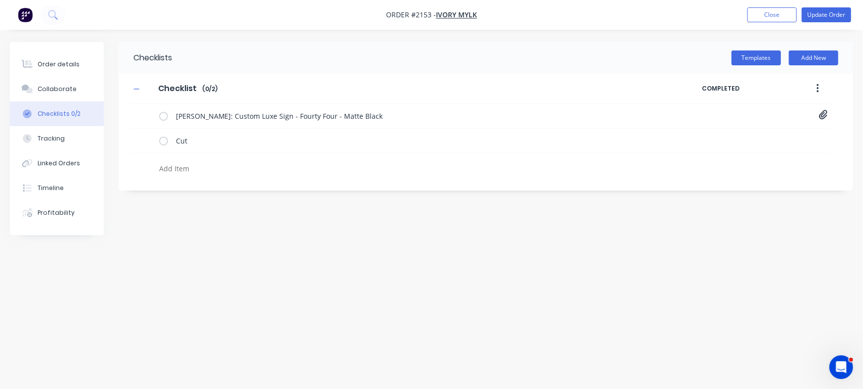
type textarea "x"
type textarea "P"
type textarea "x"
type textarea "Po"
type textarea "x"
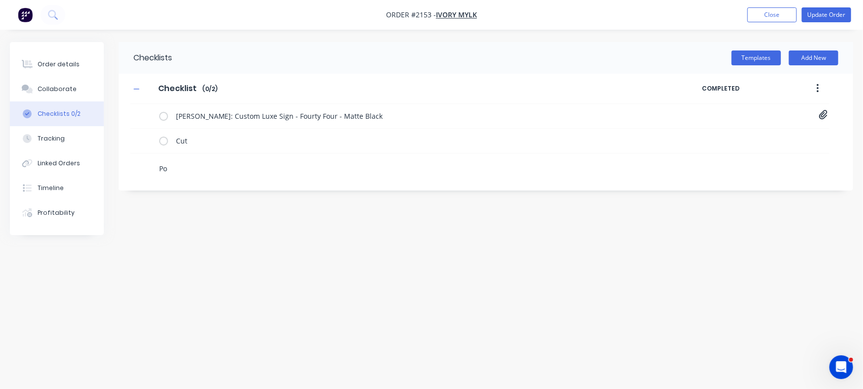
type textarea "P"
type textarea "x"
click at [189, 143] on textarea "Cut" at bounding box center [415, 140] width 486 height 14
click at [184, 160] on div at bounding box center [375, 165] width 489 height 25
click at [183, 170] on textarea at bounding box center [380, 168] width 450 height 14
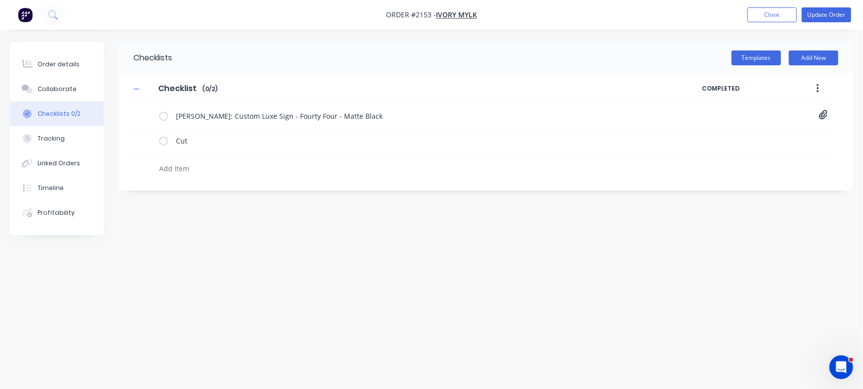
type textarea "x"
type textarea "c"
type textarea "x"
type textarea "cC"
type textarea "x"
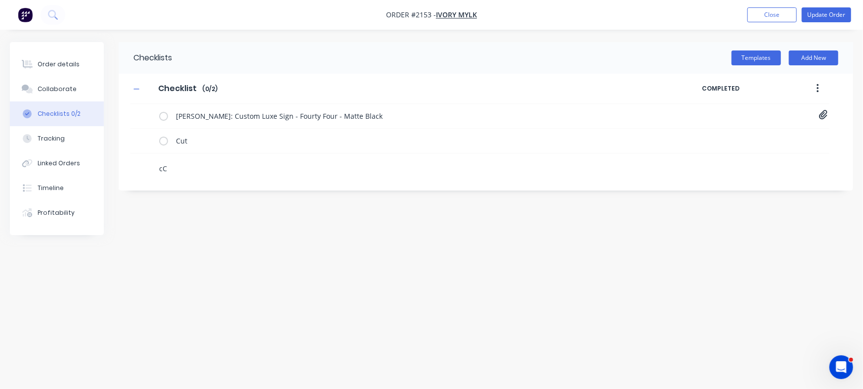
type textarea "cCu"
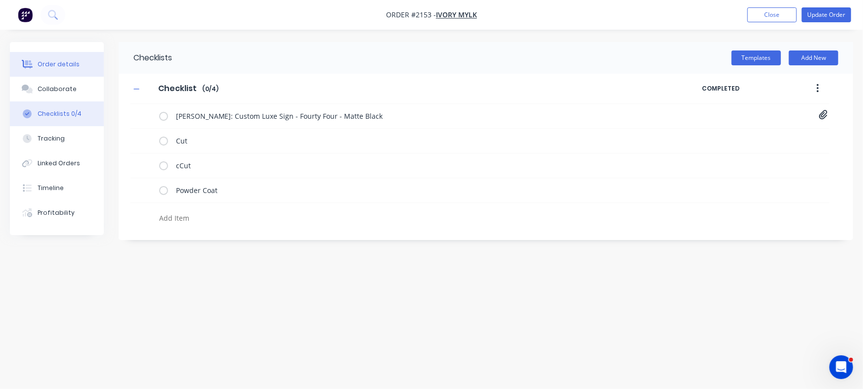
click at [45, 71] on button "Order details" at bounding box center [57, 64] width 94 height 25
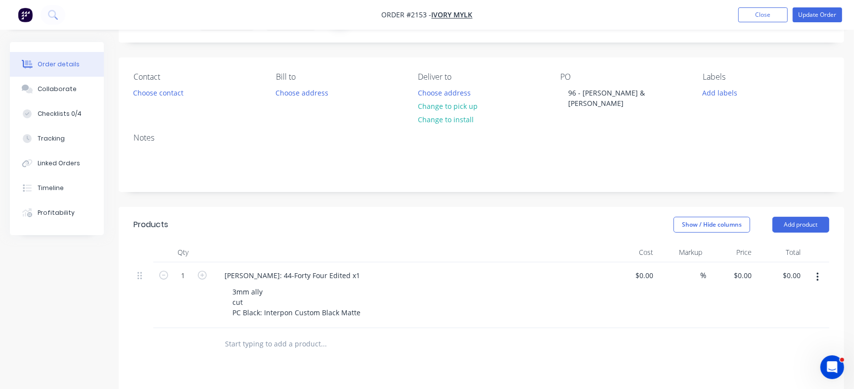
scroll to position [15, 0]
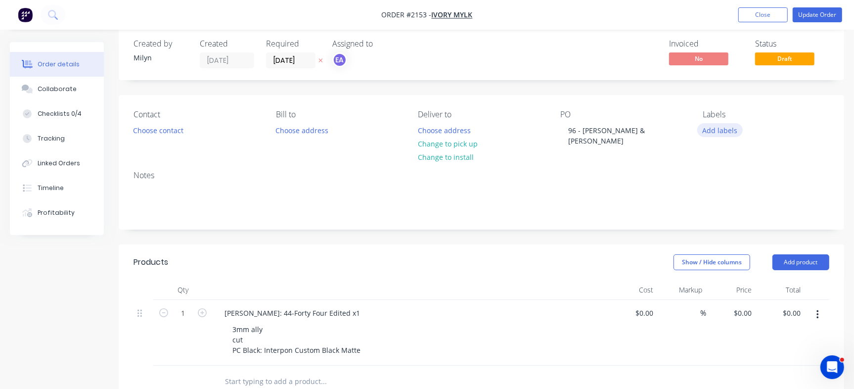
click at [736, 126] on button "Add labels" at bounding box center [719, 129] width 45 height 13
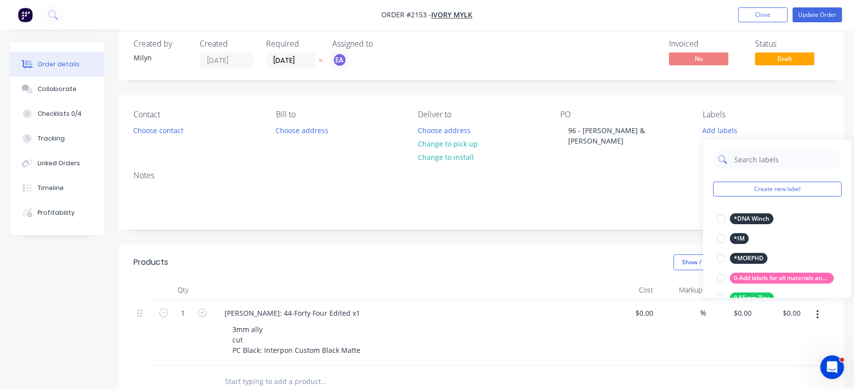
click at [758, 153] on input "text" at bounding box center [784, 159] width 103 height 20
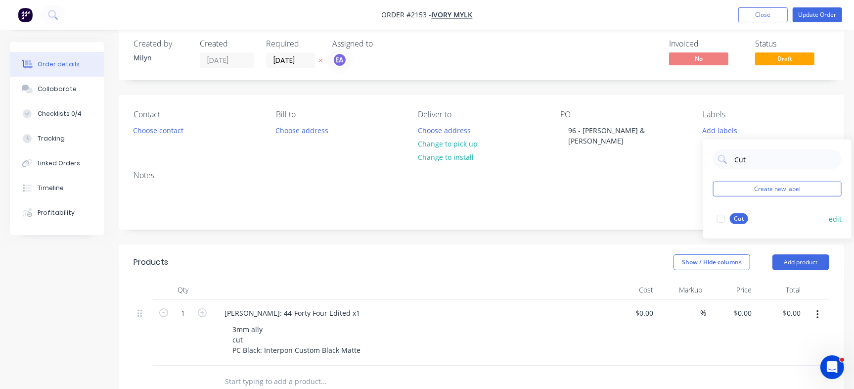
drag, startPoint x: 734, startPoint y: 214, endPoint x: 738, endPoint y: 207, distance: 8.4
click at [734, 214] on div "Cut" at bounding box center [739, 218] width 18 height 11
click at [752, 153] on input "Cut" at bounding box center [784, 154] width 103 height 20
click at [708, 215] on div "Powder Coat Create new label Powder Coat edit" at bounding box center [777, 183] width 148 height 99
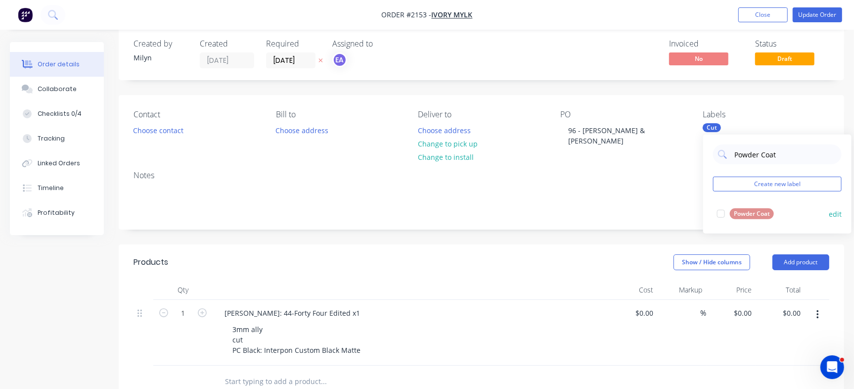
click at [724, 217] on div at bounding box center [721, 214] width 20 height 20
click at [80, 123] on button "Checklists 0/4" at bounding box center [57, 113] width 94 height 25
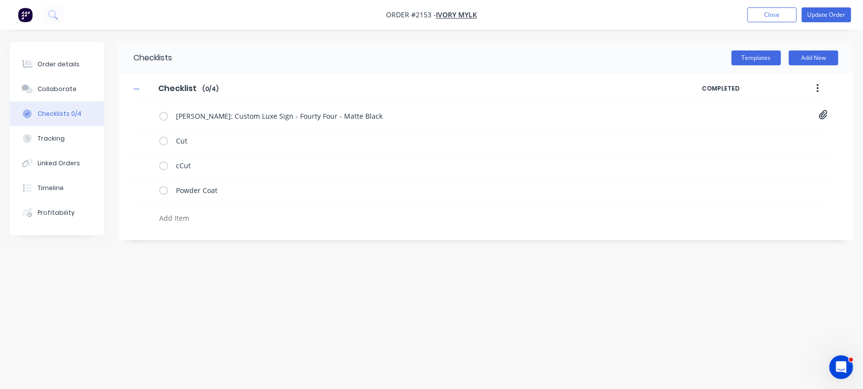
click at [233, 218] on textarea at bounding box center [380, 218] width 450 height 14
click at [56, 64] on div "Order details" at bounding box center [59, 64] width 42 height 9
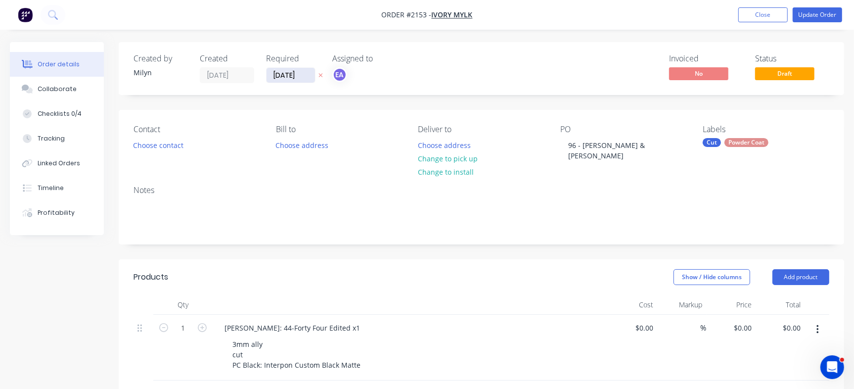
click at [302, 69] on input "[DATE]" at bounding box center [290, 75] width 48 height 15
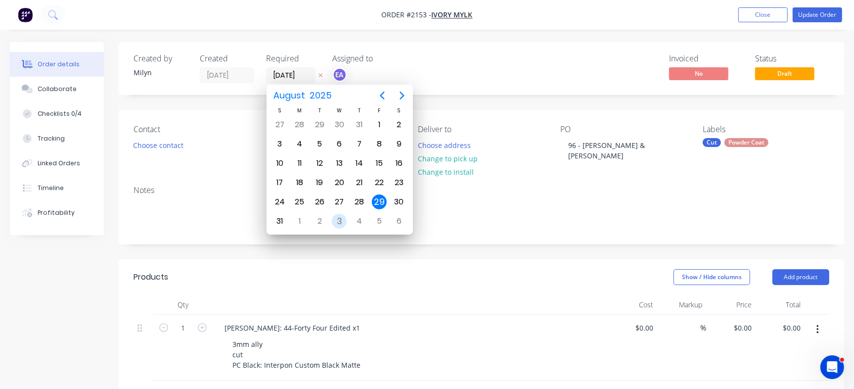
click at [336, 220] on div "3" at bounding box center [339, 221] width 15 height 15
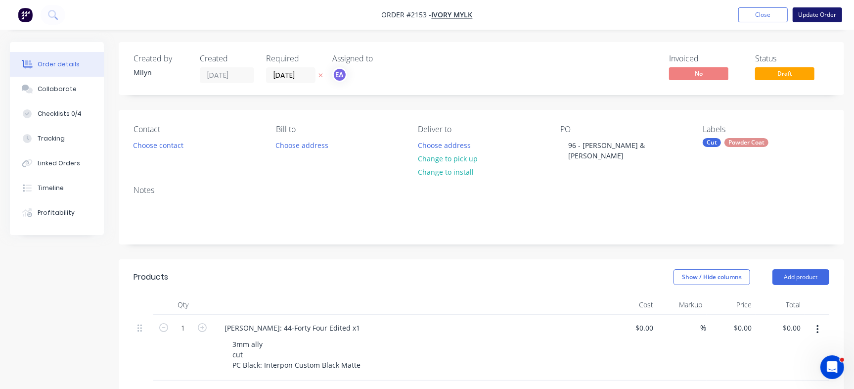
click at [827, 18] on button "Update Order" at bounding box center [817, 14] width 49 height 15
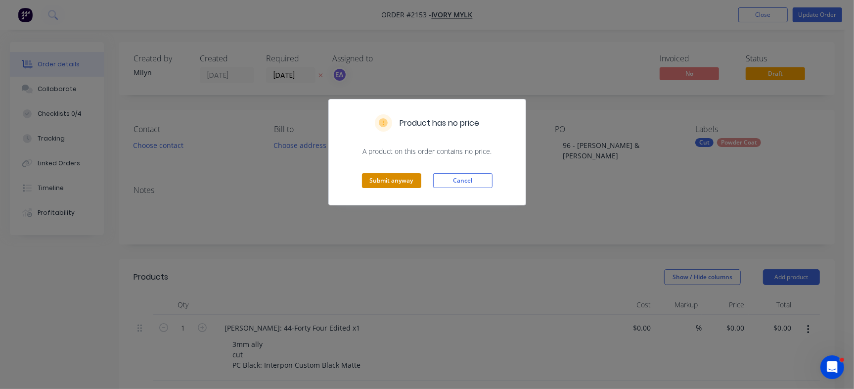
click at [381, 176] on button "Submit anyway" at bounding box center [391, 180] width 59 height 15
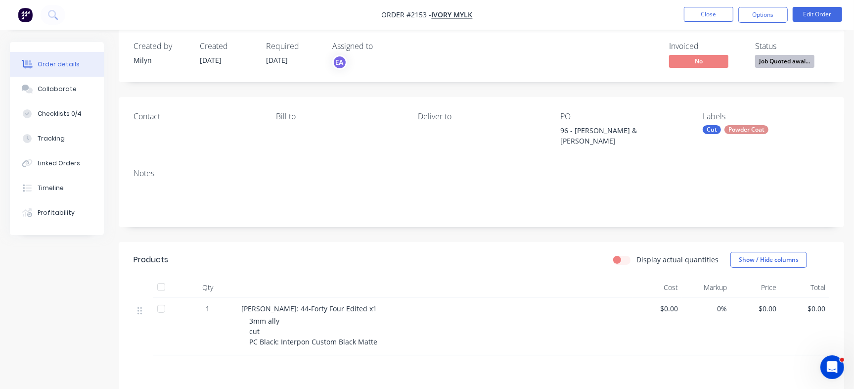
scroll to position [11, 0]
click at [816, 16] on button "Edit Order" at bounding box center [817, 14] width 49 height 15
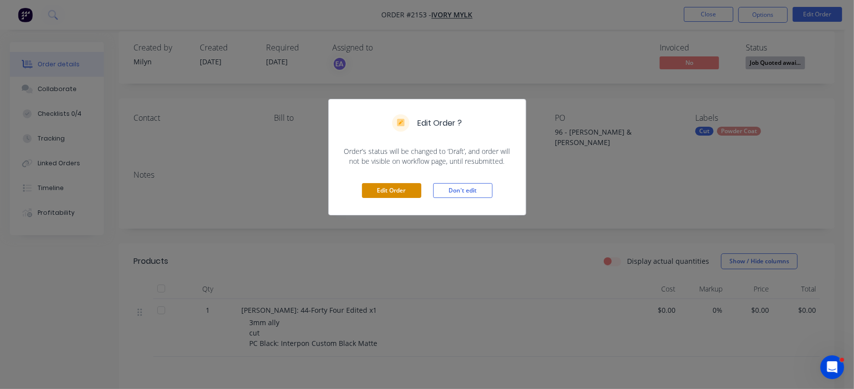
drag, startPoint x: 389, startPoint y: 178, endPoint x: 389, endPoint y: 183, distance: 5.0
click at [388, 180] on div "Edit Order Don't edit" at bounding box center [427, 190] width 197 height 48
click at [390, 185] on button "Edit Order" at bounding box center [391, 190] width 59 height 15
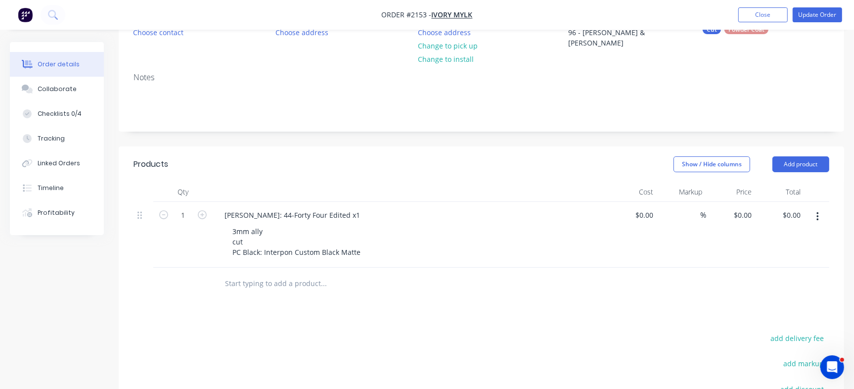
scroll to position [113, 0]
click at [238, 273] on input "text" at bounding box center [323, 283] width 198 height 20
paste input "[PERSON_NAME]"
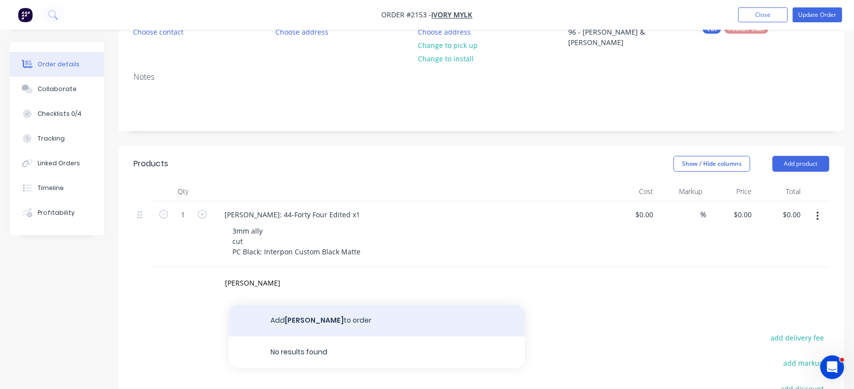
click at [286, 305] on button "Add [PERSON_NAME] to order" at bounding box center [376, 321] width 297 height 32
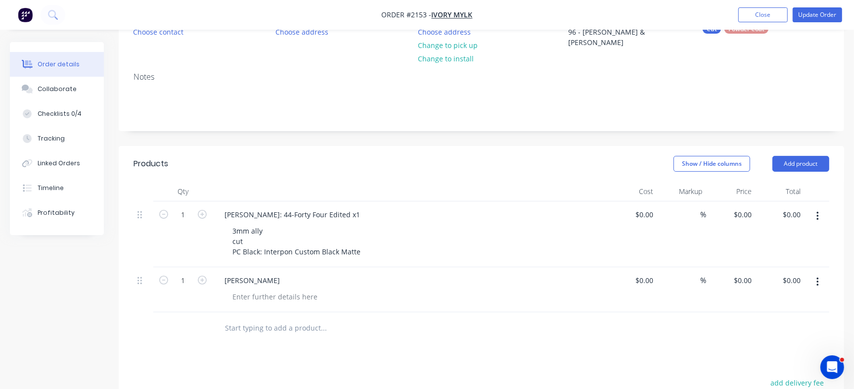
click at [281, 273] on div "[PERSON_NAME]" at bounding box center [411, 280] width 388 height 14
click at [270, 273] on div "[PERSON_NAME]" at bounding box center [252, 280] width 71 height 14
click at [270, 273] on div "[PERSON_NAME]:" at bounding box center [253, 280] width 73 height 14
click at [268, 273] on div "[PERSON_NAME]:Ready Made Sign - Four - Large" at bounding box center [305, 280] width 176 height 14
click at [335, 273] on div "[PERSON_NAME]: Ready Made Sign - Four - Large" at bounding box center [306, 280] width 178 height 14
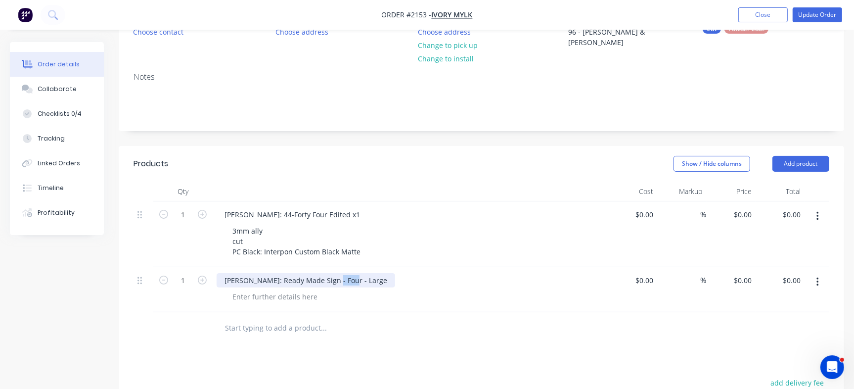
click at [335, 273] on div "[PERSON_NAME]: Ready Made Sign - Four - Large" at bounding box center [306, 280] width 178 height 14
click at [340, 274] on div "[PERSON_NAME]: Ready Made Sign - Four - Large" at bounding box center [306, 280] width 178 height 14
click at [363, 273] on div "[PERSON_NAME]: Ready Made Sign - Twenty- Large" at bounding box center [309, 280] width 185 height 14
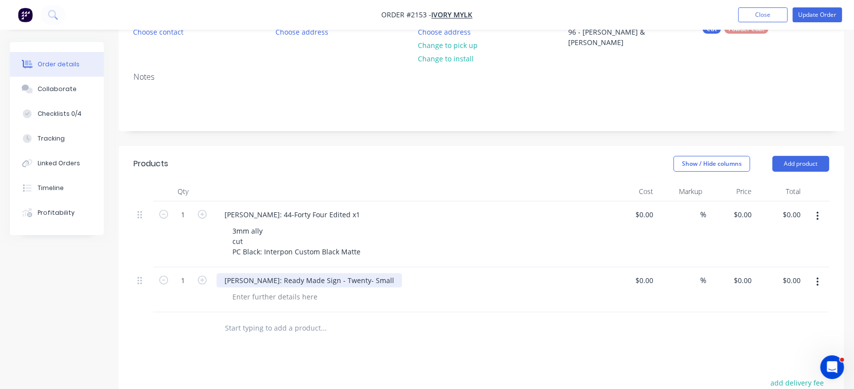
click at [353, 273] on div "[PERSON_NAME]: Ready Made Sign - Twenty- Small" at bounding box center [309, 280] width 185 height 14
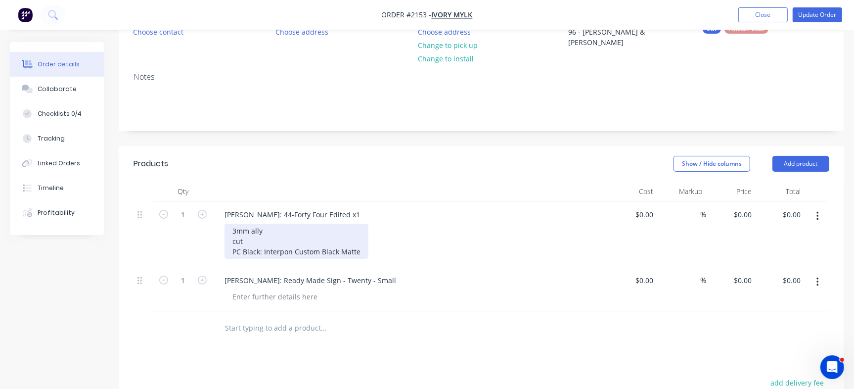
click at [268, 230] on div "3mm ally cut PC Black: Interpon Custom Black Matte" at bounding box center [296, 240] width 144 height 35
copy div "3mm ally cut PC Black: Interpon Custom Black Matte"
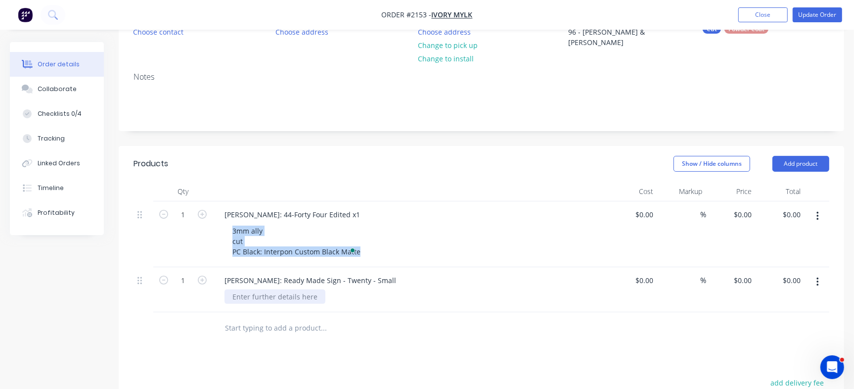
click at [273, 289] on div at bounding box center [274, 296] width 101 height 14
paste div
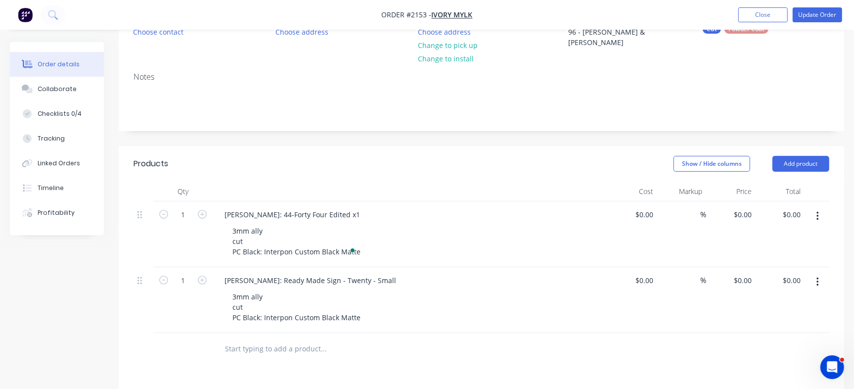
click at [472, 343] on div at bounding box center [365, 349] width 297 height 20
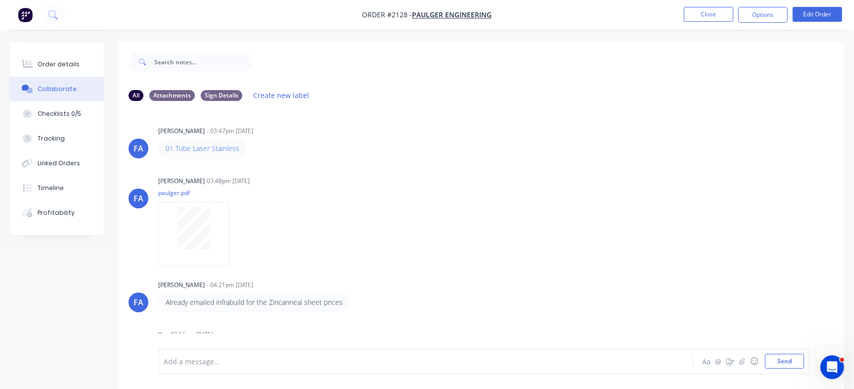
scroll to position [1921, 0]
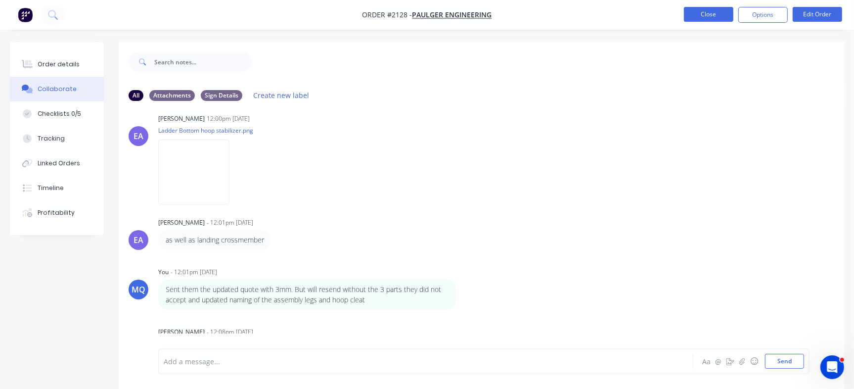
click at [697, 20] on button "Close" at bounding box center [708, 14] width 49 height 15
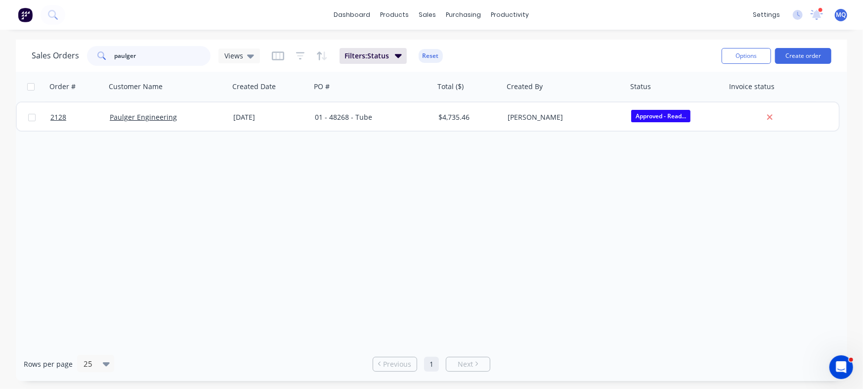
click at [162, 56] on input "paulger" at bounding box center [163, 56] width 96 height 20
type input "nicola"
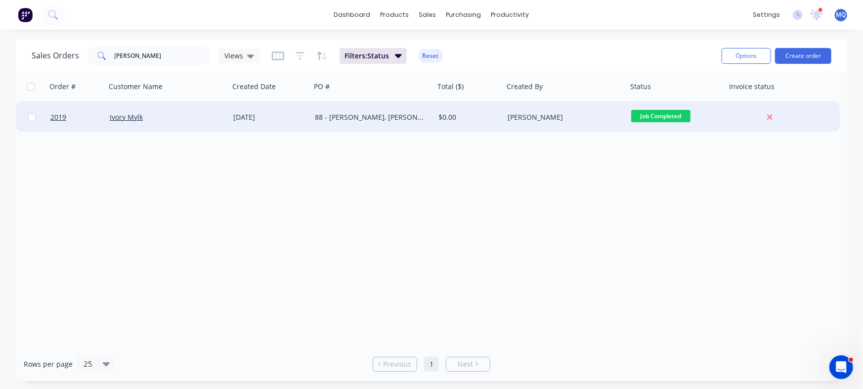
click at [350, 111] on div "88 - [PERSON_NAME], [PERSON_NAME], [PERSON_NAME], [PERSON_NAME], [PERSON_NAME] …" at bounding box center [373, 117] width 124 height 30
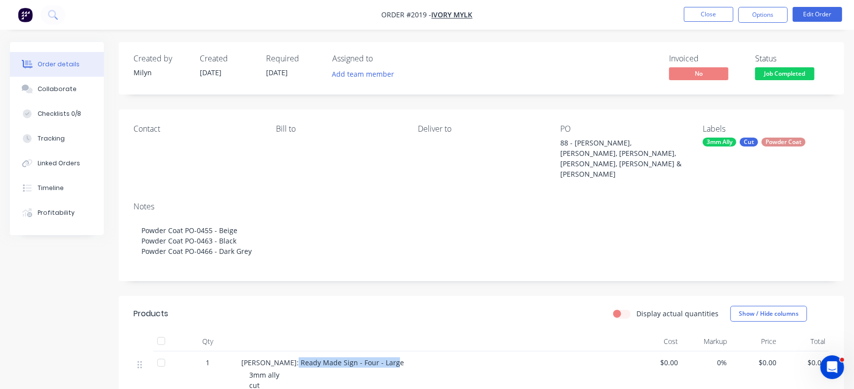
drag, startPoint x: 284, startPoint y: 344, endPoint x: 417, endPoint y: 336, distance: 133.3
click at [417, 357] on div "Nicola Perry: Ready Made Sign - Four - Large" at bounding box center [435, 362] width 388 height 10
copy span "Ready Made Sign - Four - Large"
click at [698, 13] on button "Close" at bounding box center [708, 14] width 49 height 15
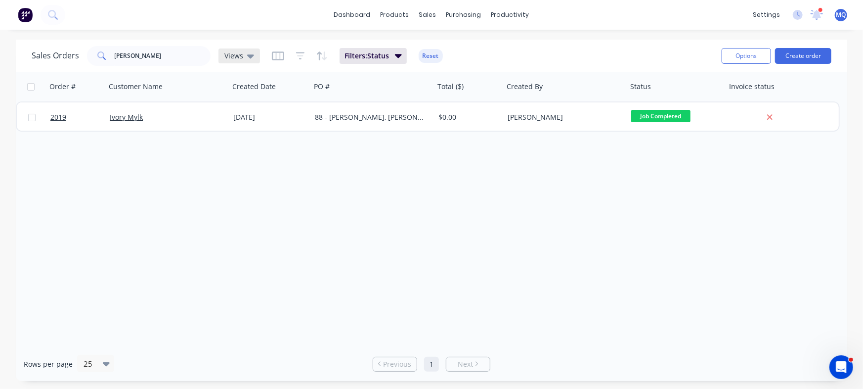
click at [233, 57] on span "Views" at bounding box center [233, 55] width 19 height 10
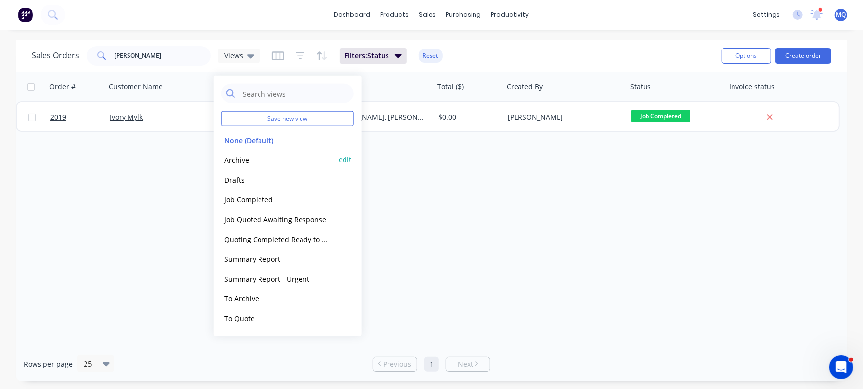
click at [235, 155] on button "Archive" at bounding box center [277, 159] width 113 height 11
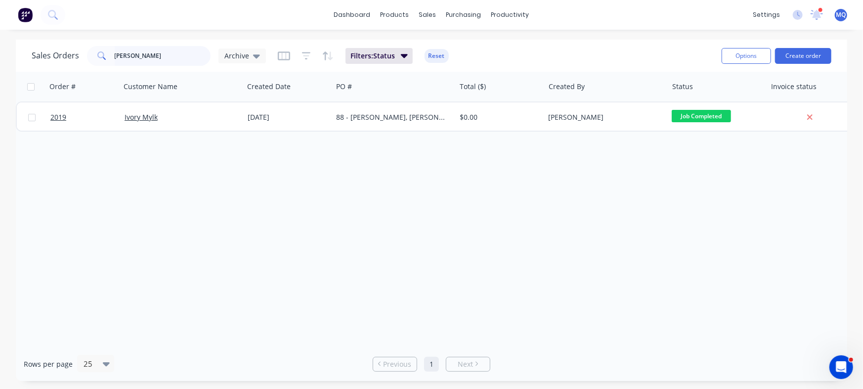
click at [148, 53] on input "nicola" at bounding box center [163, 56] width 96 height 20
type input "ivory"
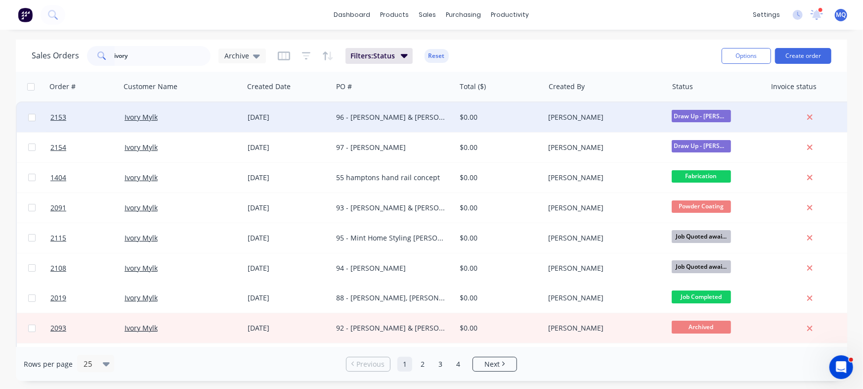
click at [415, 122] on div "96 - [PERSON_NAME] & [PERSON_NAME]" at bounding box center [393, 117] width 123 height 30
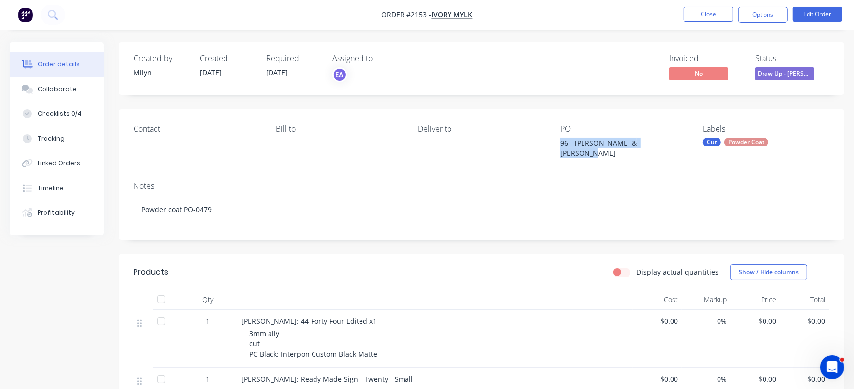
drag, startPoint x: 557, startPoint y: 142, endPoint x: 658, endPoint y: 145, distance: 100.9
click at [658, 145] on div "Contact Bill to Deliver to PO 96 - Craig Scarr & Zane Gibson Labels Cut Powder …" at bounding box center [481, 141] width 725 height 64
copy div "96 - [PERSON_NAME] & [PERSON_NAME]"
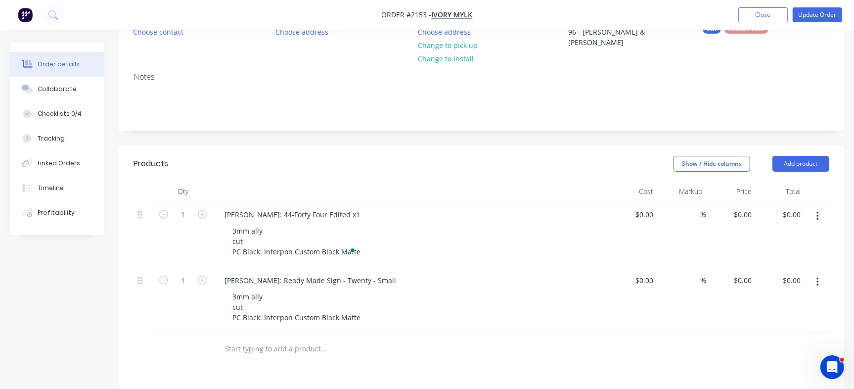
click at [659, 72] on div "Notes" at bounding box center [481, 76] width 696 height 9
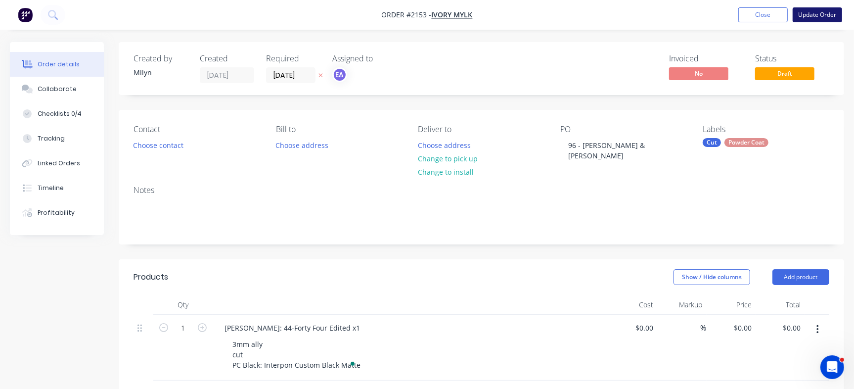
click at [825, 8] on button "Update Order" at bounding box center [817, 14] width 49 height 15
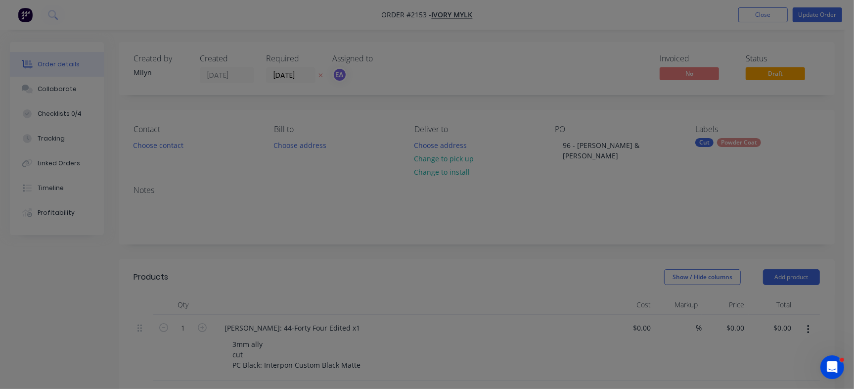
click at [827, 14] on div "Product has no price A product on this order contains no price. Submit anyway C…" at bounding box center [427, 194] width 854 height 389
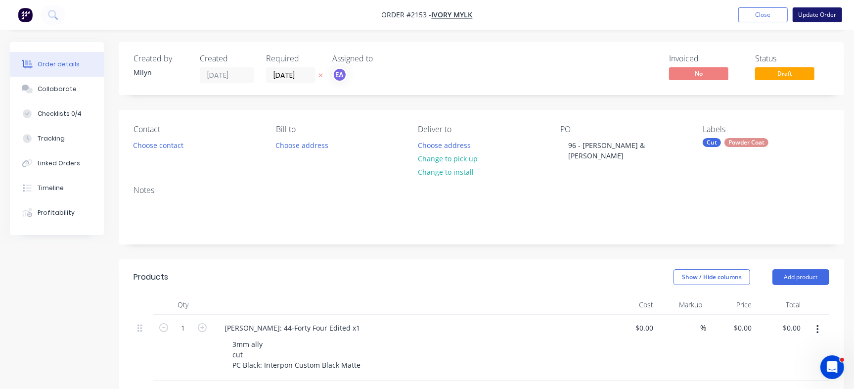
click at [818, 17] on button "Update Order" at bounding box center [817, 14] width 49 height 15
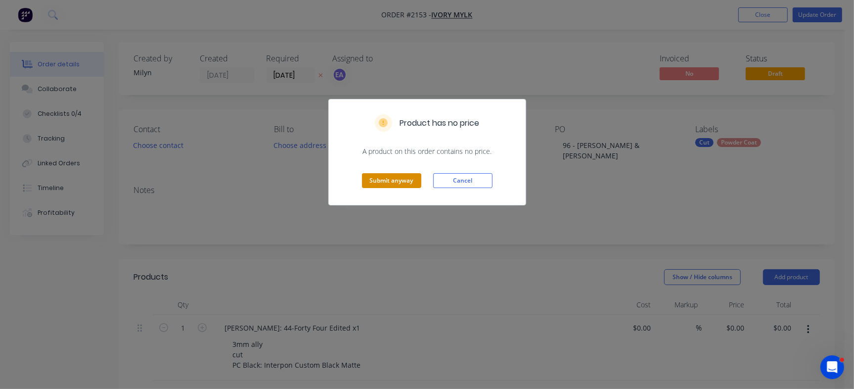
click at [391, 179] on button "Submit anyway" at bounding box center [391, 180] width 59 height 15
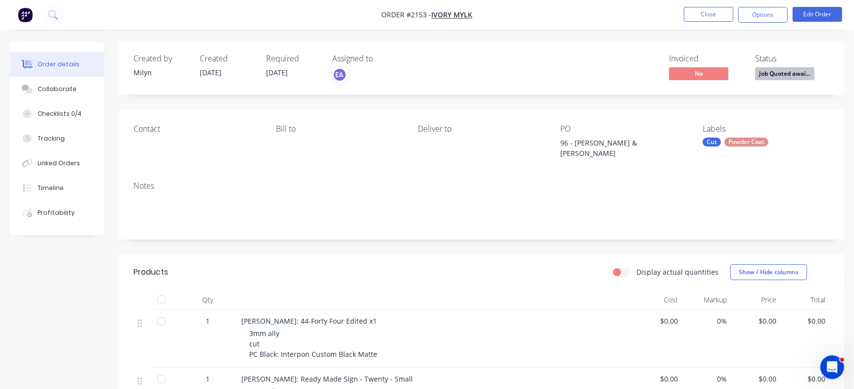
click at [760, 136] on div "Labels Cut Powder Coat" at bounding box center [766, 141] width 127 height 34
click at [796, 71] on span "Job Quoted awai..." at bounding box center [784, 73] width 59 height 12
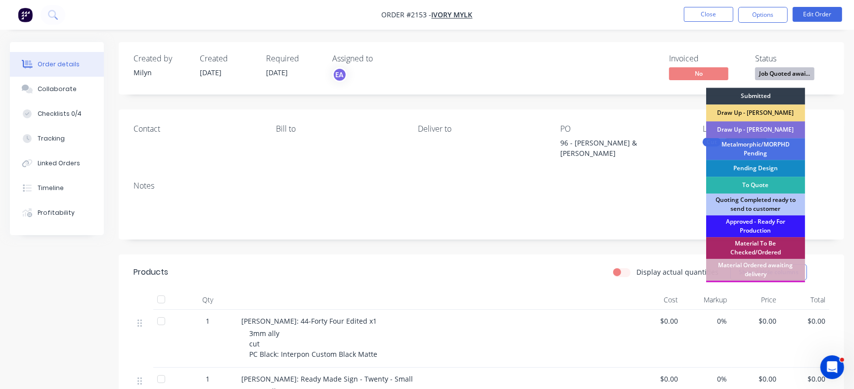
click at [763, 129] on div "Draw Up - [PERSON_NAME]" at bounding box center [755, 129] width 99 height 17
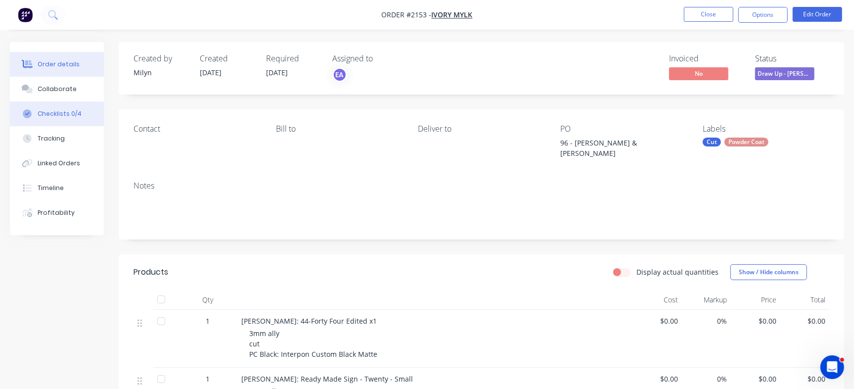
click at [55, 116] on div "Checklists 0/4" at bounding box center [60, 113] width 44 height 9
type textarea "x"
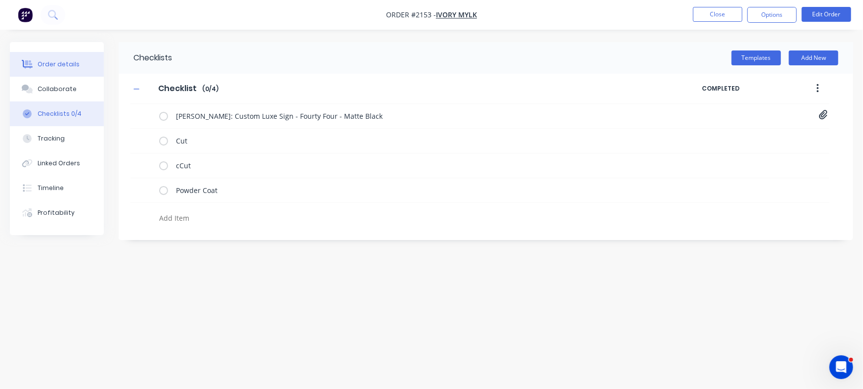
click at [67, 58] on button "Order details" at bounding box center [57, 64] width 94 height 25
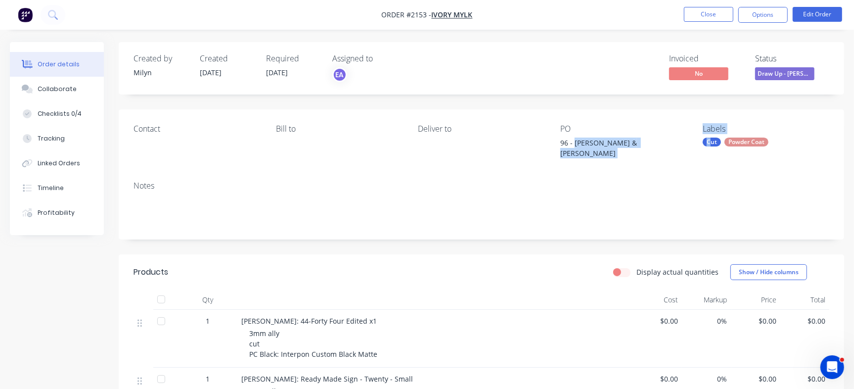
drag, startPoint x: 574, startPoint y: 141, endPoint x: 711, endPoint y: 149, distance: 137.6
click at [711, 149] on div "Contact Bill to Deliver to PO 96 - Craig Scarr & Zane Gibson Labels Cut Powder …" at bounding box center [481, 141] width 725 height 64
click at [620, 149] on div "96 - [PERSON_NAME] & [PERSON_NAME]" at bounding box center [622, 147] width 124 height 21
drag, startPoint x: 574, startPoint y: 144, endPoint x: 659, endPoint y: 143, distance: 84.1
click at [659, 143] on div "96 - [PERSON_NAME] & [PERSON_NAME]" at bounding box center [622, 147] width 124 height 21
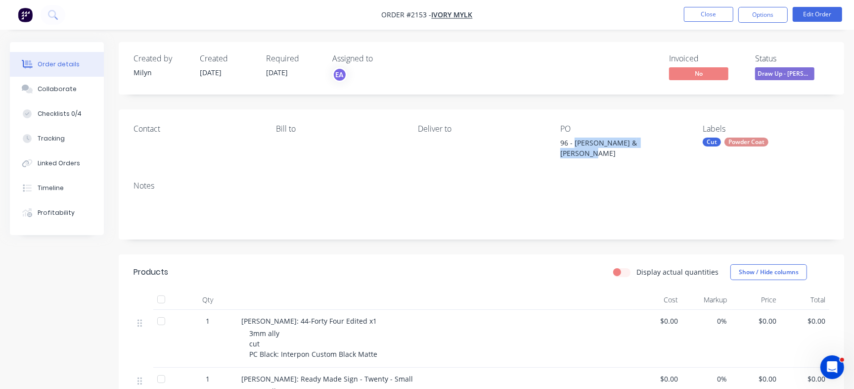
copy div "Craig Scarr & Zane Gibson"
drag, startPoint x: 290, startPoint y: 311, endPoint x: 322, endPoint y: 315, distance: 32.8
click at [322, 316] on span "[PERSON_NAME]: 44-Forty Four Edited x1" at bounding box center [308, 320] width 135 height 9
copy span "Forty Four"
click at [320, 345] on span "3mm ally cut PC Black: Interpon Custom Black Matte" at bounding box center [313, 343] width 128 height 30
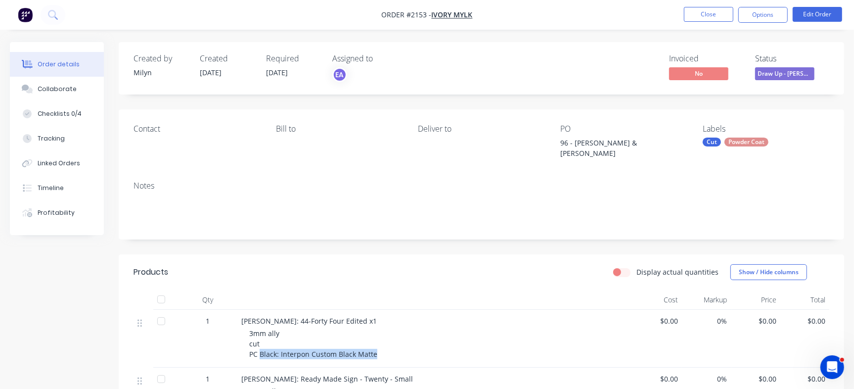
drag, startPoint x: 260, startPoint y: 346, endPoint x: 424, endPoint y: 345, distance: 164.1
click at [424, 345] on div "3mm ally cut PC Black: Interpon Custom Black Matte" at bounding box center [439, 343] width 380 height 31
copy span "Black: Interpon Custom Black Matte"
click at [353, 374] on span "[PERSON_NAME]: Ready Made Sign - Twenty - Small" at bounding box center [327, 378] width 172 height 9
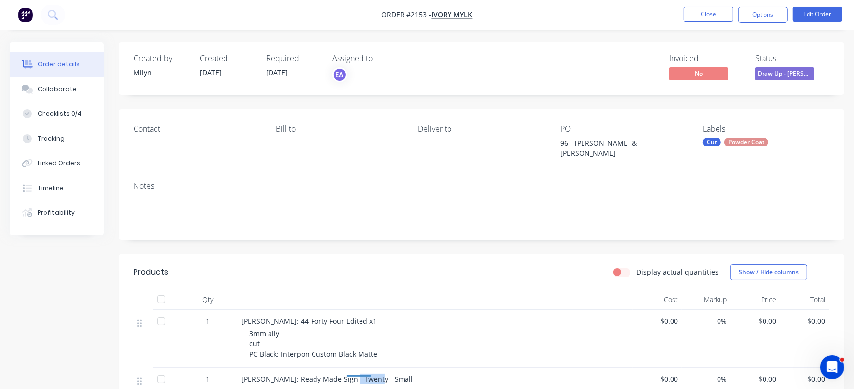
copy span "Twenty"
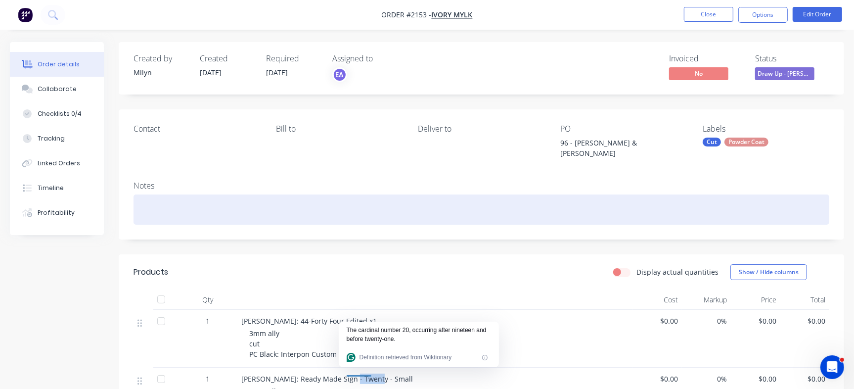
click at [218, 209] on div at bounding box center [481, 209] width 696 height 30
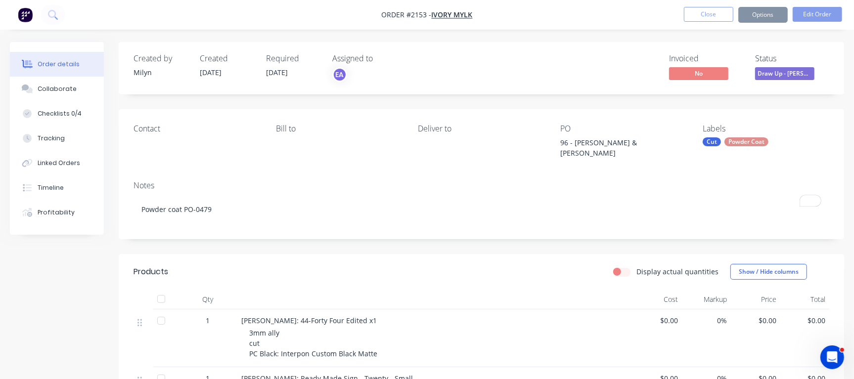
click at [470, 76] on div "Invoiced No Status Draw Up - Emma" at bounding box center [630, 68] width 398 height 29
drag, startPoint x: 849, startPoint y: 178, endPoint x: 859, endPoint y: 180, distance: 10.0
click at [849, 186] on html "Order #2153 - Ivory Mylk Close Options Edit Order Order details Collaborate Che…" at bounding box center [427, 300] width 854 height 601
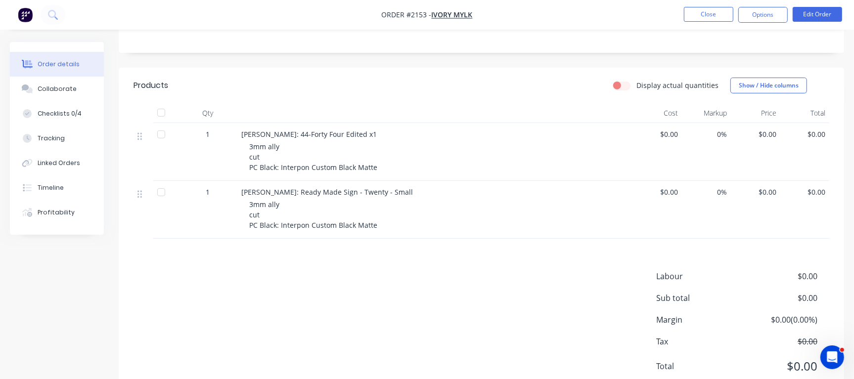
scroll to position [184, 9]
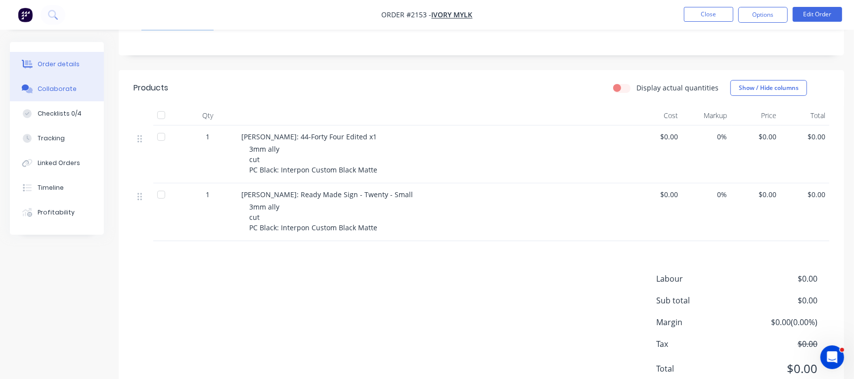
click at [84, 94] on button "Collaborate" at bounding box center [57, 89] width 94 height 25
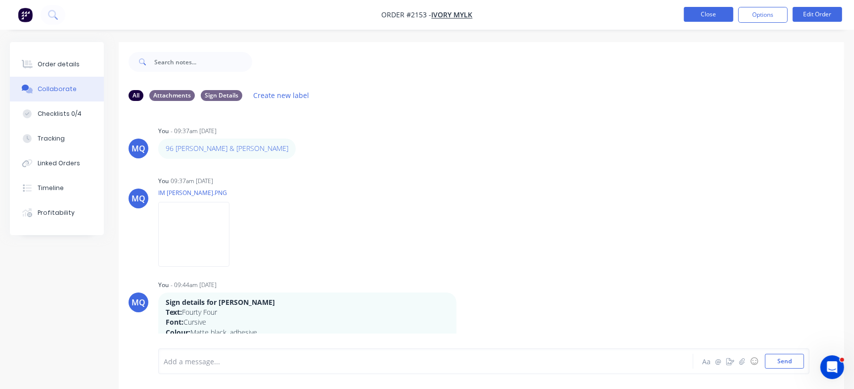
click at [702, 19] on button "Close" at bounding box center [708, 14] width 49 height 15
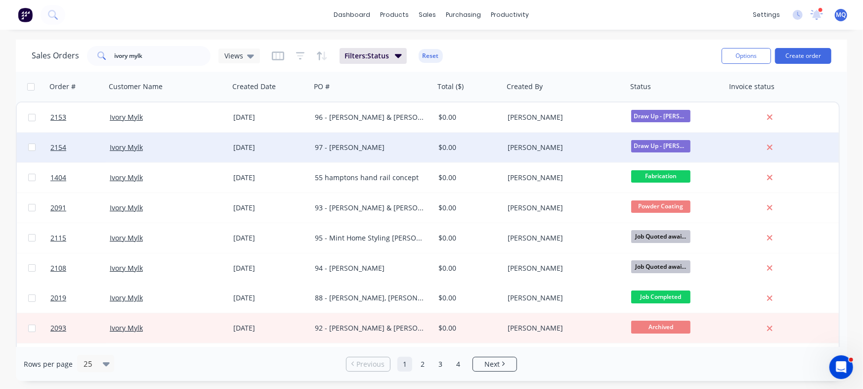
click at [372, 140] on div "97 - [PERSON_NAME]" at bounding box center [373, 147] width 124 height 30
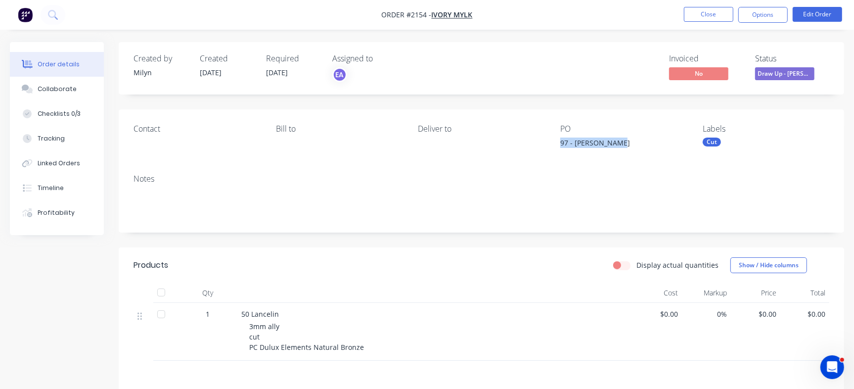
drag, startPoint x: 567, startPoint y: 143, endPoint x: 629, endPoint y: 143, distance: 62.8
click at [629, 143] on div "Contact [PERSON_NAME] to Deliver to PO 97 - [PERSON_NAME] Labels Cut" at bounding box center [481, 137] width 725 height 57
copy div "97 - [PERSON_NAME]"
drag, startPoint x: 70, startPoint y: 96, endPoint x: 237, endPoint y: 118, distance: 168.5
click at [71, 97] on button "Collaborate" at bounding box center [57, 89] width 94 height 25
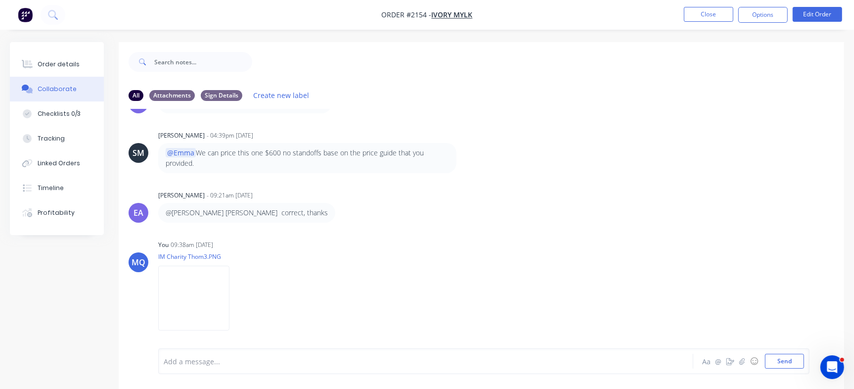
scroll to position [656, 0]
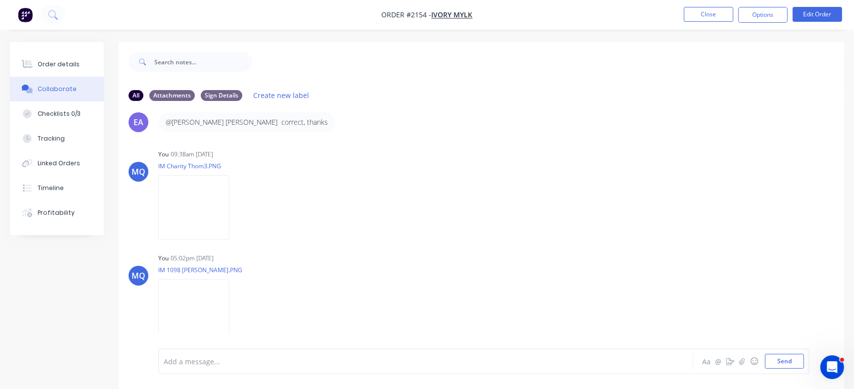
click at [431, 354] on div "Add a message..." at bounding box center [404, 360] width 480 height 15
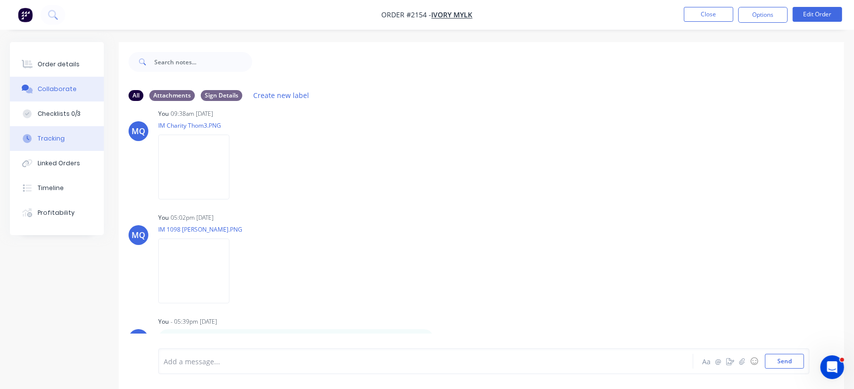
click at [69, 149] on button "Tracking" at bounding box center [57, 138] width 94 height 25
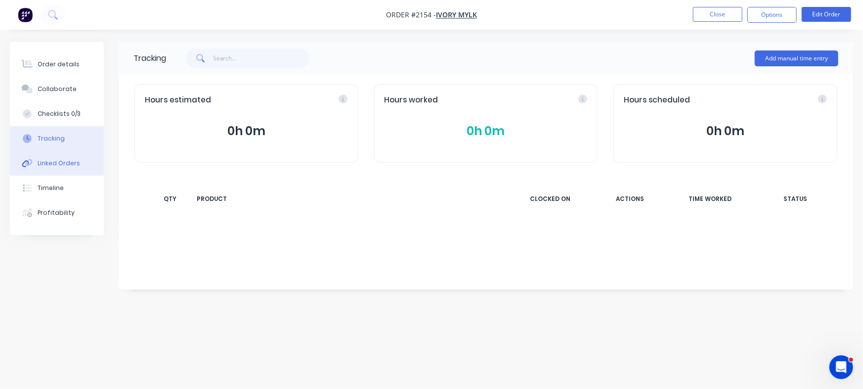
click at [65, 165] on div "Linked Orders" at bounding box center [59, 163] width 43 height 9
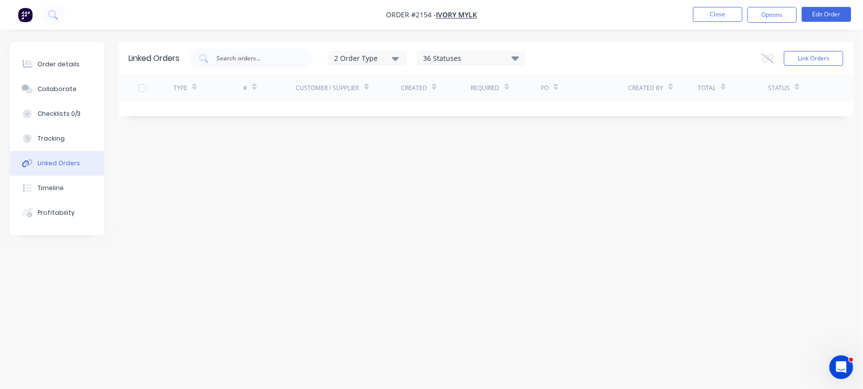
click at [846, 63] on div "Linked Orders 2 Order Type 36 Statuses Sales Order Status All Archived Draft Qu…" at bounding box center [486, 58] width 735 height 32
click at [829, 53] on button "Link Orders" at bounding box center [813, 58] width 59 height 15
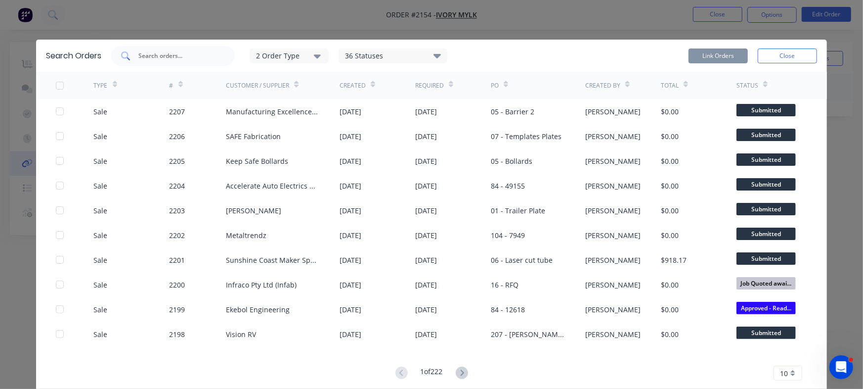
click at [198, 54] on input "text" at bounding box center [178, 56] width 82 height 10
type input "i"
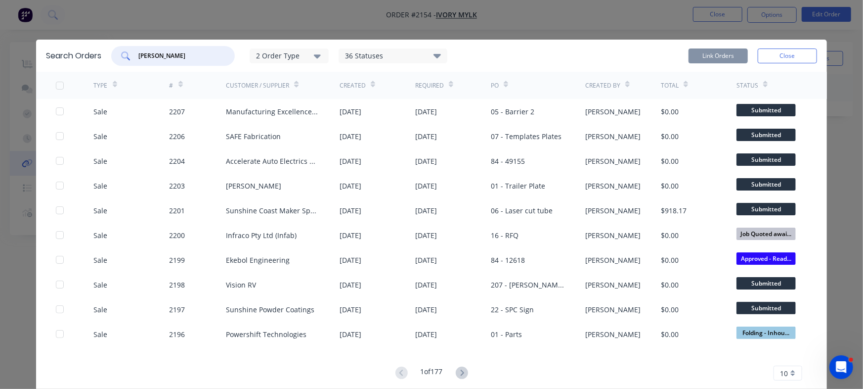
type input "zane"
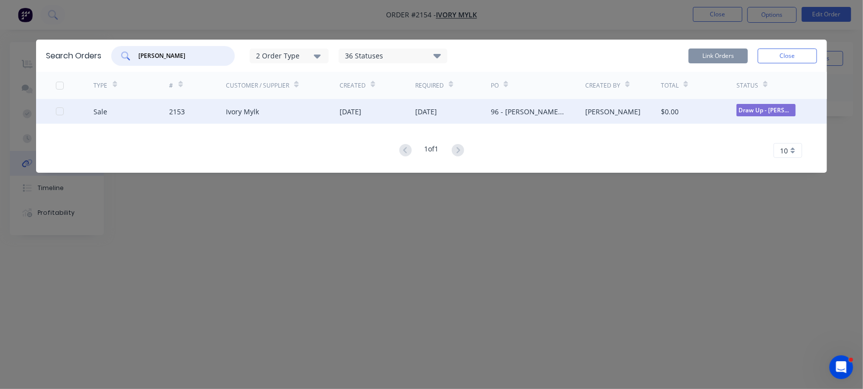
click at [62, 112] on div at bounding box center [60, 111] width 20 height 20
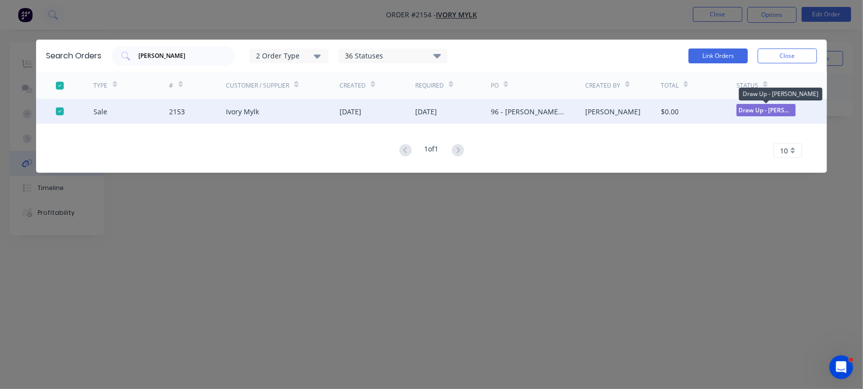
click at [770, 113] on span "Draw Up - [PERSON_NAME]" at bounding box center [766, 110] width 59 height 12
click at [700, 55] on button "Link Orders" at bounding box center [718, 55] width 59 height 15
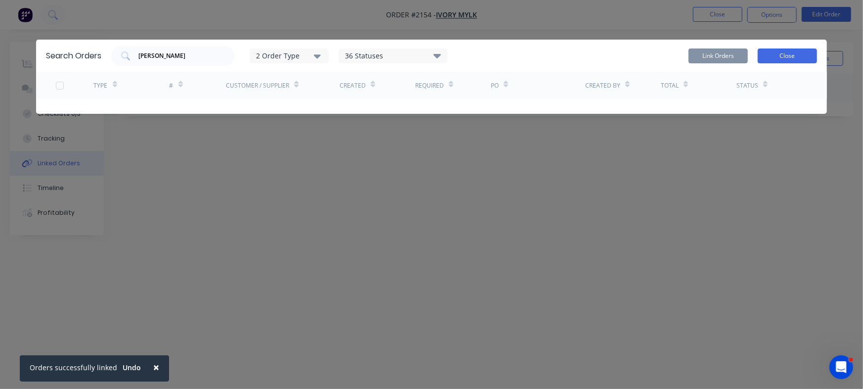
click at [784, 49] on button "Close" at bounding box center [787, 55] width 59 height 15
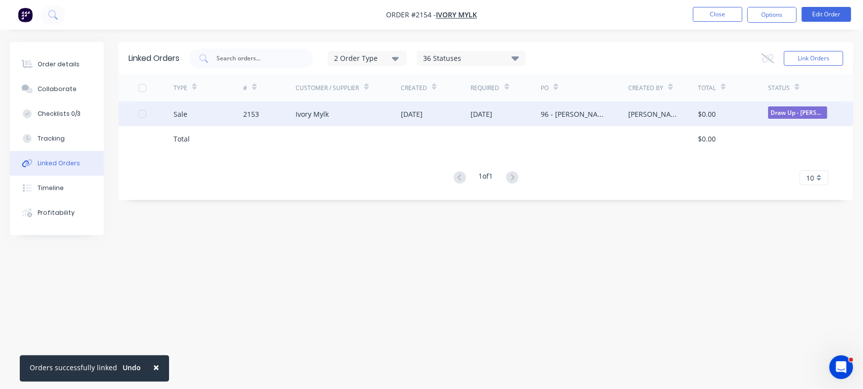
click at [493, 109] on div "03 Sep 2025" at bounding box center [482, 114] width 22 height 10
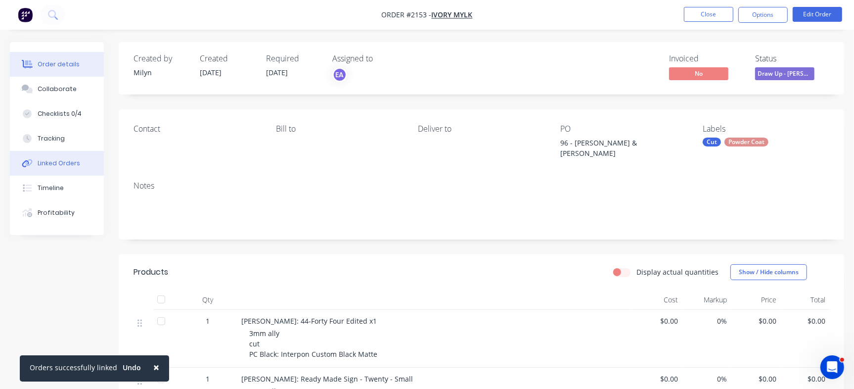
click at [86, 169] on button "Linked Orders" at bounding box center [57, 163] width 94 height 25
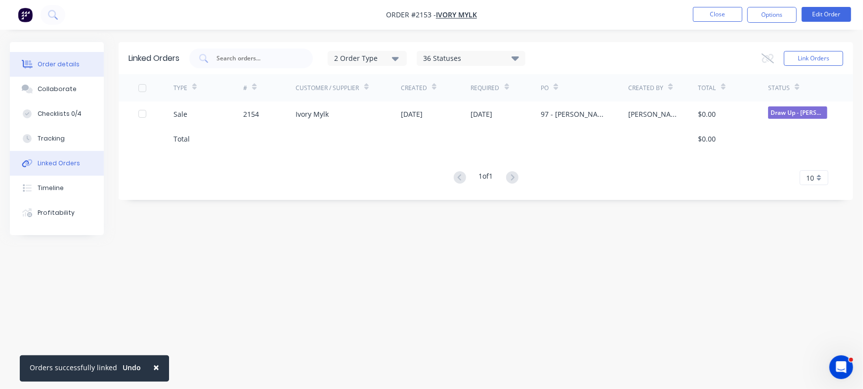
click at [69, 67] on div "Order details" at bounding box center [59, 64] width 42 height 9
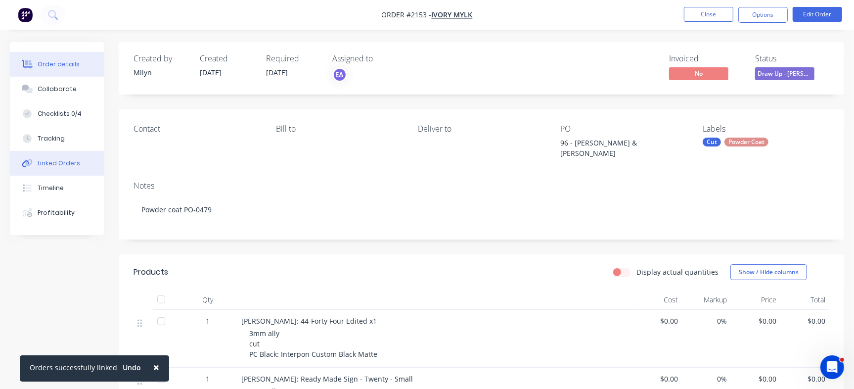
click at [76, 163] on div "Linked Orders" at bounding box center [59, 163] width 43 height 9
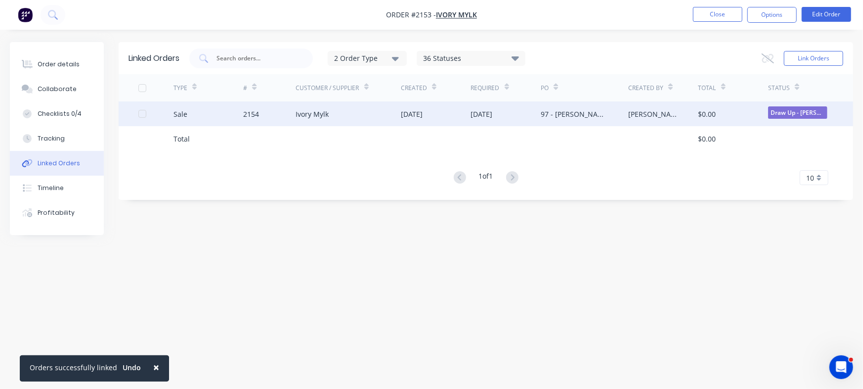
click at [563, 110] on div "97 - [PERSON_NAME]" at bounding box center [575, 114] width 68 height 10
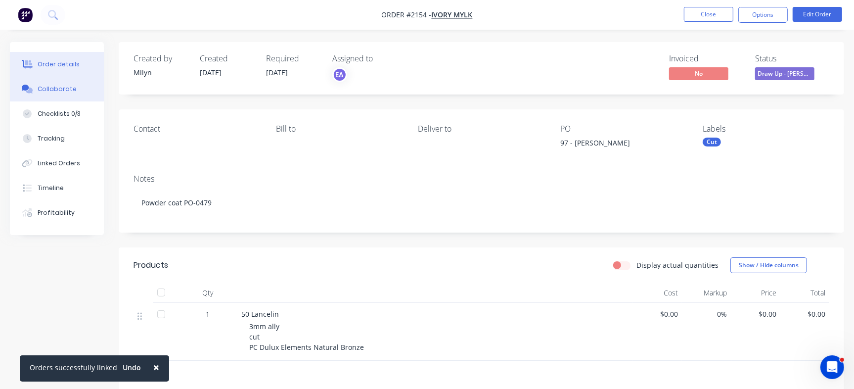
click at [58, 92] on div "Collaborate" at bounding box center [57, 89] width 39 height 9
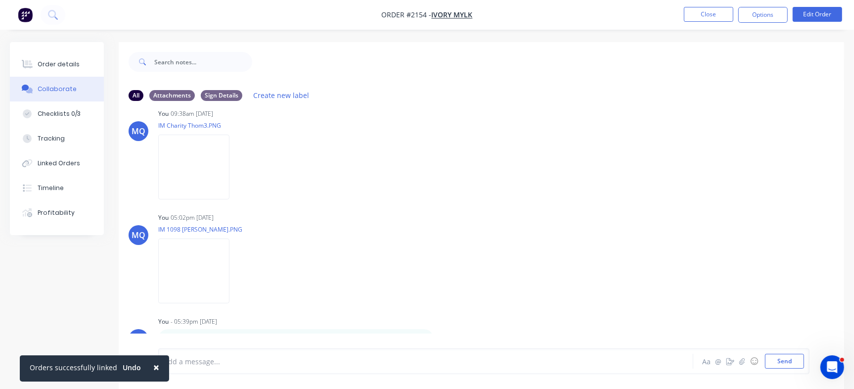
scroll to position [15, 0]
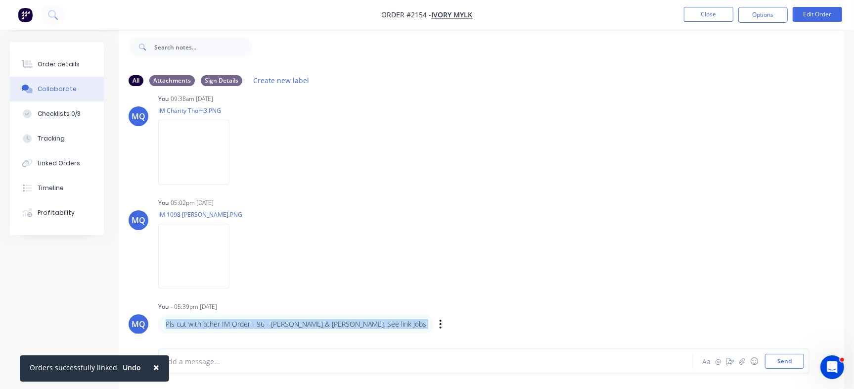
drag, startPoint x: 163, startPoint y: 323, endPoint x: 443, endPoint y: 323, distance: 279.8
click at [443, 323] on div "Pls cut with other IM Order - 96 - Craig Scarr & Zane Gibson. See link jobs Lab…" at bounding box center [312, 324] width 309 height 20
copy div "Pls cut with other IM Order - 96 - Craig Scarr & Zane Gibson. See link jobs Lab…"
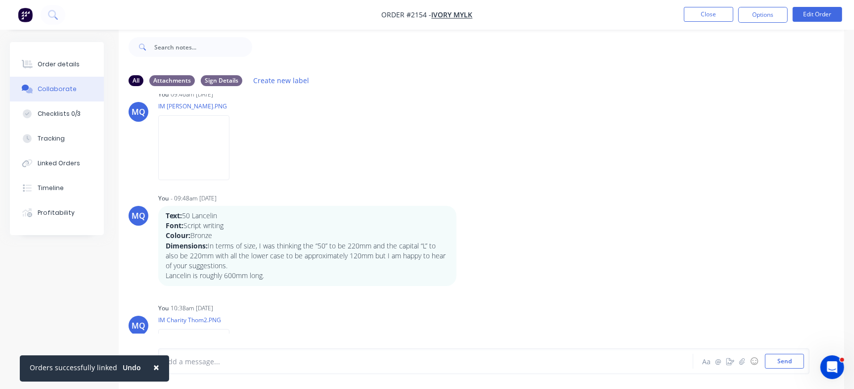
scroll to position [0, 0]
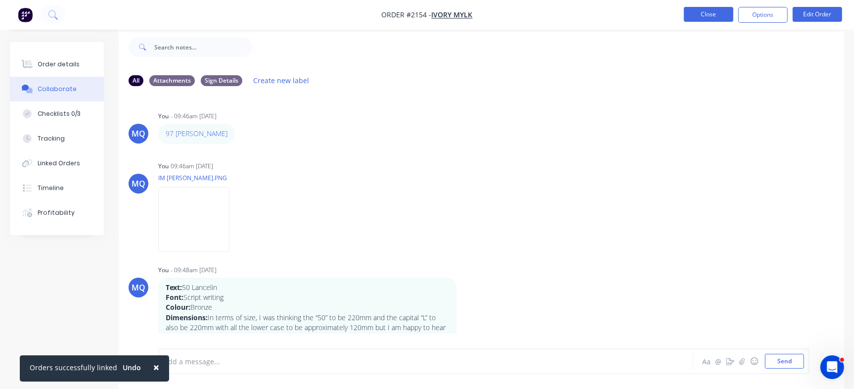
click at [704, 12] on button "Close" at bounding box center [708, 14] width 49 height 15
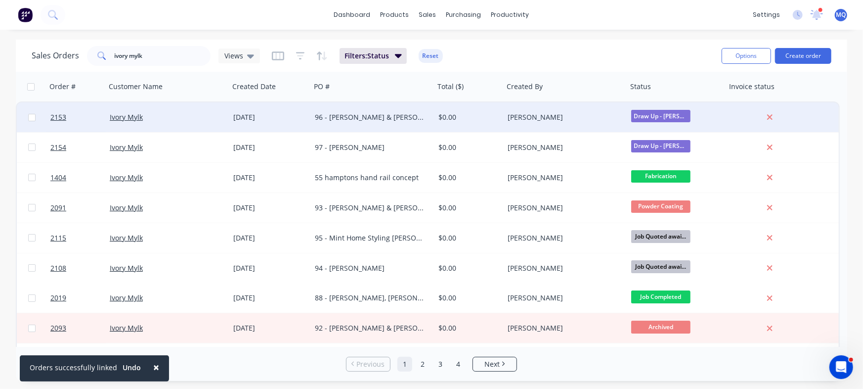
click at [355, 114] on div "96 - [PERSON_NAME] & [PERSON_NAME]" at bounding box center [370, 117] width 110 height 10
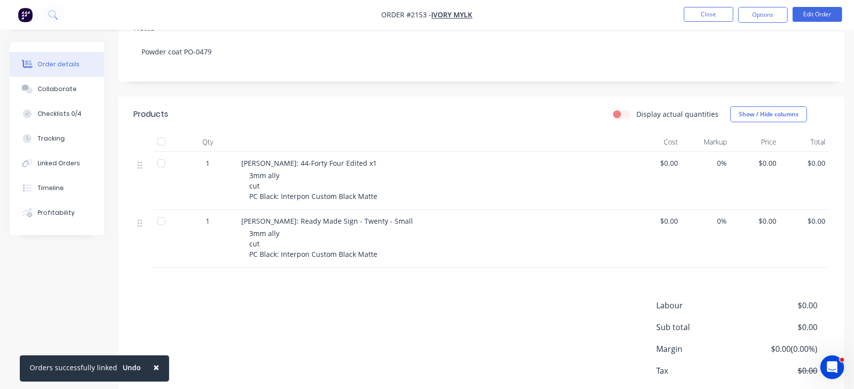
scroll to position [191, 0]
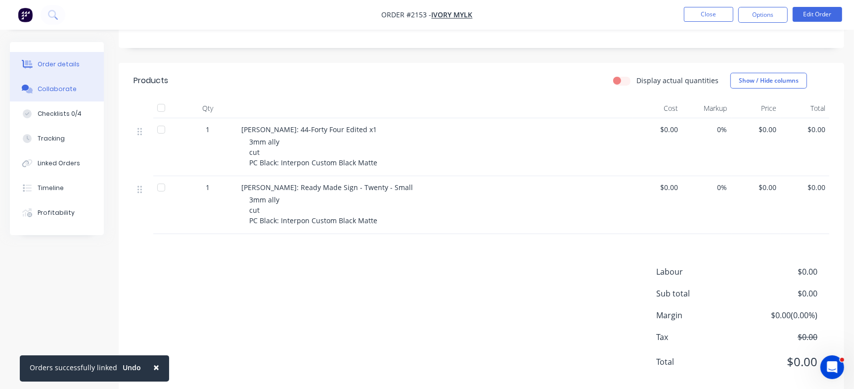
click at [49, 91] on div "Collaborate" at bounding box center [57, 89] width 39 height 9
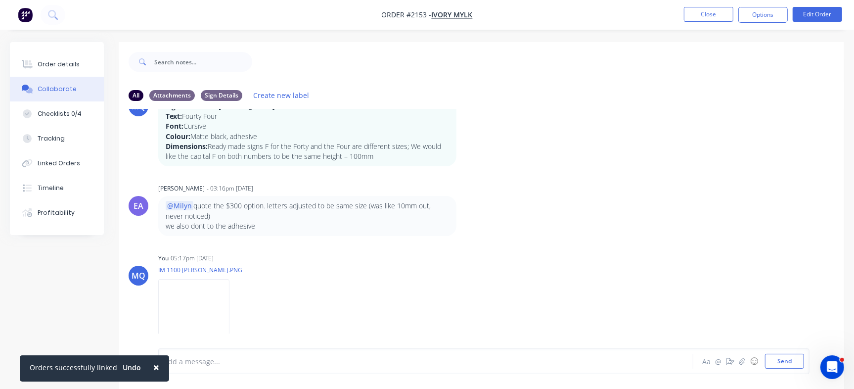
scroll to position [15, 0]
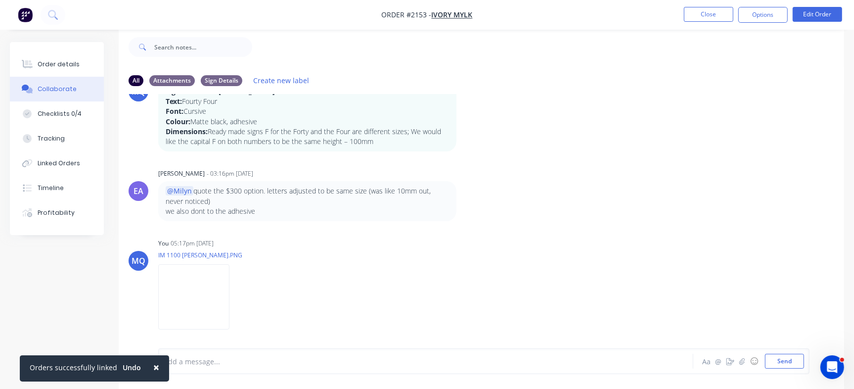
click at [246, 370] on div "Add a message... Aa @ ☺ Send" at bounding box center [483, 361] width 651 height 26
click at [155, 364] on button "×" at bounding box center [156, 367] width 26 height 24
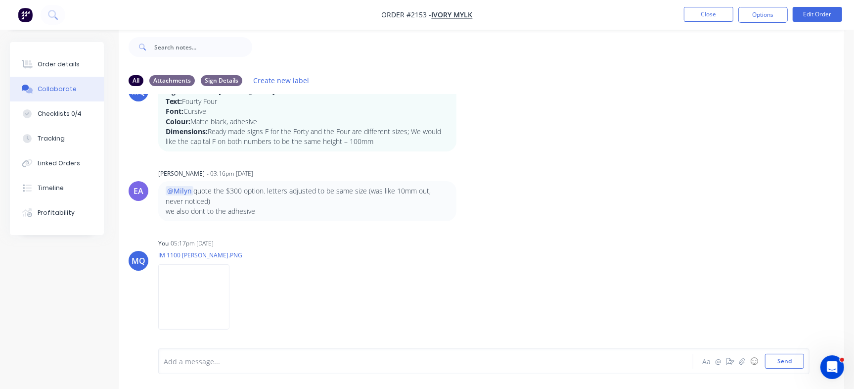
click at [232, 355] on div "Add a message..." at bounding box center [404, 360] width 480 height 15
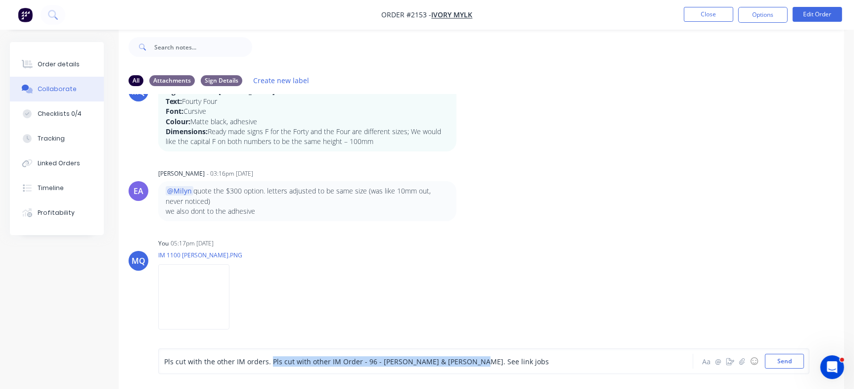
drag, startPoint x: 270, startPoint y: 358, endPoint x: 460, endPoint y: 359, distance: 190.3
click at [460, 359] on span "Pls cut with the other IM orders. Pls cut with other IM Order - 96 - Craig Scar…" at bounding box center [356, 360] width 385 height 9
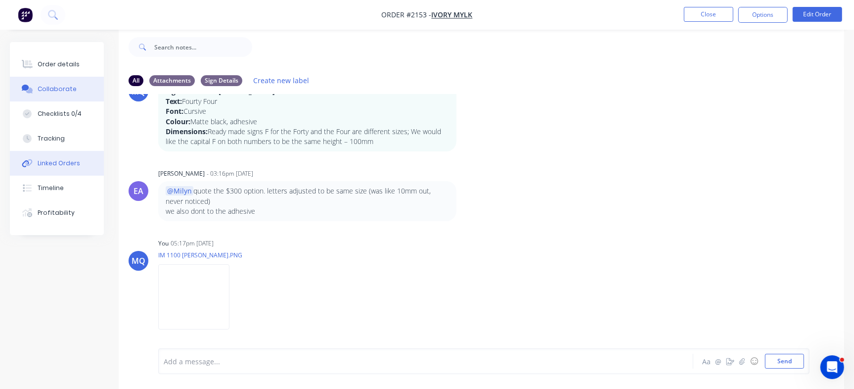
click at [75, 166] on div "Linked Orders" at bounding box center [59, 163] width 43 height 9
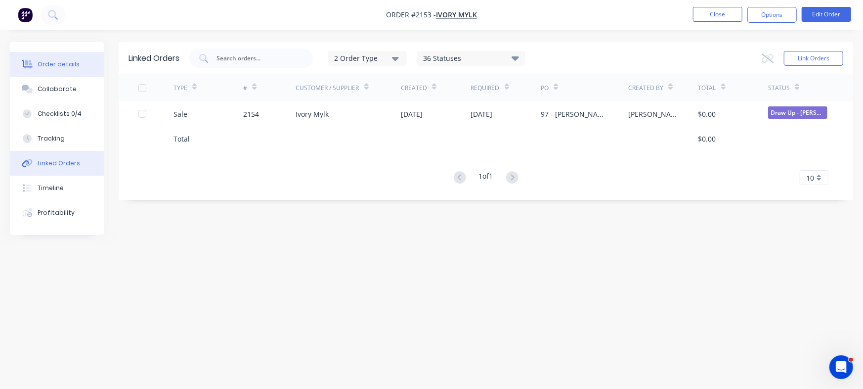
click at [69, 75] on button "Order details" at bounding box center [57, 64] width 94 height 25
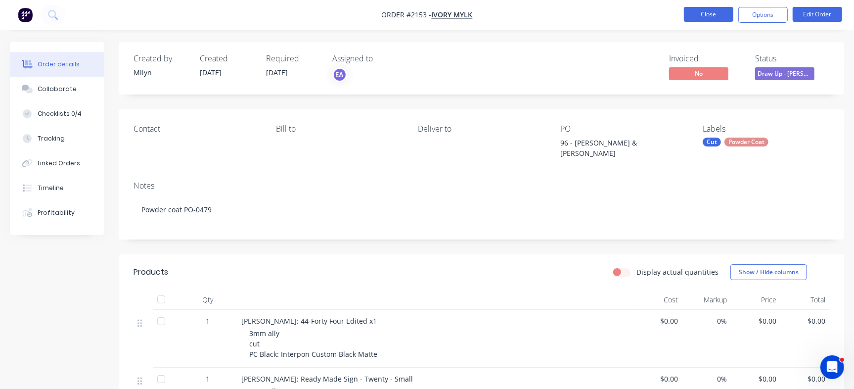
click at [709, 13] on button "Close" at bounding box center [708, 14] width 49 height 15
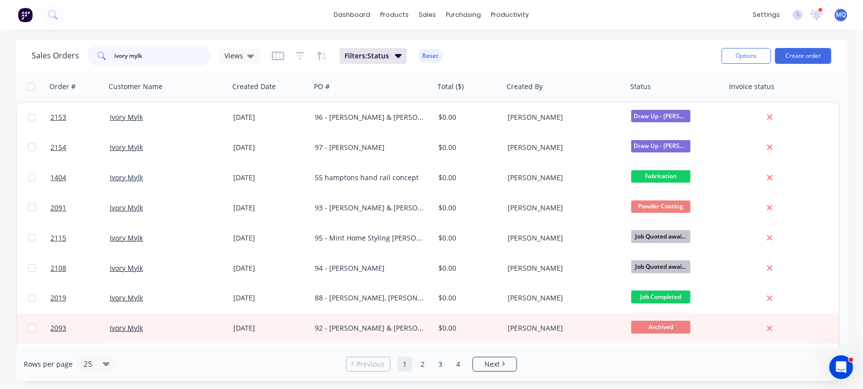
drag, startPoint x: 182, startPoint y: 58, endPoint x: 48, endPoint y: 46, distance: 134.5
click at [48, 46] on div "Sales Orders ivory mylk Views" at bounding box center [146, 56] width 228 height 20
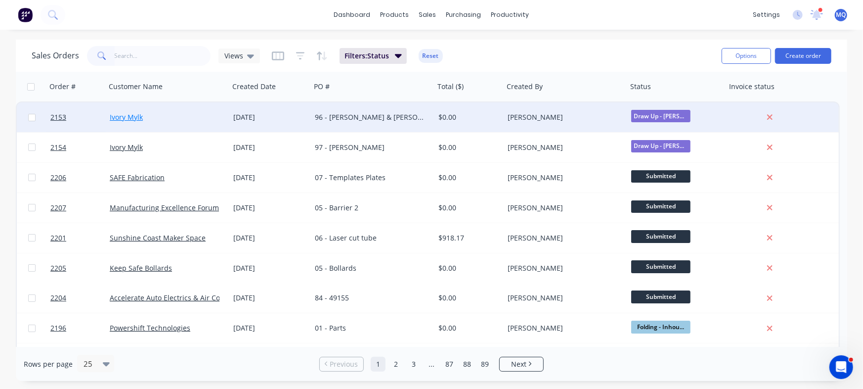
click at [129, 119] on link "Ivory Mylk" at bounding box center [126, 116] width 33 height 9
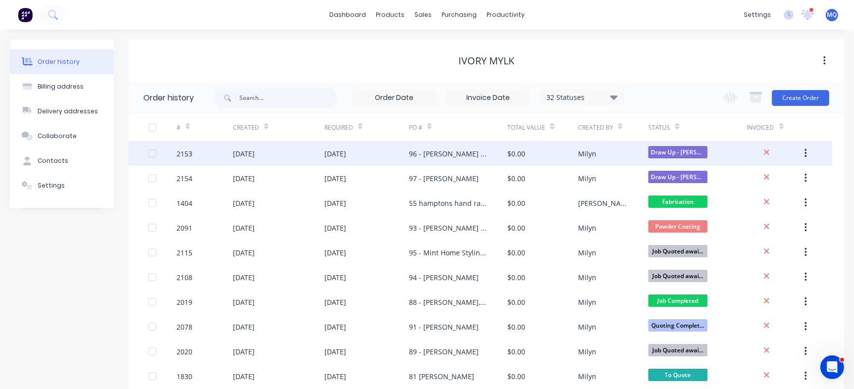
click at [474, 151] on div "96 - [PERSON_NAME] & [PERSON_NAME]" at bounding box center [448, 153] width 79 height 10
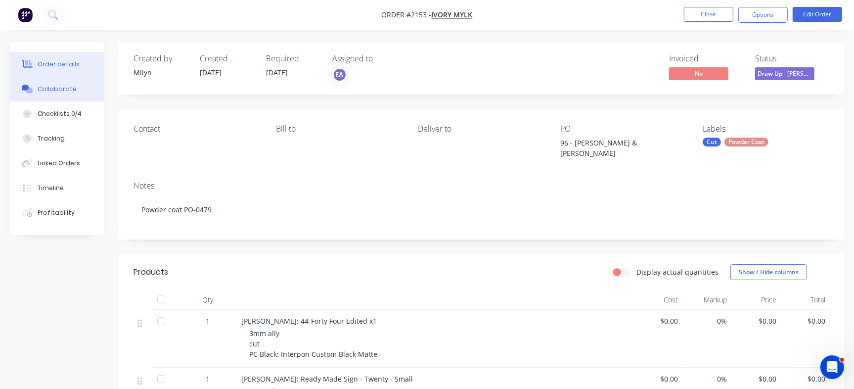
click at [67, 89] on div "Collaborate" at bounding box center [57, 89] width 39 height 9
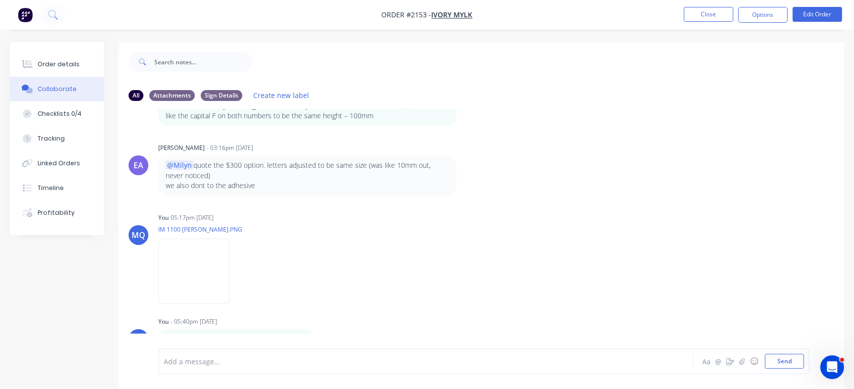
scroll to position [15, 0]
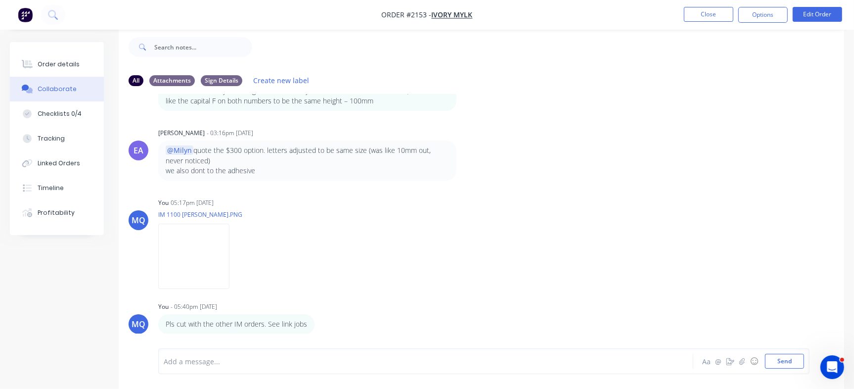
click at [297, 355] on div "Add a message..." at bounding box center [404, 360] width 480 height 15
drag, startPoint x: 165, startPoint y: 323, endPoint x: 328, endPoint y: 333, distance: 163.0
click at [328, 333] on div "Pls cut with the other IM orders. See link jobs Labels Edit Delete" at bounding box center [312, 324] width 309 height 20
copy p "Pls cut with the other IM orders. See link jobs"
click at [320, 324] on icon "button" at bounding box center [321, 323] width 3 height 11
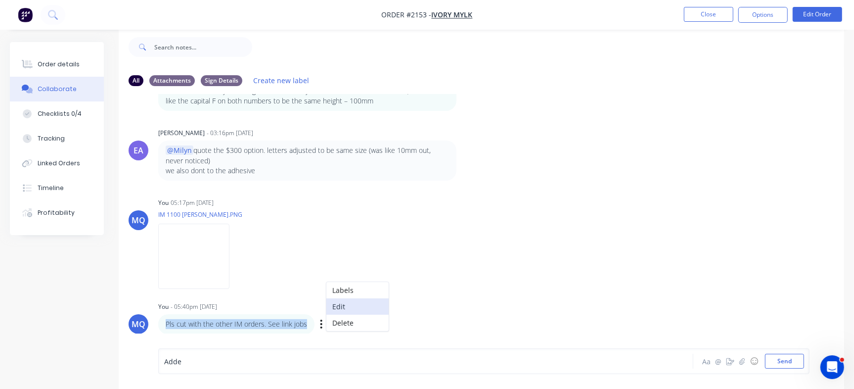
click at [345, 305] on button "Edit" at bounding box center [357, 306] width 62 height 16
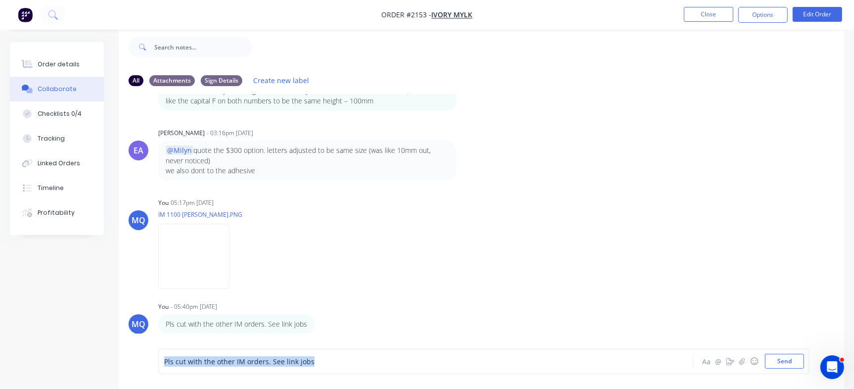
drag, startPoint x: 165, startPoint y: 358, endPoint x: 459, endPoint y: 358, distance: 293.7
click at [459, 358] on div "Pls cut with the other IM orders. See link jobs" at bounding box center [404, 361] width 480 height 10
click at [398, 362] on div at bounding box center [404, 361] width 480 height 10
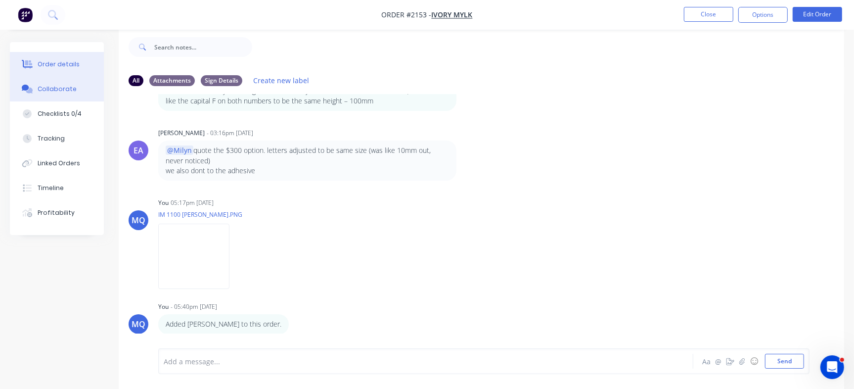
click at [66, 56] on button "Order details" at bounding box center [57, 64] width 94 height 25
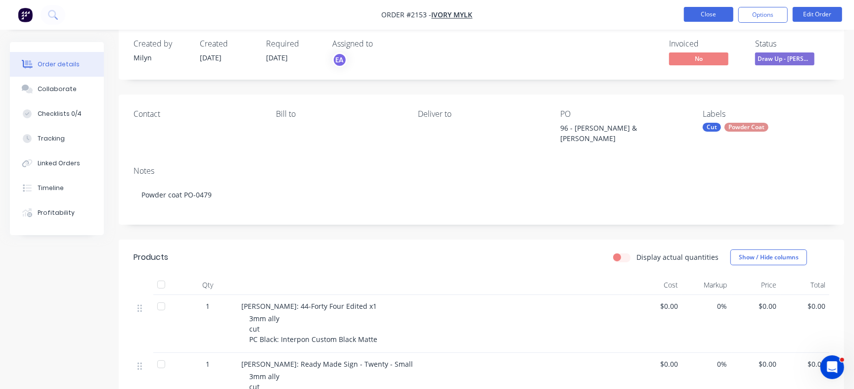
click at [712, 19] on button "Close" at bounding box center [708, 14] width 49 height 15
